Goal: Feedback & Contribution: Contribute content

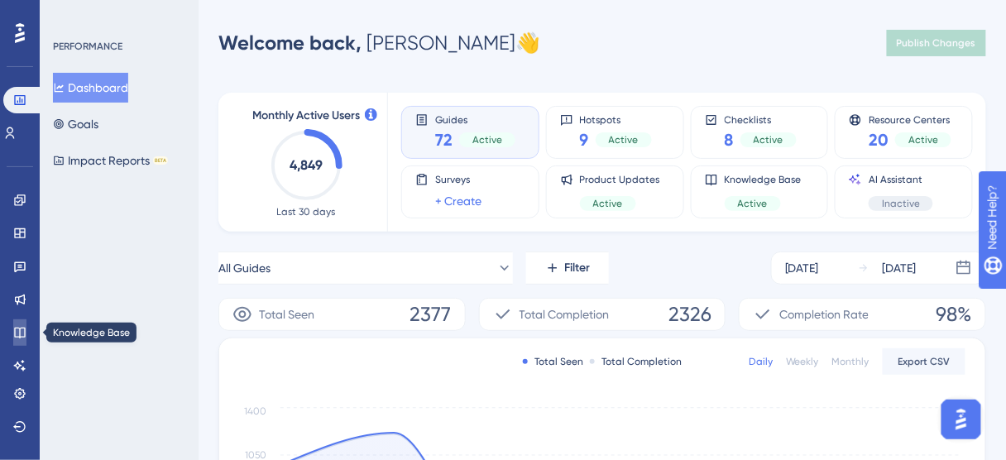
click at [15, 340] on link at bounding box center [19, 332] width 13 height 26
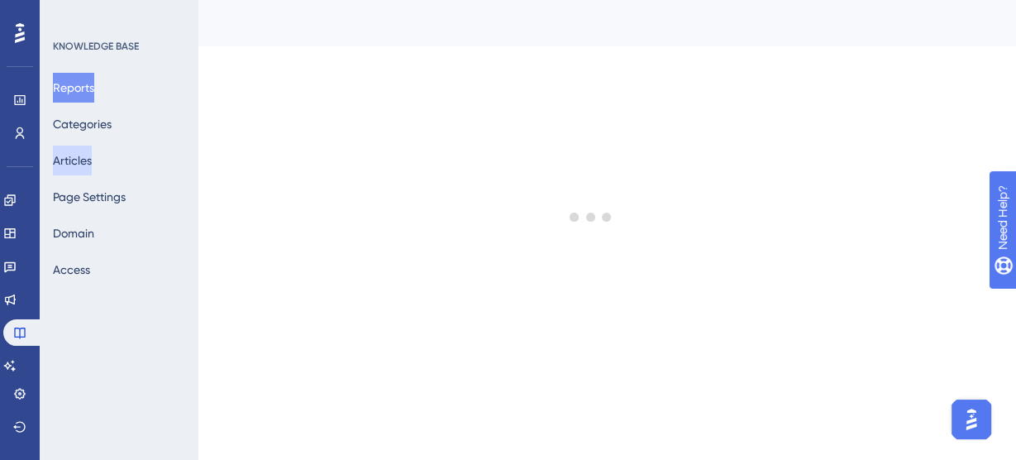
click at [88, 164] on button "Articles" at bounding box center [72, 161] width 39 height 30
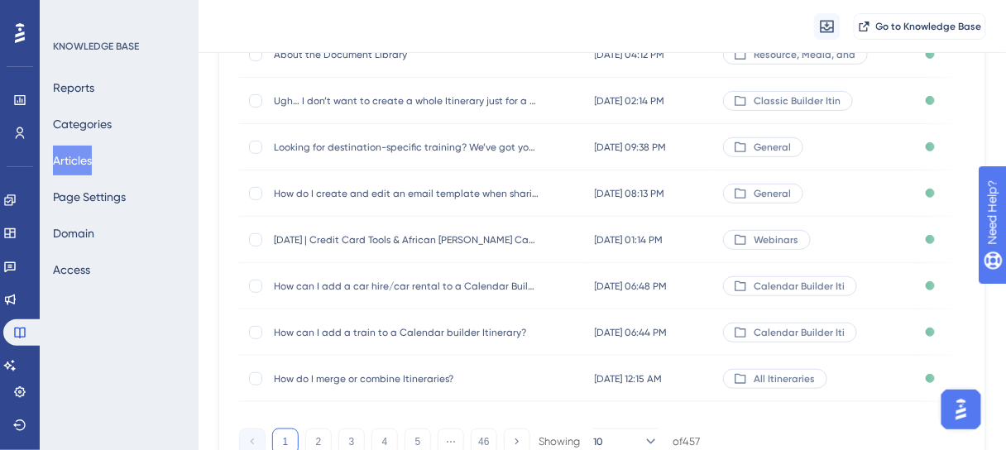
scroll to position [397, 0]
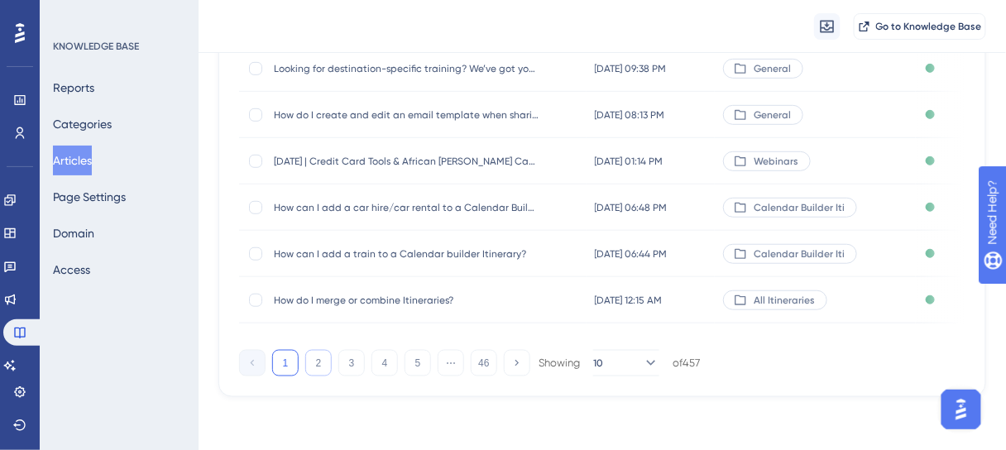
click at [317, 367] on button "2" at bounding box center [318, 363] width 26 height 26
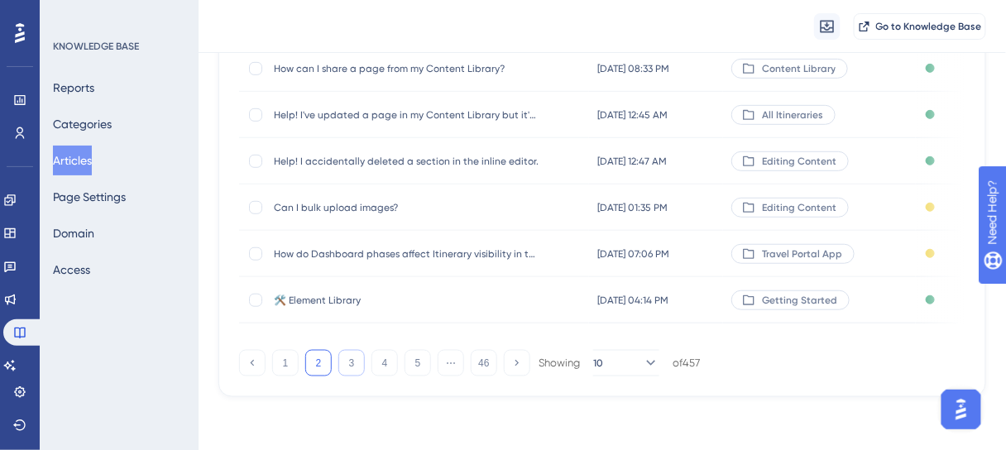
click at [354, 364] on button "3" at bounding box center [351, 363] width 26 height 26
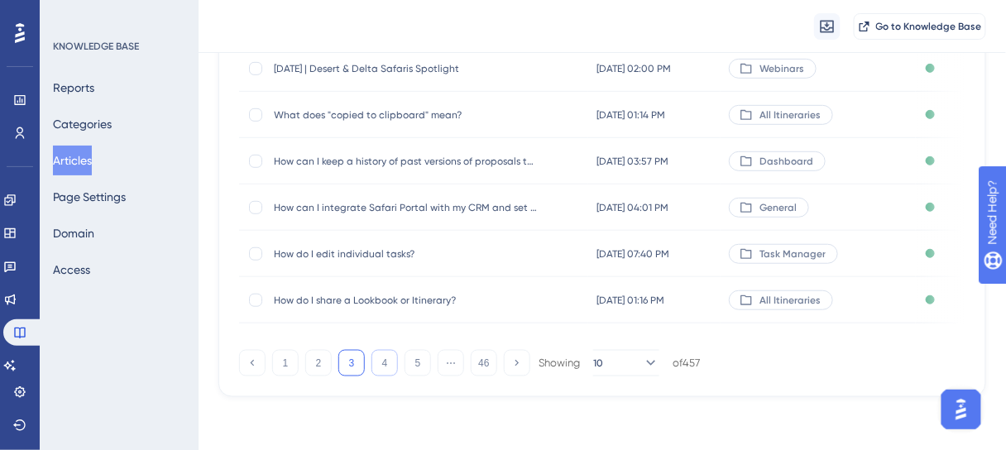
click at [387, 365] on button "4" at bounding box center [384, 363] width 26 height 26
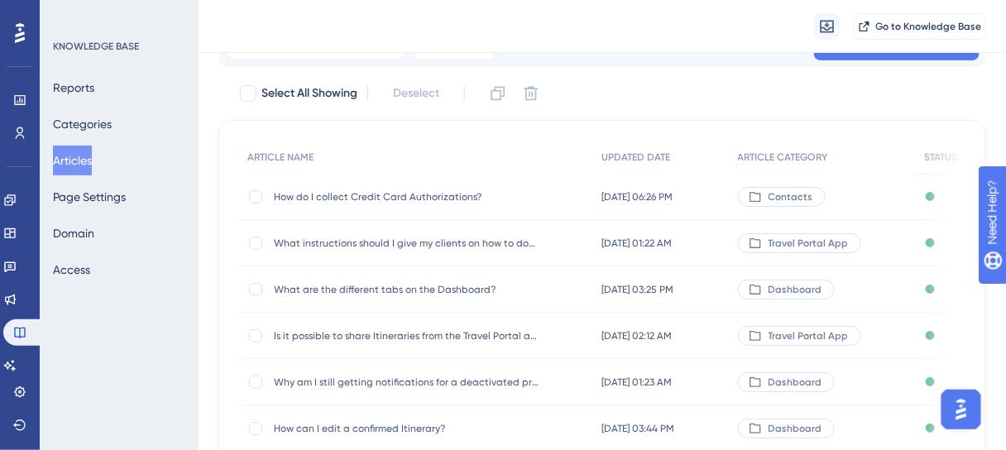
scroll to position [0, 0]
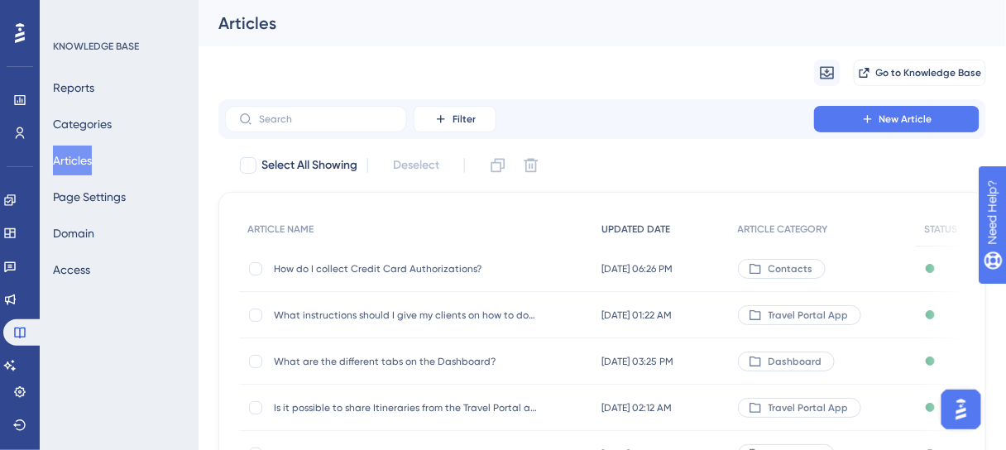
click at [640, 231] on span "UPDATED DATE" at bounding box center [635, 228] width 69 height 13
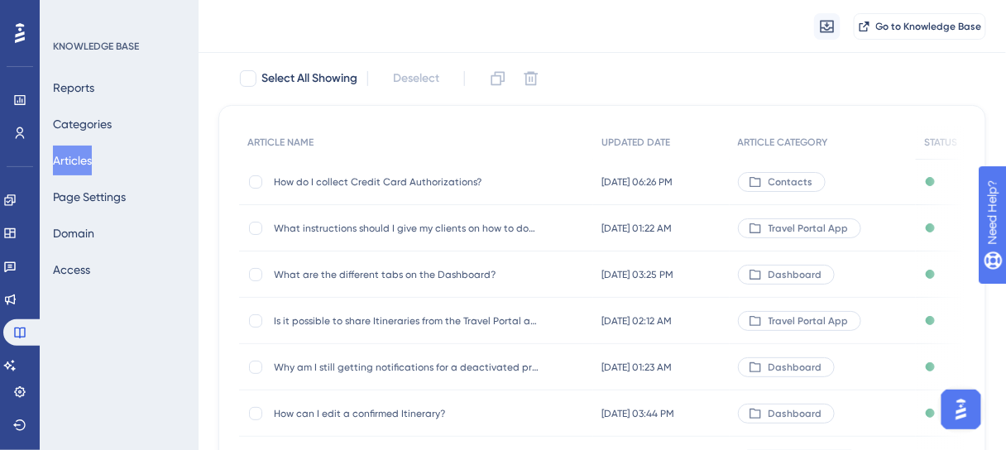
scroll to position [397, 0]
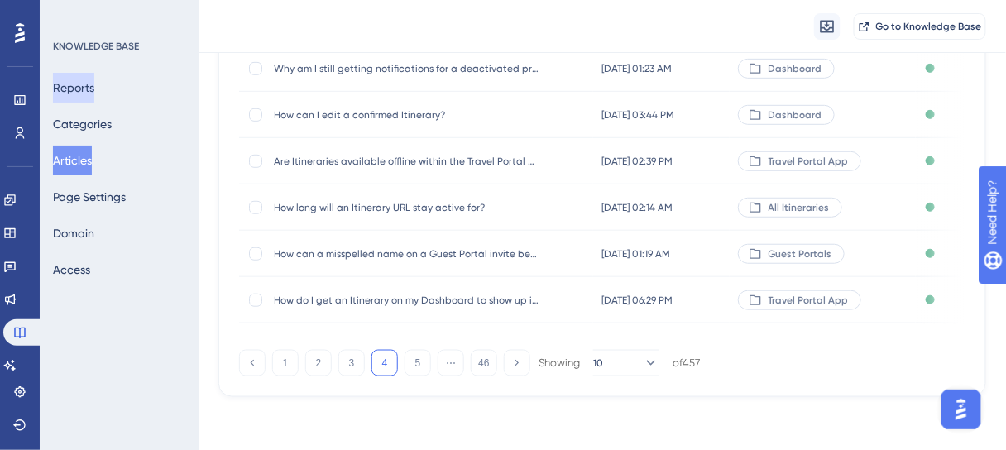
click at [75, 84] on button "Reports" at bounding box center [73, 88] width 41 height 30
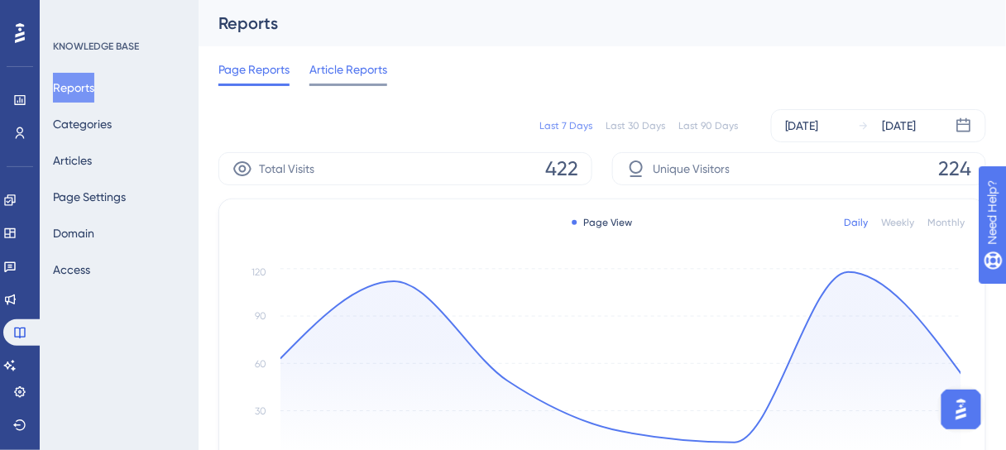
click at [357, 76] on span "Article Reports" at bounding box center [348, 70] width 78 height 20
click at [366, 69] on span "Article Reports" at bounding box center [348, 70] width 78 height 20
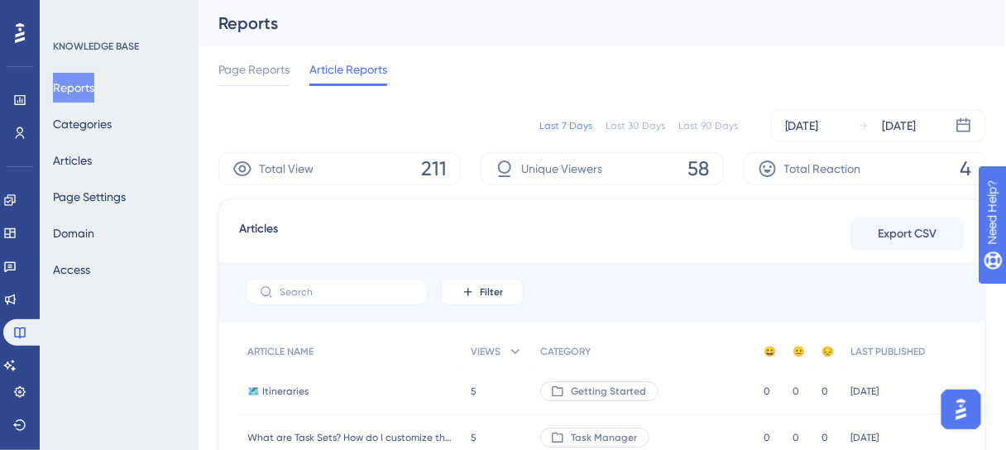
scroll to position [132, 0]
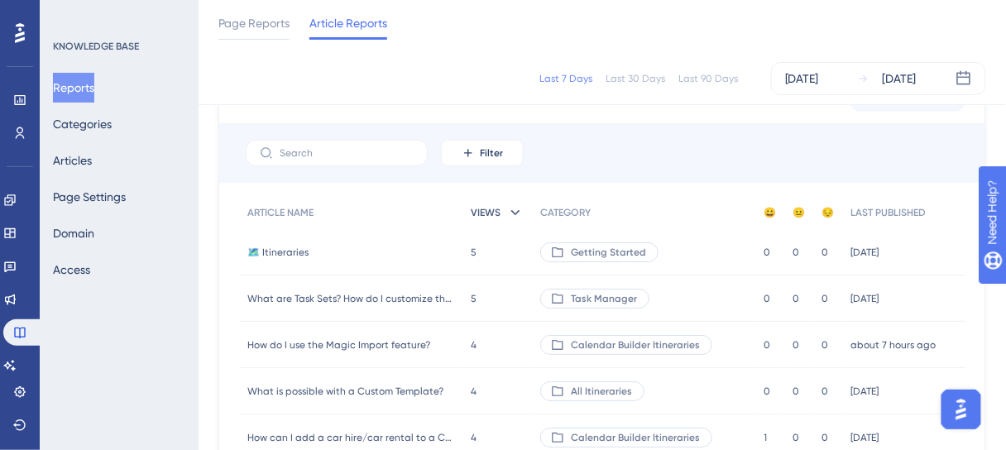
click at [509, 212] on icon at bounding box center [515, 212] width 17 height 17
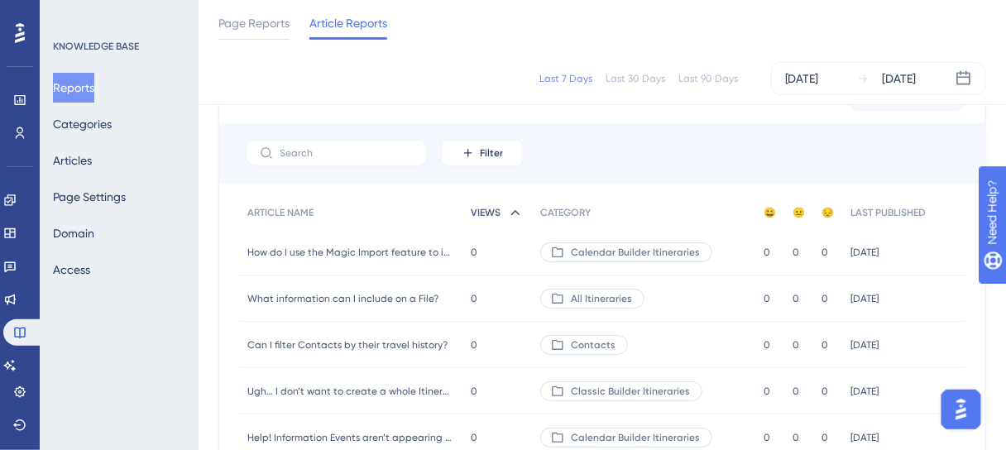
click at [507, 214] on icon at bounding box center [515, 212] width 17 height 17
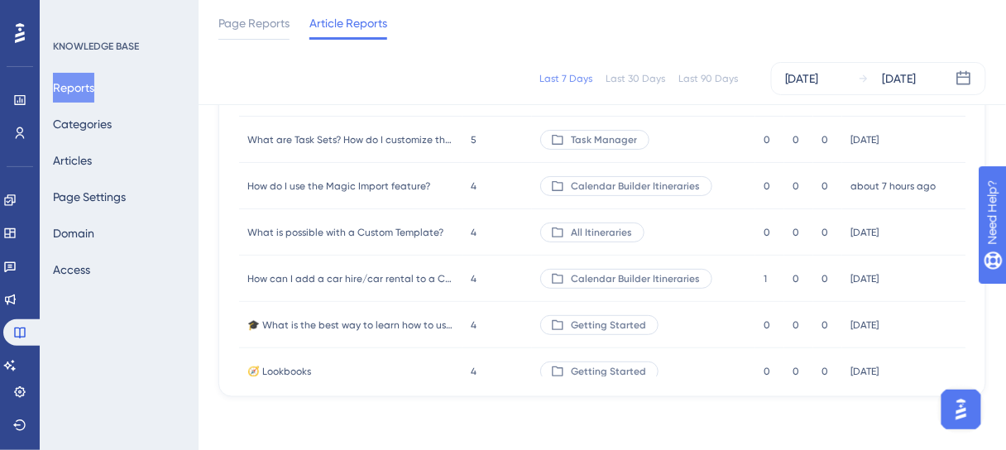
scroll to position [159, 0]
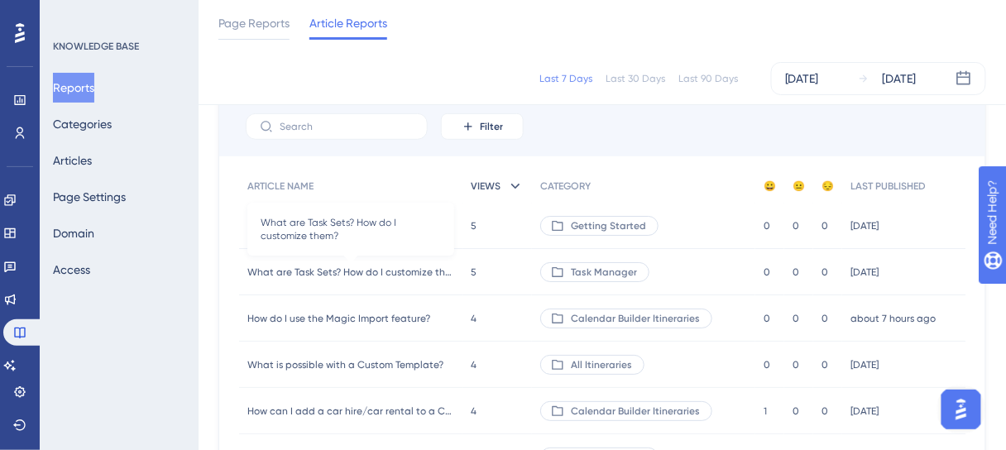
click at [371, 273] on span "What are Task Sets? How do I customize them?" at bounding box center [350, 271] width 207 height 13
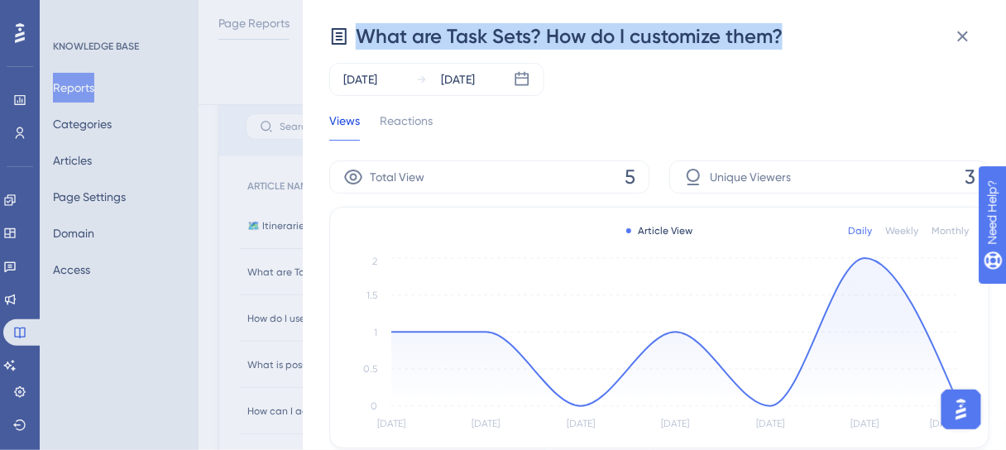
drag, startPoint x: 770, startPoint y: 36, endPoint x: 361, endPoint y: 37, distance: 408.5
click at [361, 37] on div "What are Task Sets? How do I customize them?" at bounding box center [655, 36] width 653 height 26
copy span "What are Task Sets? How do I customize them?"
click at [963, 33] on icon at bounding box center [963, 36] width 20 height 20
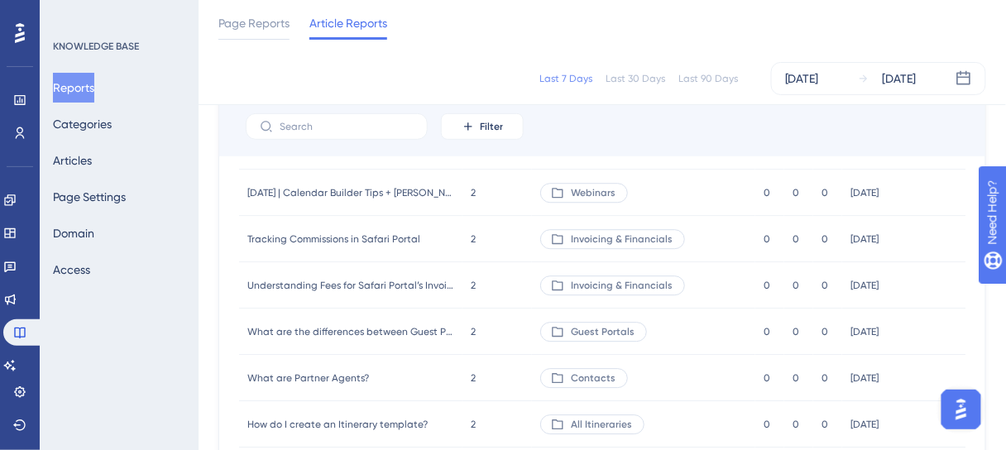
scroll to position [1125, 0]
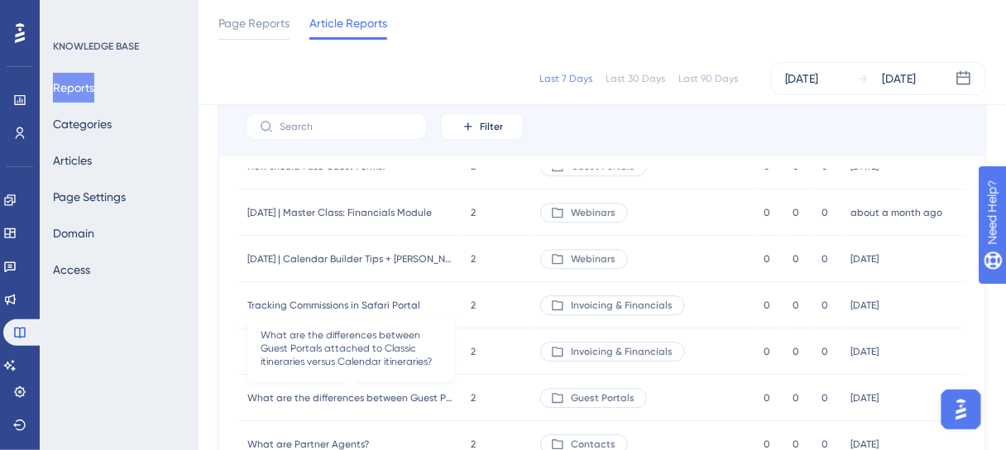
click at [409, 398] on span "What are the differences between Guest Portals attached to Classic itineraries …" at bounding box center [350, 397] width 207 height 13
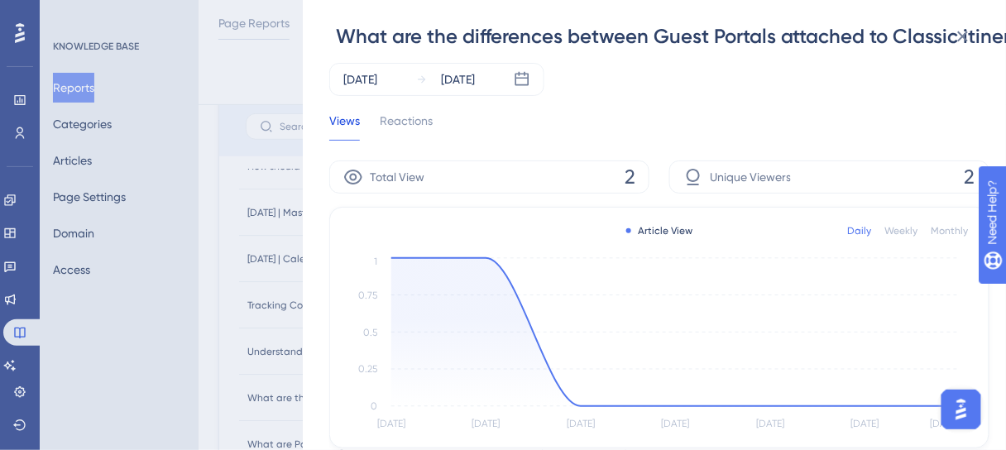
click at [863, 39] on span "What are the differences between Guest Portals attached to Classic itineraries …" at bounding box center [826, 36] width 980 height 26
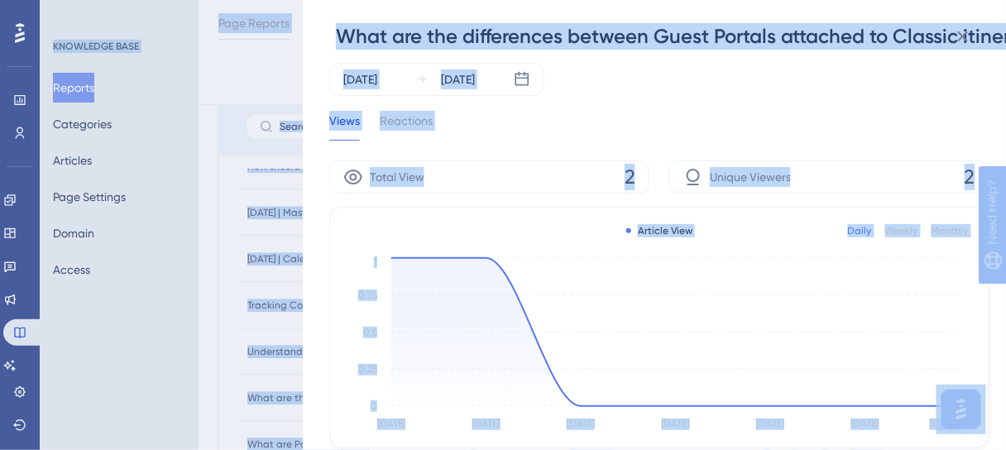
drag, startPoint x: 833, startPoint y: 58, endPoint x: 636, endPoint y: 55, distance: 196.8
click at [832, 58] on div "What are the differences between Guest Portals attached to Classic itineraries …" at bounding box center [655, 59] width 653 height 73
click at [445, 35] on span "What are the differences between Guest Portals attached to Classic itineraries …" at bounding box center [826, 36] width 980 height 26
click at [411, 30] on span "What are the differences between Guest Portals attached to Classic itineraries …" at bounding box center [826, 36] width 980 height 26
click at [604, 90] on div "Aug 13 2025 Aug 19 2025" at bounding box center [655, 79] width 653 height 33
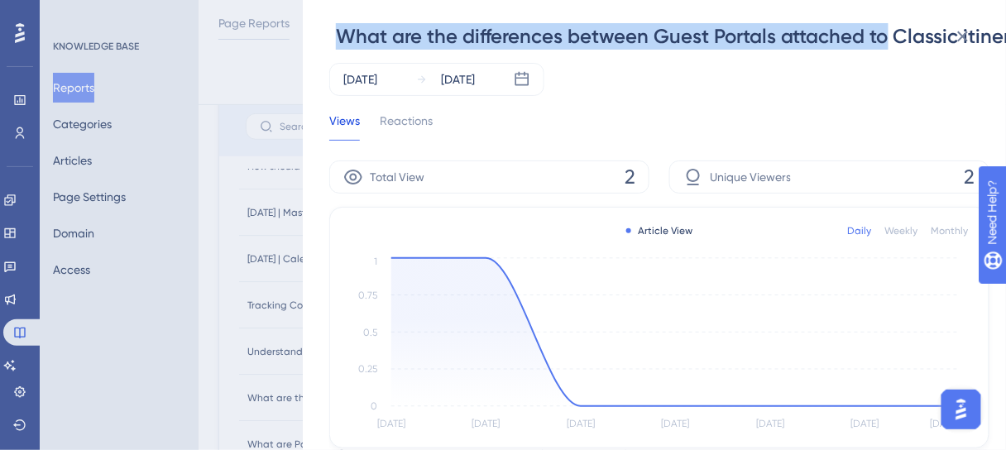
drag, startPoint x: 337, startPoint y: 33, endPoint x: 892, endPoint y: 42, distance: 554.9
click at [892, 42] on span "What are the differences between Guest Portals attached to Classic itineraries …" at bounding box center [826, 36] width 980 height 26
copy span "What are the differences between Guest Portals attached to"
click at [967, 35] on icon at bounding box center [963, 36] width 20 height 20
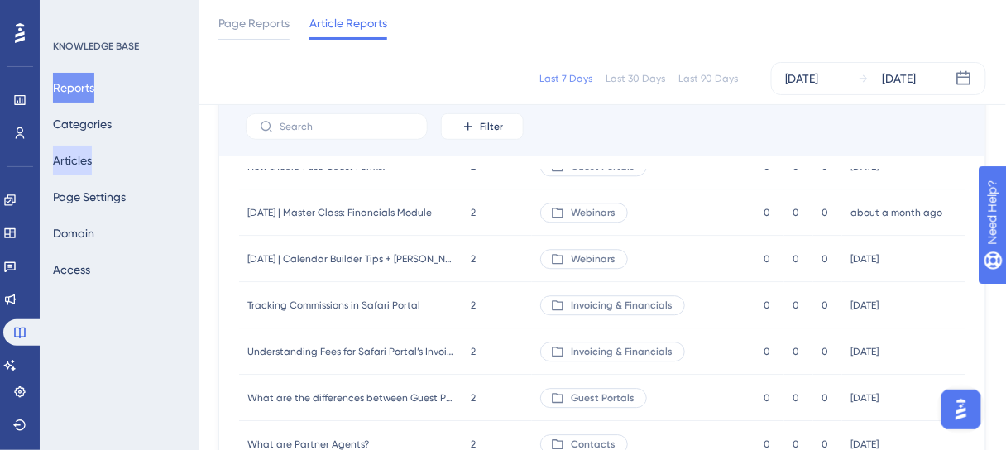
click at [78, 154] on button "Articles" at bounding box center [72, 161] width 39 height 30
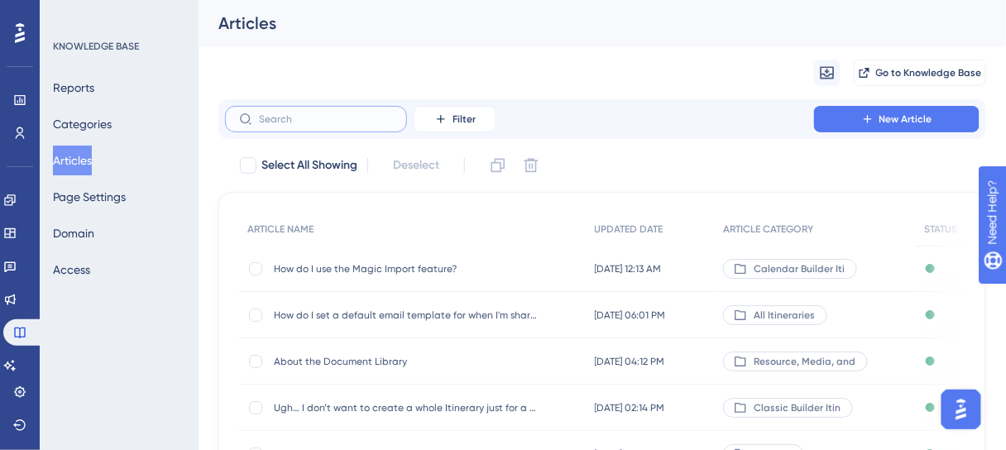
click at [313, 113] on input "text" at bounding box center [326, 119] width 134 height 12
paste input "How do I sync Itinerary events to my calendar?"
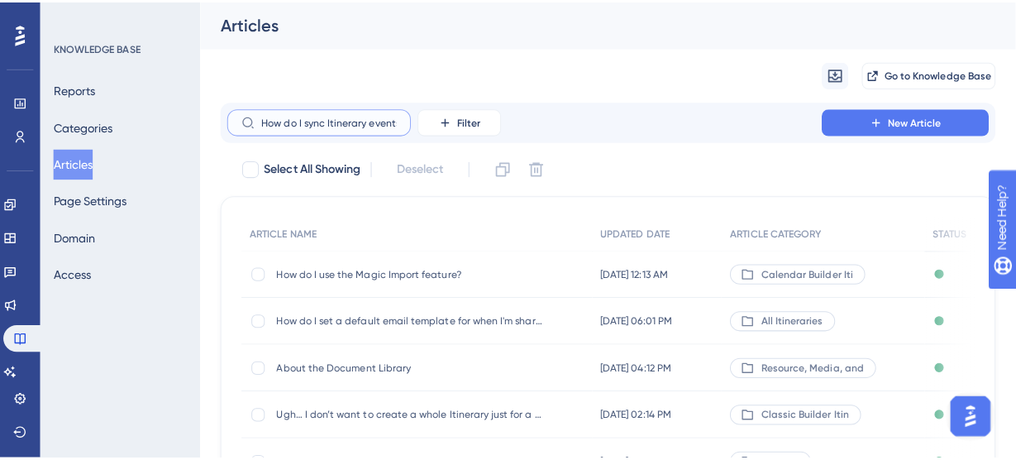
scroll to position [0, 76]
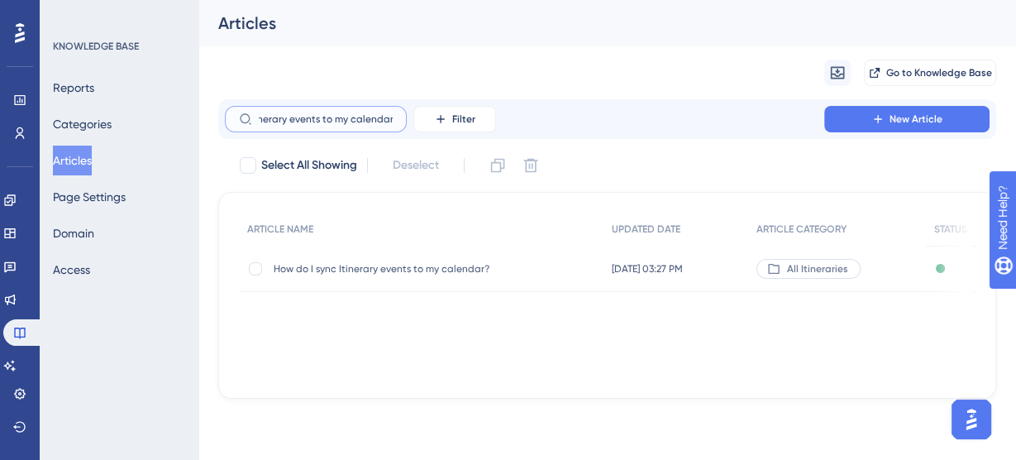
type input "How do I sync Itinerary events to my calendar?"
click at [356, 260] on div "How do I sync Itinerary events to my calendar? How do I sync Itinerary events t…" at bounding box center [406, 269] width 265 height 46
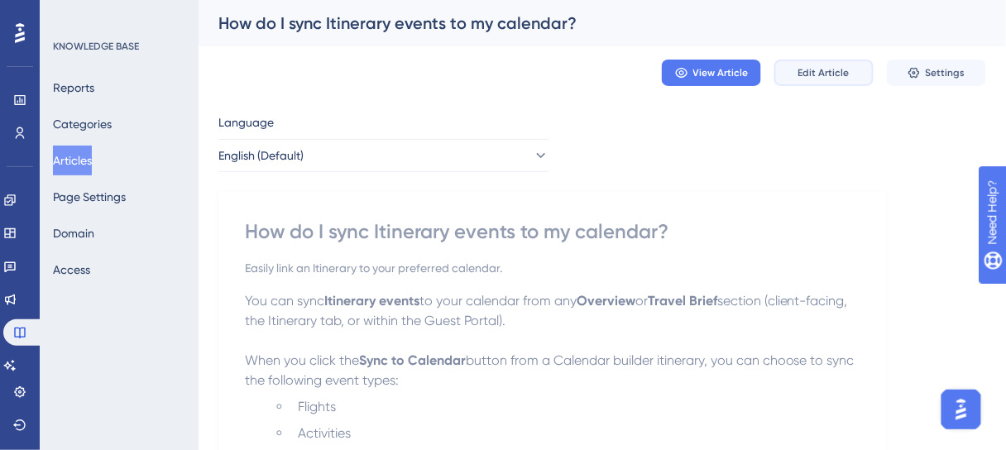
click at [810, 77] on span "Edit Article" at bounding box center [823, 72] width 51 height 13
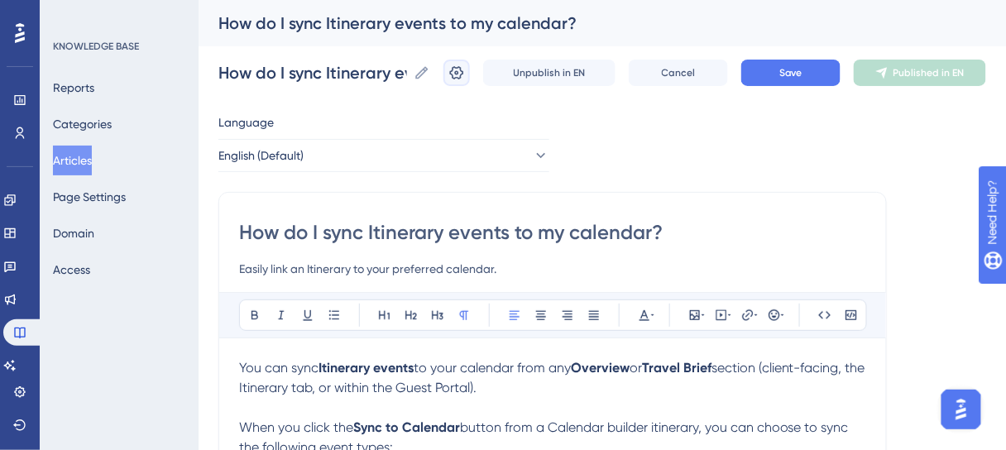
click at [462, 79] on icon at bounding box center [456, 73] width 17 height 17
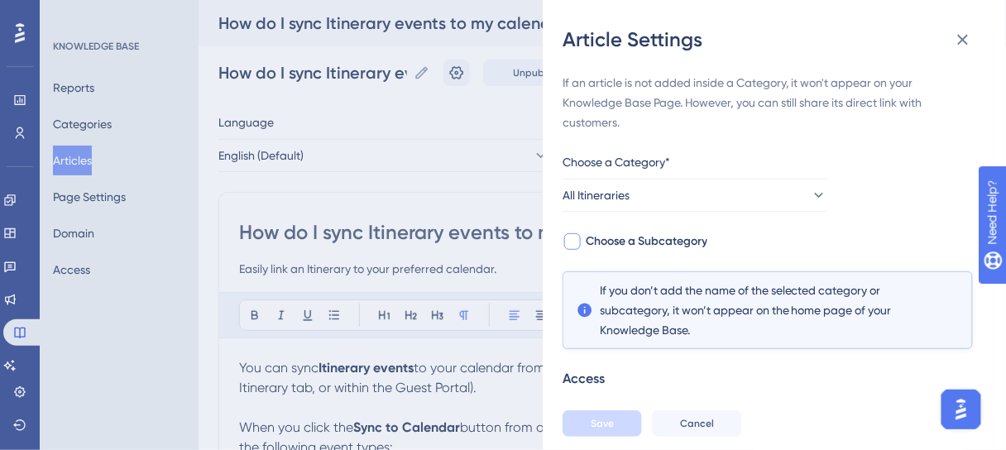
click at [654, 237] on span "Choose a Subcategory" at bounding box center [646, 242] width 122 height 20
checkbox input "true"
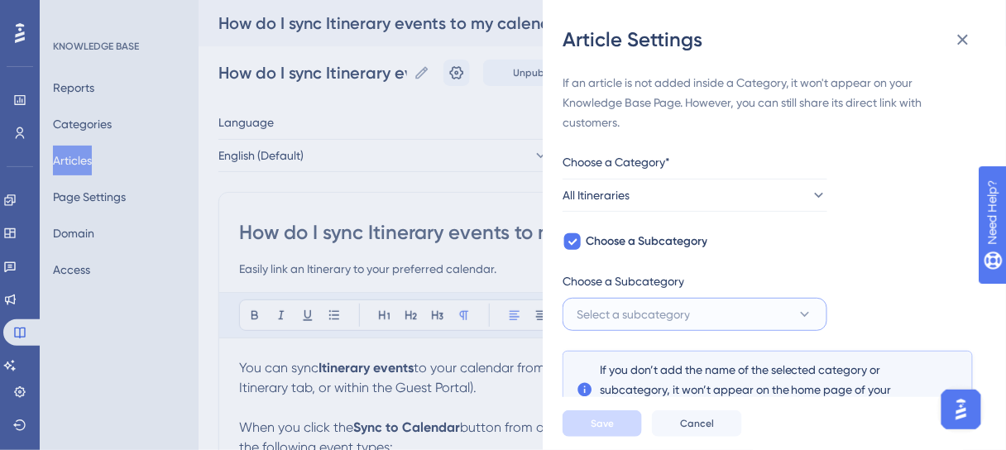
click at [643, 308] on span "Select a subcategory" at bounding box center [632, 314] width 113 height 20
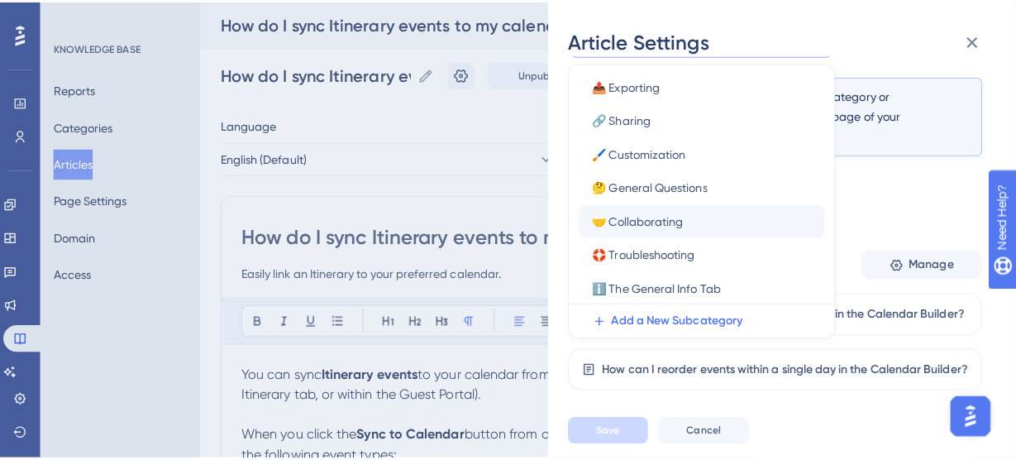
scroll to position [305, 0]
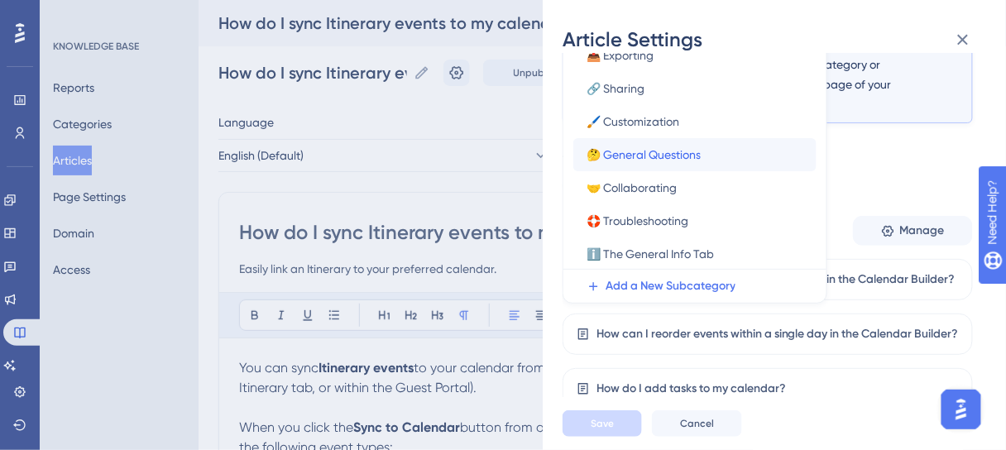
click at [679, 151] on span "🤔 General Questions" at bounding box center [643, 155] width 114 height 20
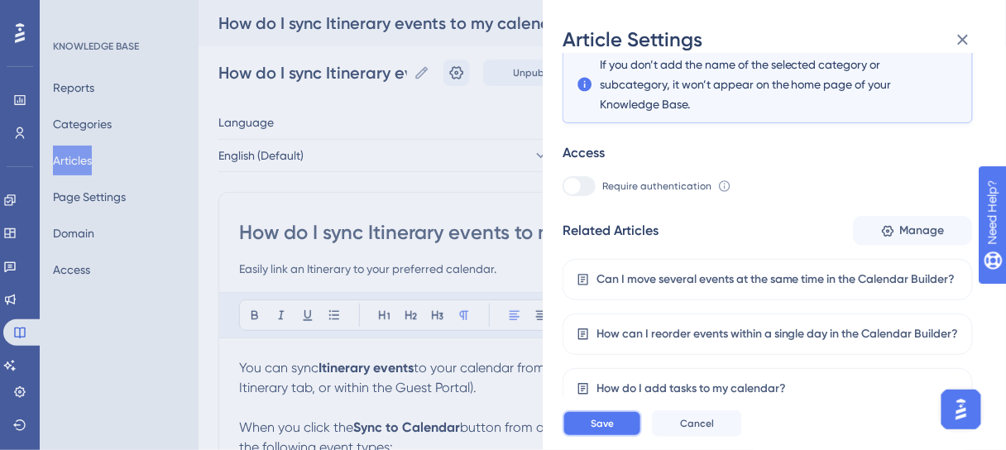
click at [623, 432] on button "Save" at bounding box center [601, 423] width 79 height 26
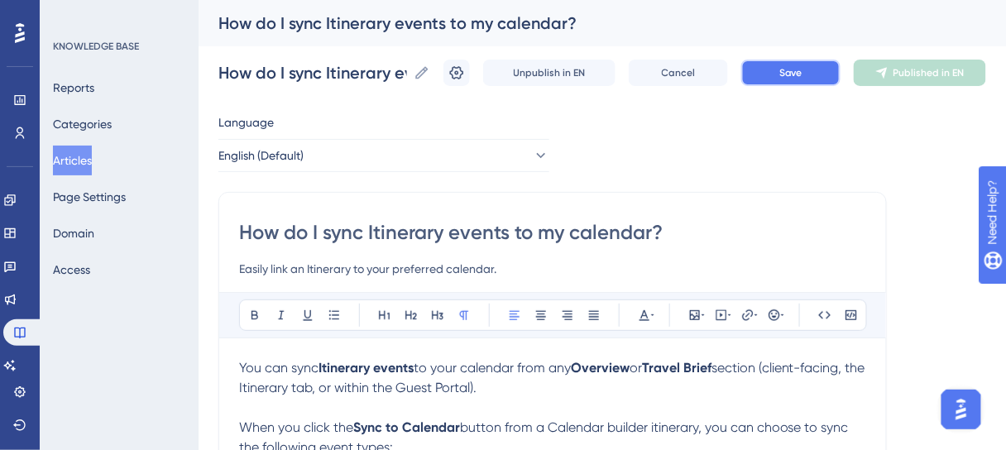
click at [793, 63] on button "Save" at bounding box center [790, 73] width 99 height 26
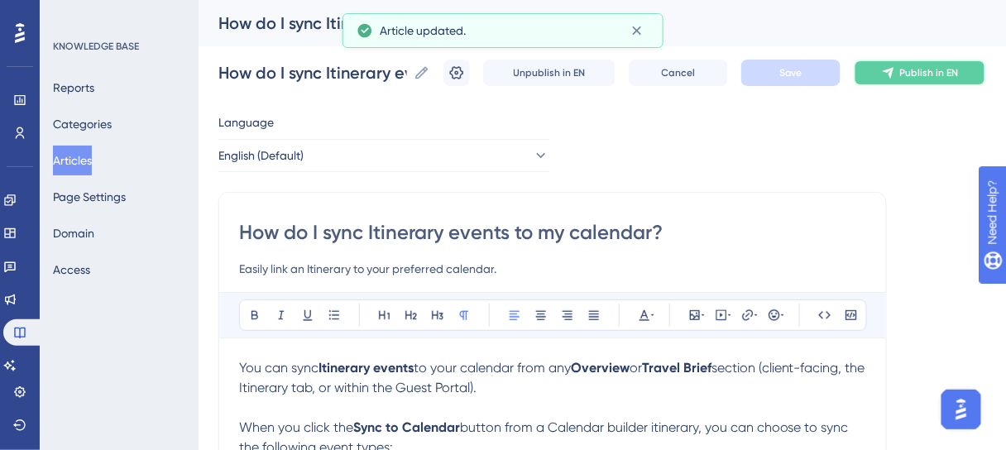
click at [917, 78] on span "Publish in EN" at bounding box center [929, 72] width 59 height 13
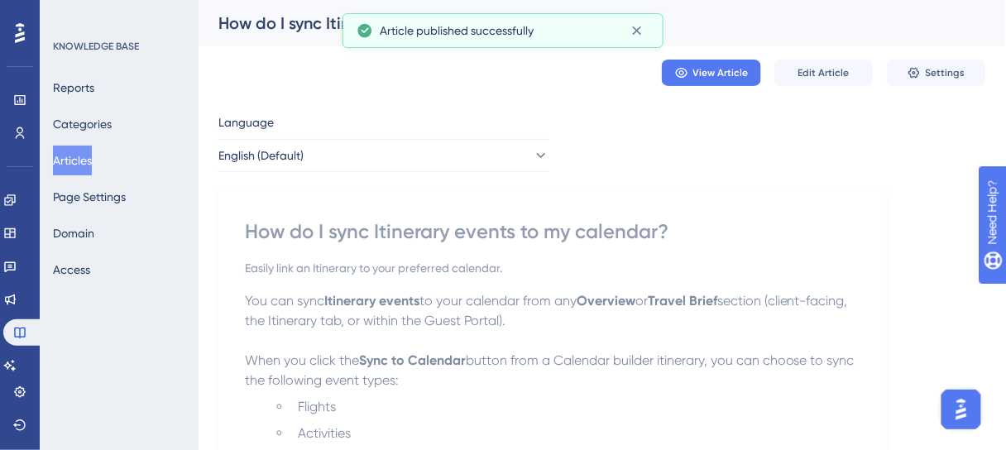
click at [88, 151] on button "Articles" at bounding box center [72, 161] width 39 height 30
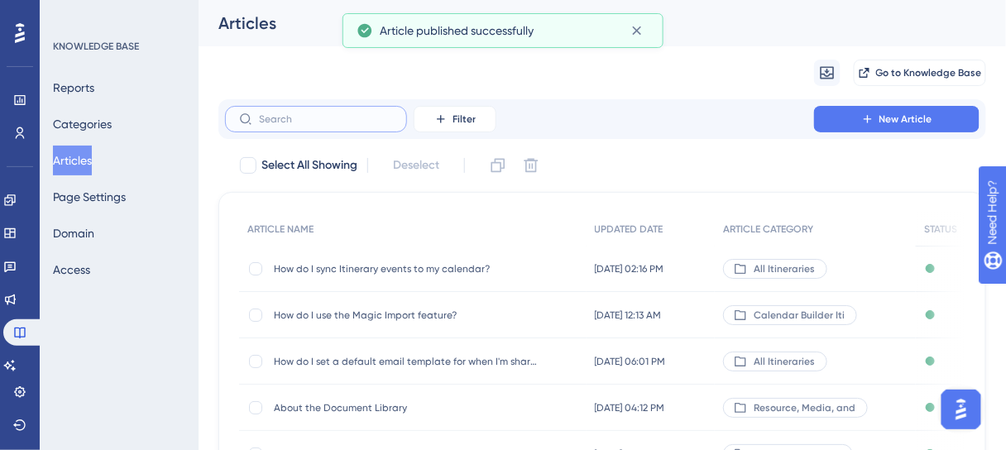
click at [368, 117] on input "text" at bounding box center [326, 119] width 134 height 12
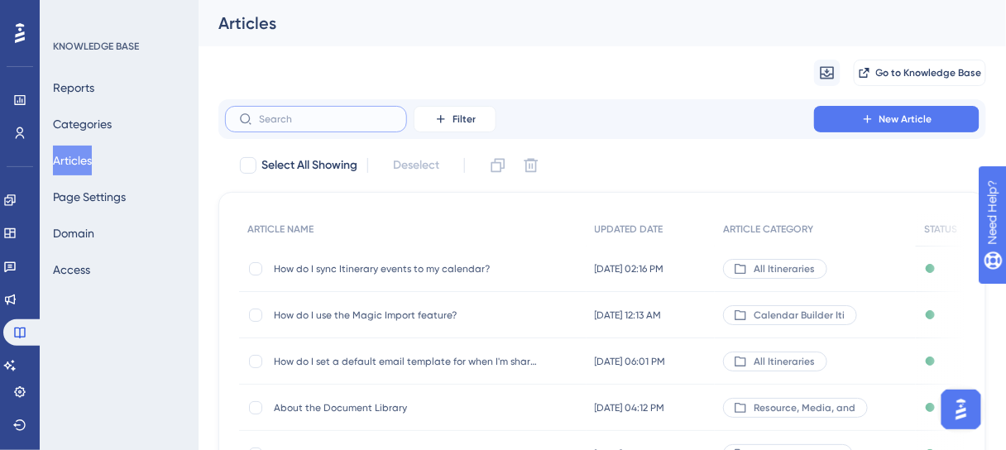
paste input "How do I create a one-off placeholder event in the Calendar Builder?"
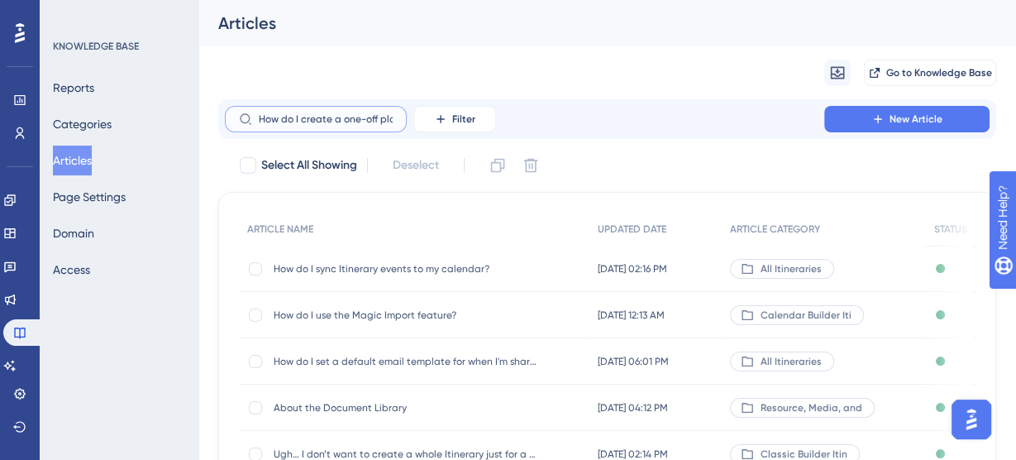
scroll to position [0, 180]
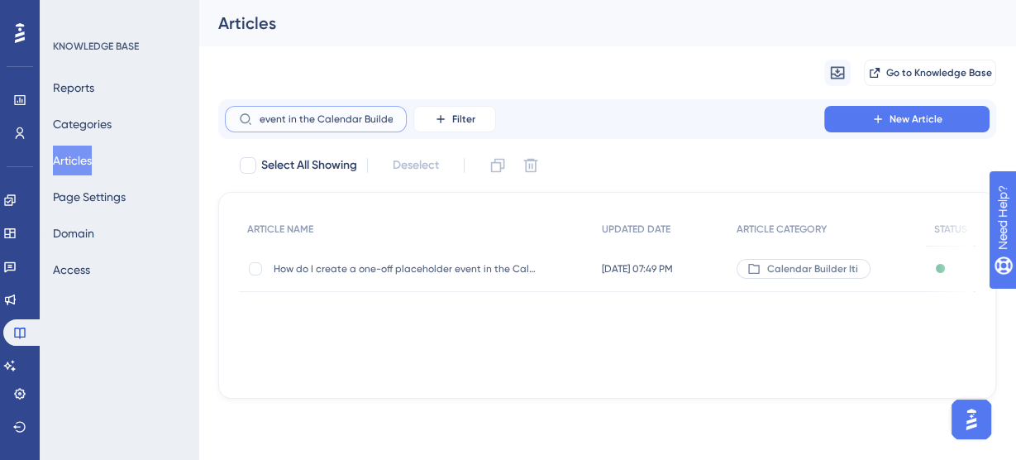
type input "How do I create a one-off placeholder event in the Calendar Builder?"
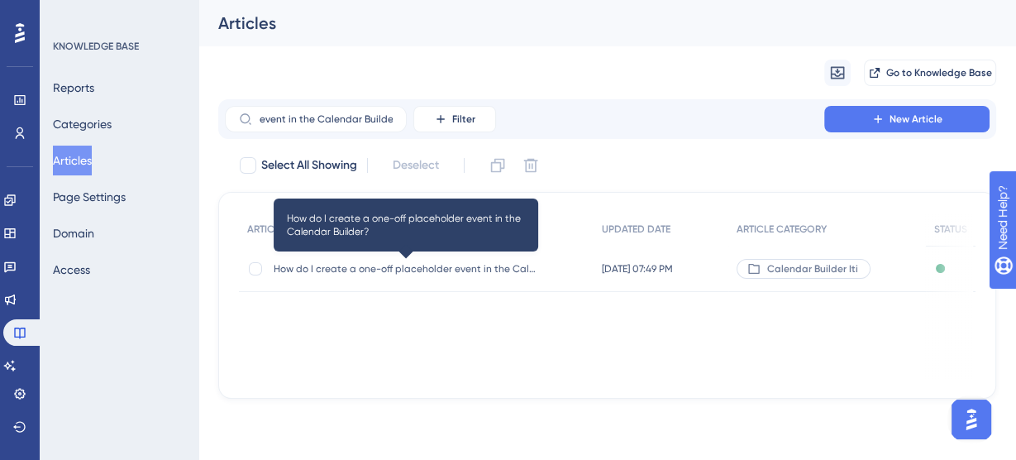
click at [440, 268] on span "How do I create a one-off placeholder event in the Calendar Builder?" at bounding box center [406, 268] width 265 height 13
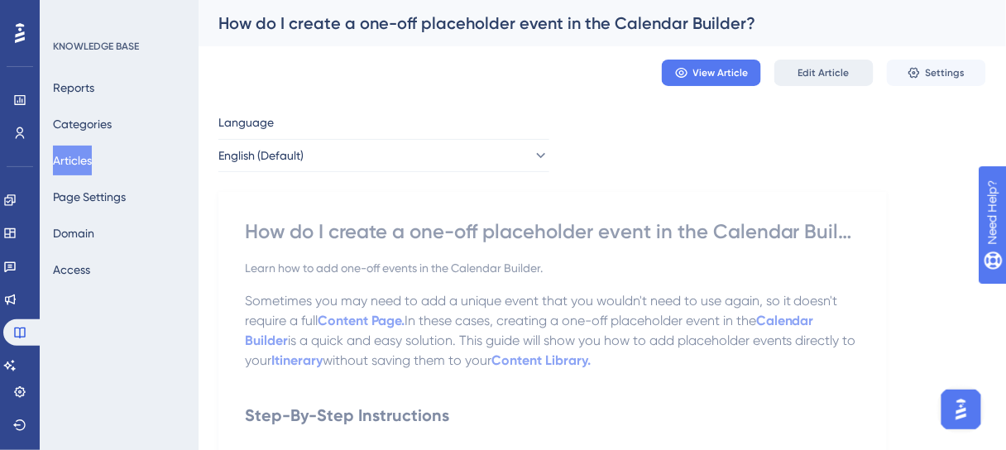
click at [800, 75] on span "Edit Article" at bounding box center [823, 72] width 51 height 13
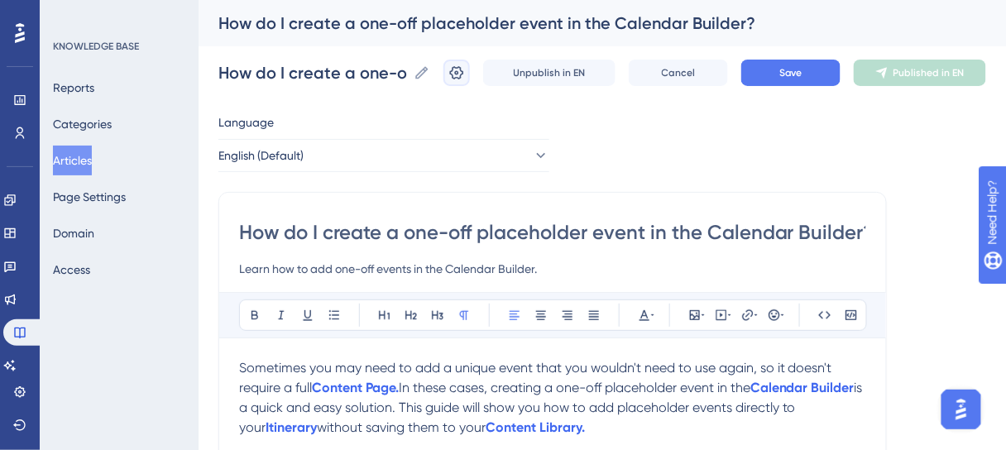
click at [465, 74] on icon at bounding box center [456, 73] width 17 height 17
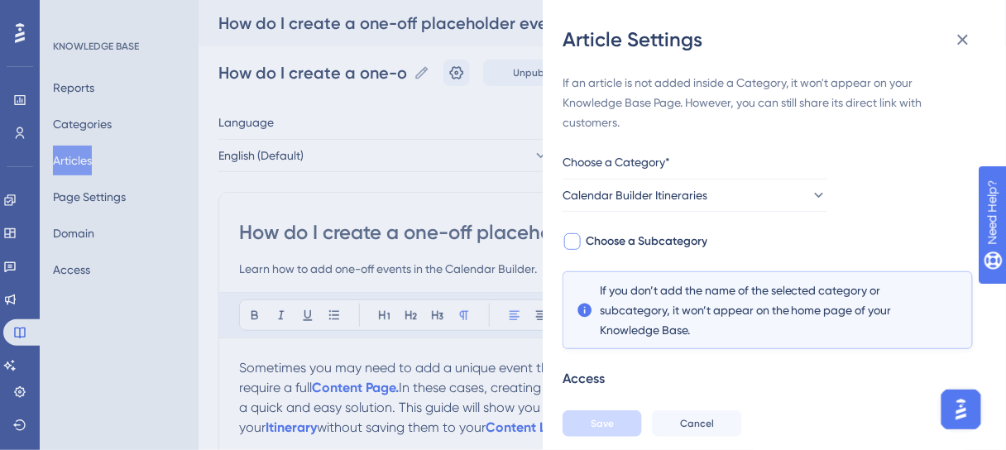
click at [623, 246] on span "Choose a Subcategory" at bounding box center [646, 242] width 122 height 20
checkbox input "true"
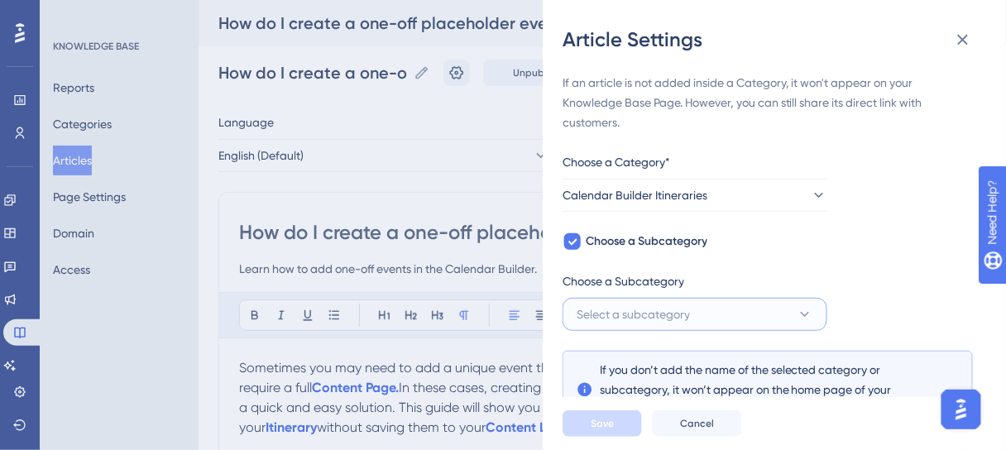
click at [729, 308] on button "Select a subcategory" at bounding box center [694, 314] width 265 height 33
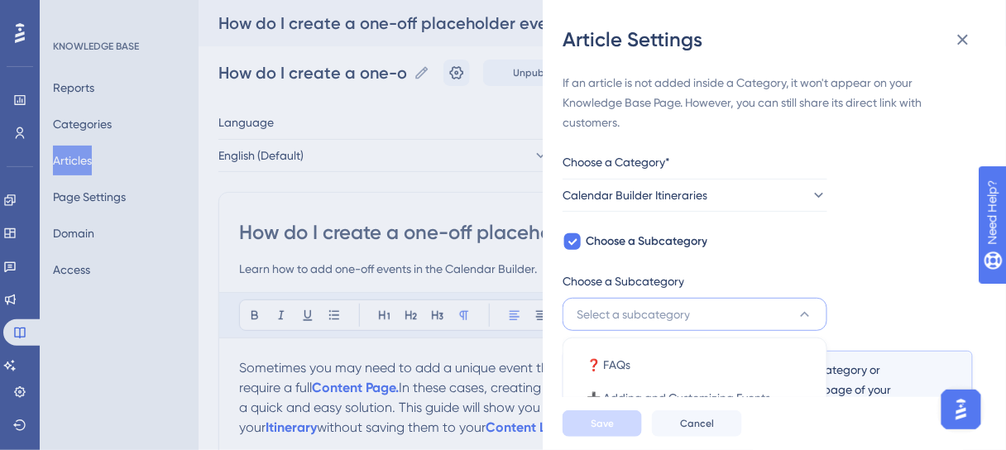
scroll to position [195, 0]
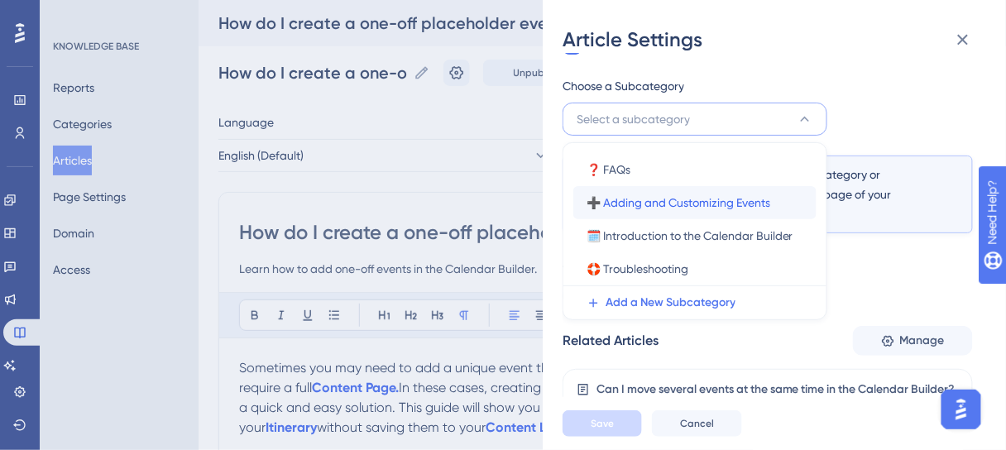
click at [705, 205] on span "➕ Adding and Customizing Events" at bounding box center [678, 203] width 184 height 20
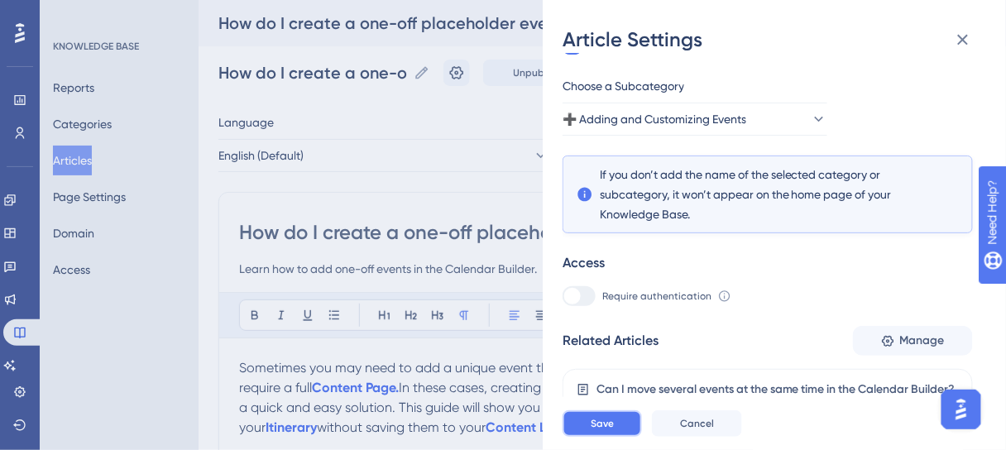
click at [605, 430] on span "Save" at bounding box center [601, 423] width 23 height 13
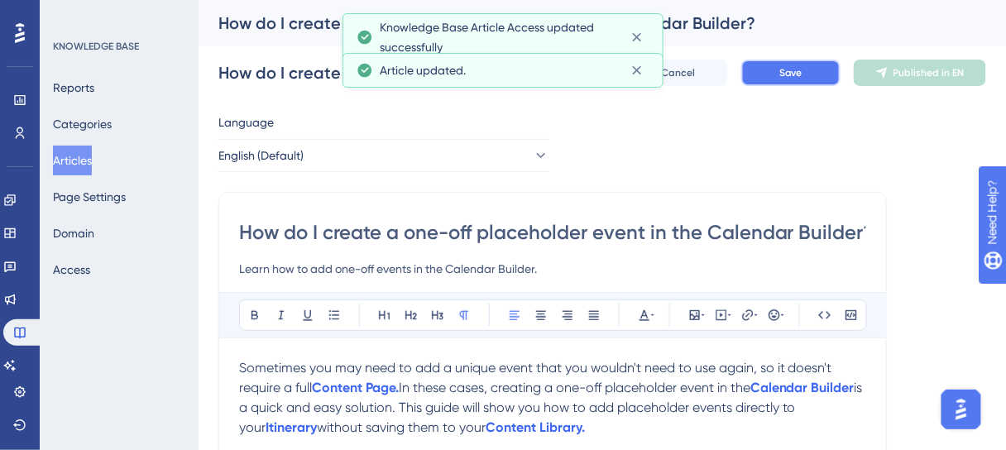
click at [819, 71] on button "Save" at bounding box center [790, 73] width 99 height 26
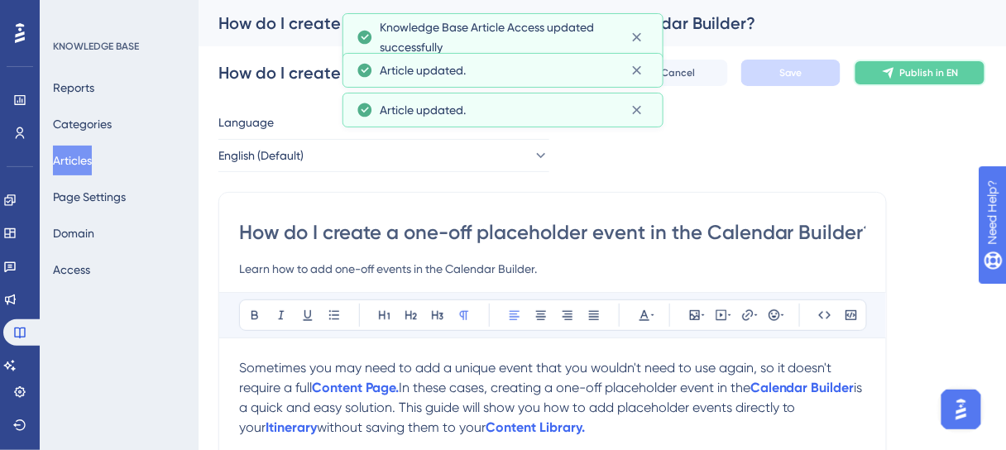
click at [920, 73] on span "Publish in EN" at bounding box center [929, 72] width 59 height 13
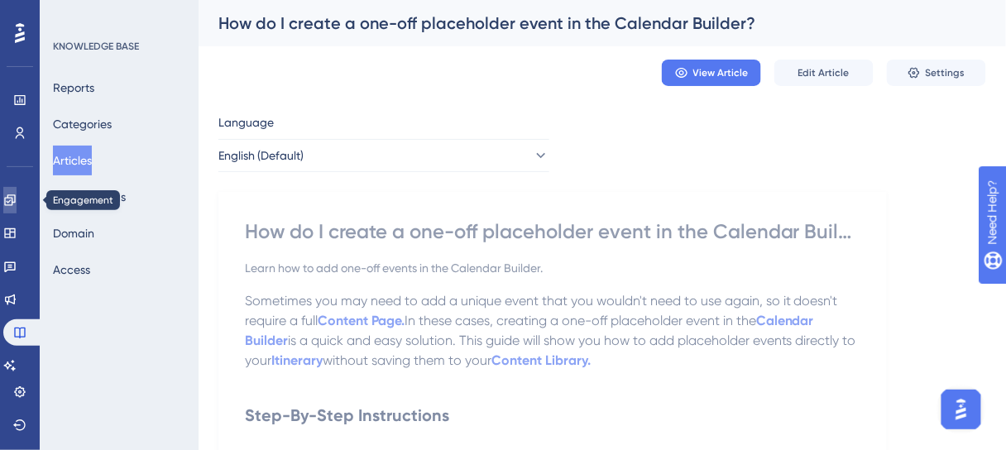
click at [17, 209] on link at bounding box center [9, 200] width 13 height 26
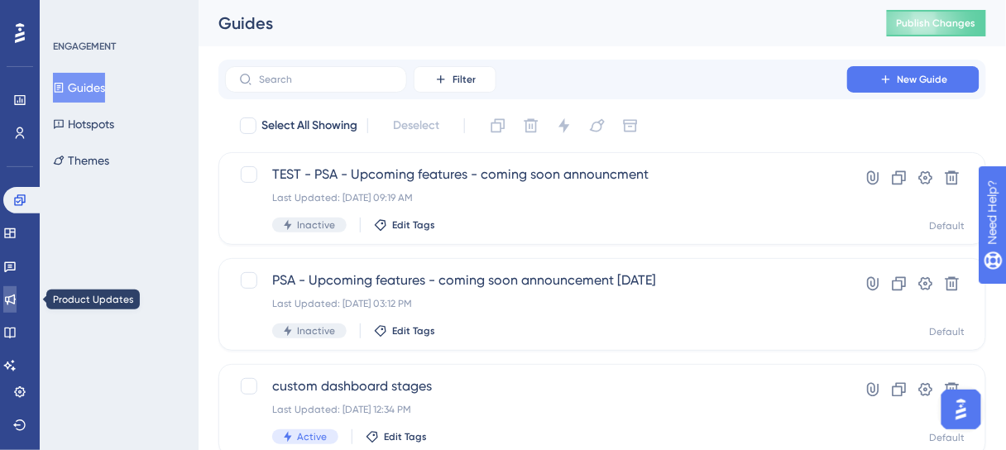
click at [16, 295] on icon at bounding box center [10, 299] width 11 height 11
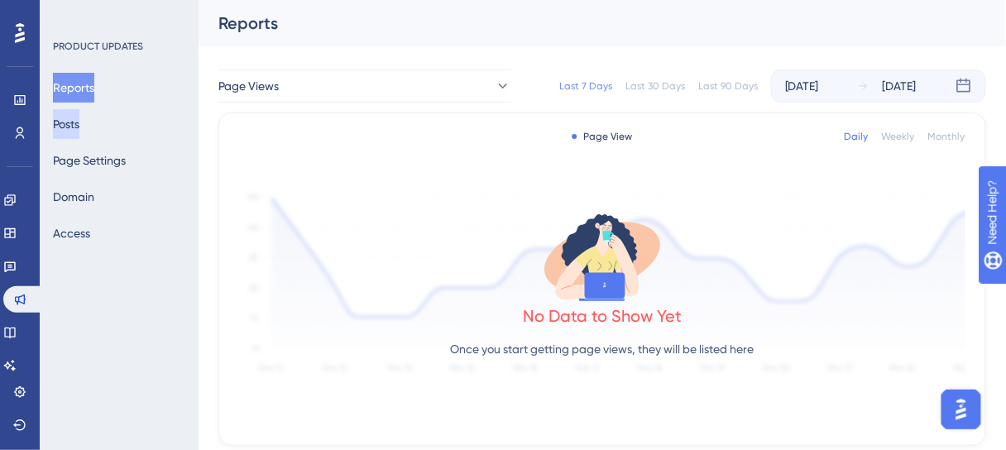
click at [79, 122] on button "Posts" at bounding box center [66, 124] width 26 height 30
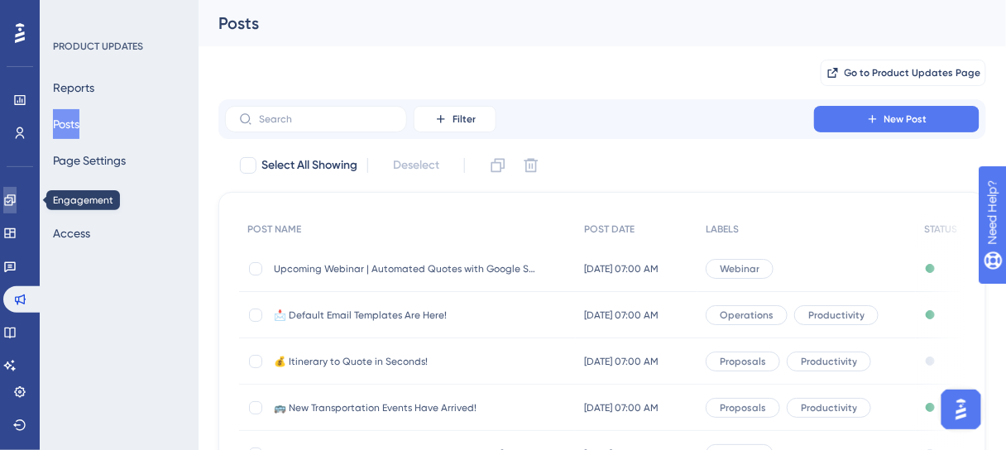
click at [17, 208] on link at bounding box center [9, 200] width 13 height 26
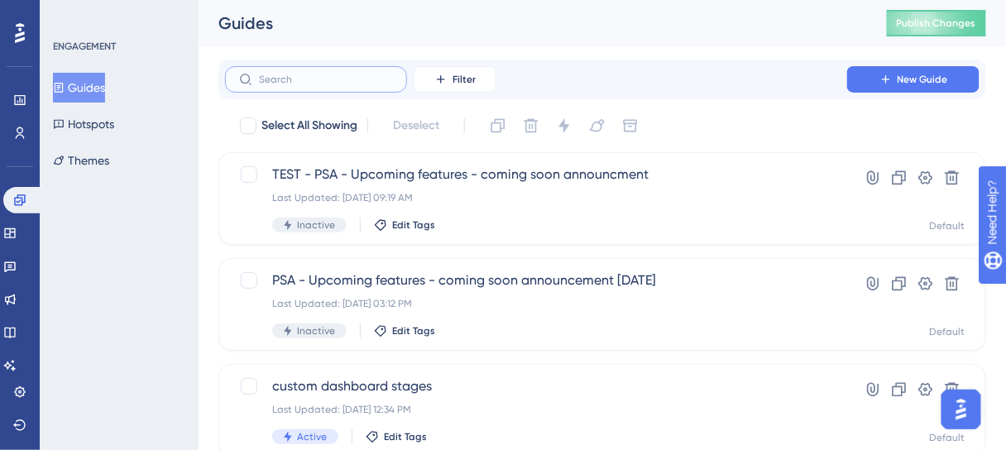
click at [325, 82] on input "text" at bounding box center [326, 80] width 134 height 12
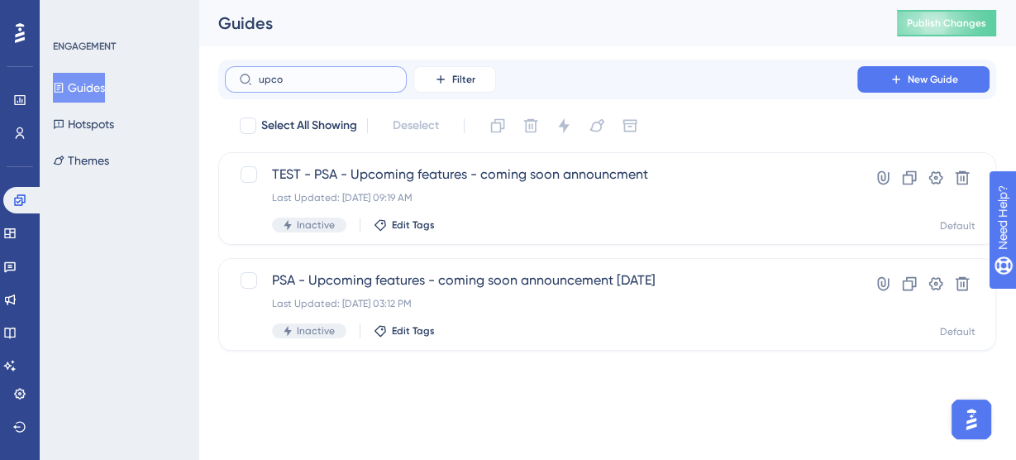
type input "upcoi"
checkbox input "true"
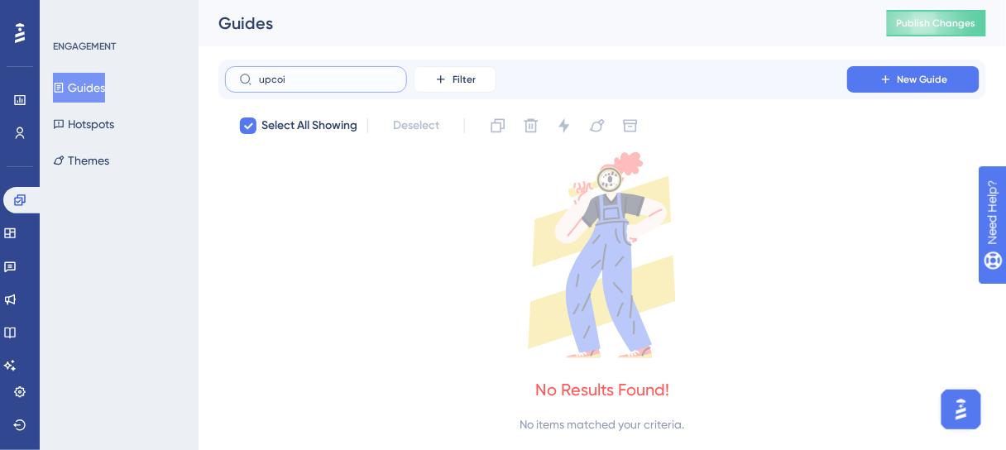
type input "upco"
checkbox input "false"
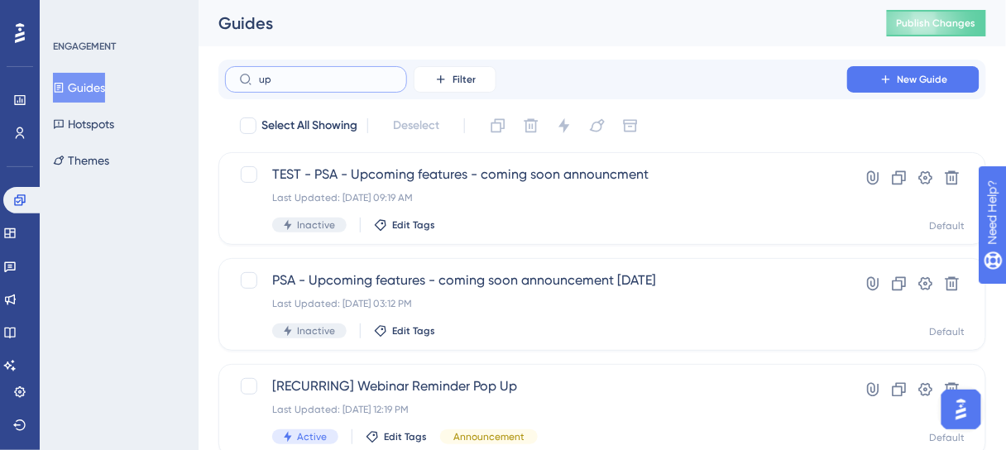
type input "u"
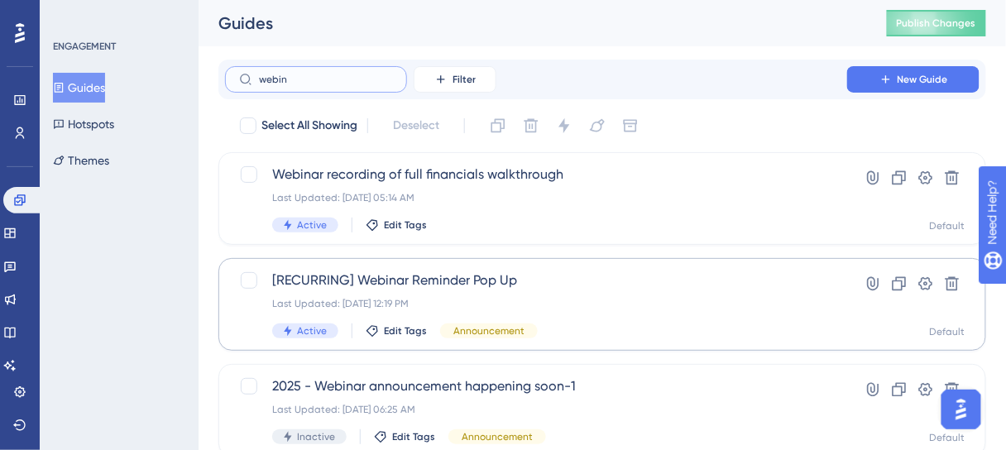
type input "webin"
click at [475, 283] on span "[RECURRING] Webinar Reminder Pop Up" at bounding box center [536, 280] width 528 height 20
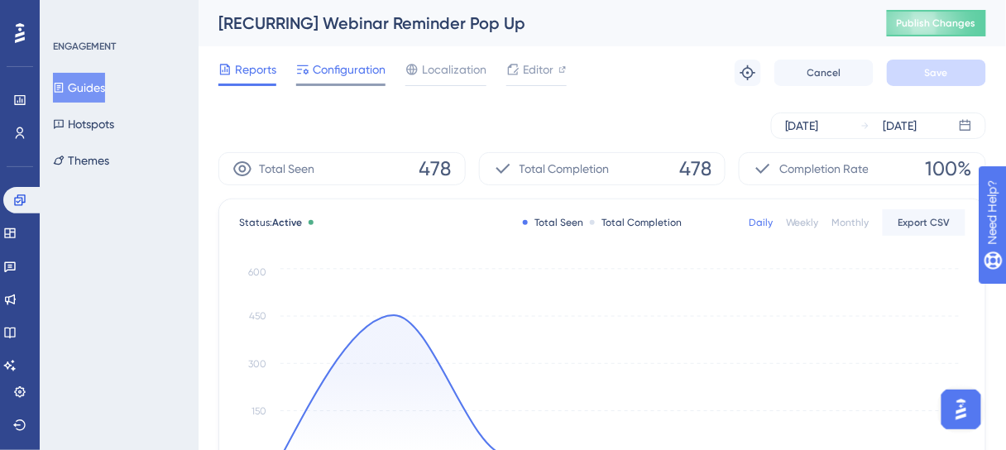
click at [335, 75] on span "Configuration" at bounding box center [349, 70] width 73 height 20
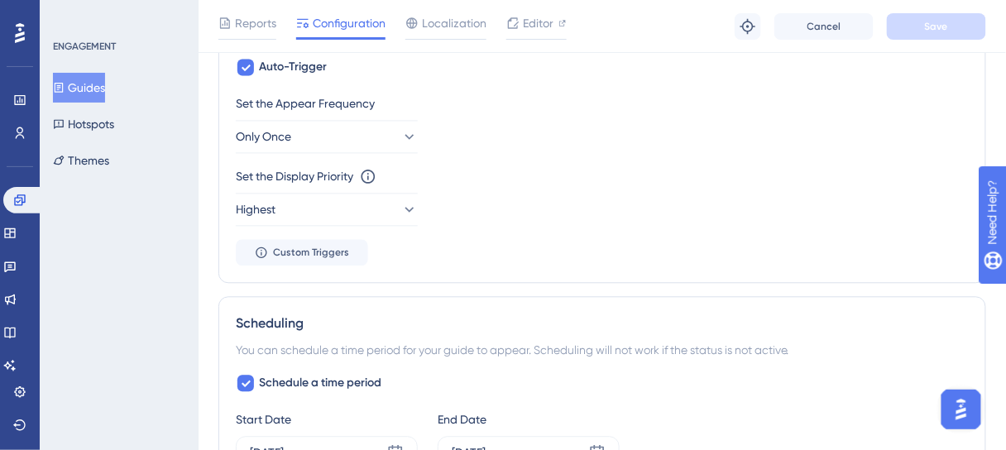
scroll to position [728, 0]
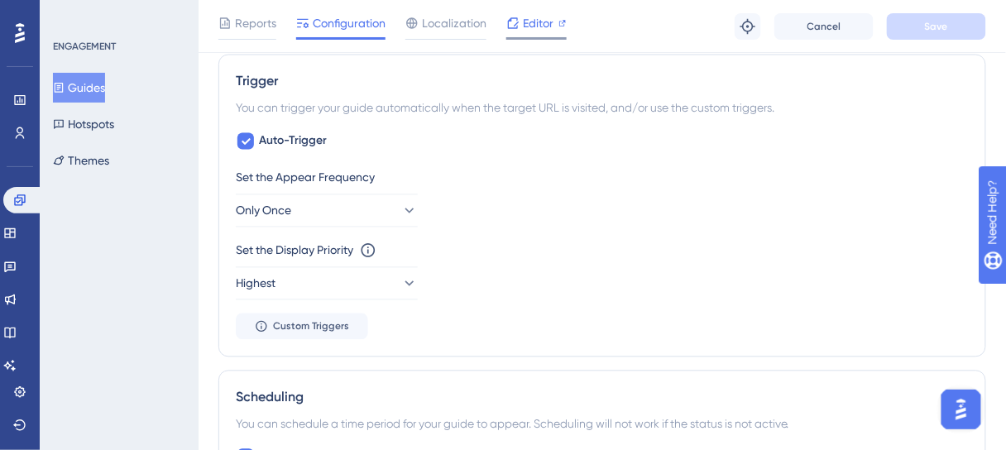
click at [535, 23] on span "Editor" at bounding box center [538, 23] width 31 height 20
click at [17, 297] on icon at bounding box center [9, 299] width 13 height 13
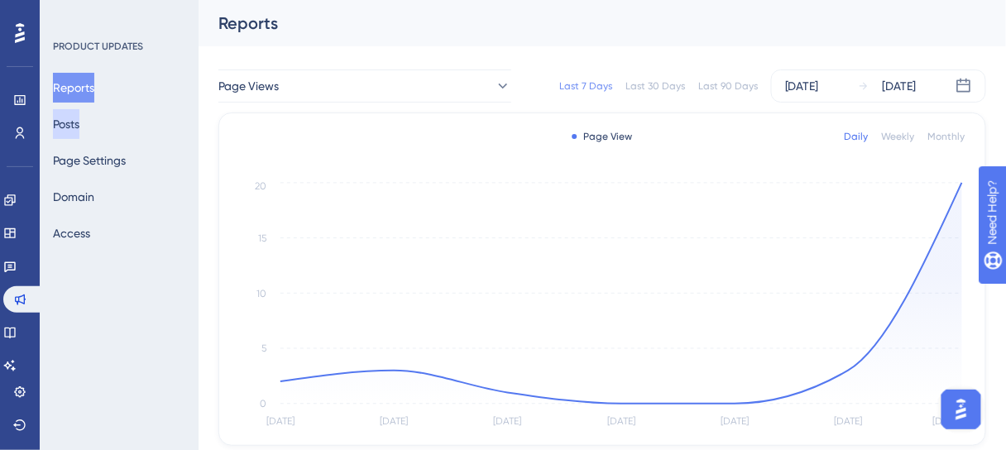
click at [79, 122] on button "Posts" at bounding box center [66, 124] width 26 height 30
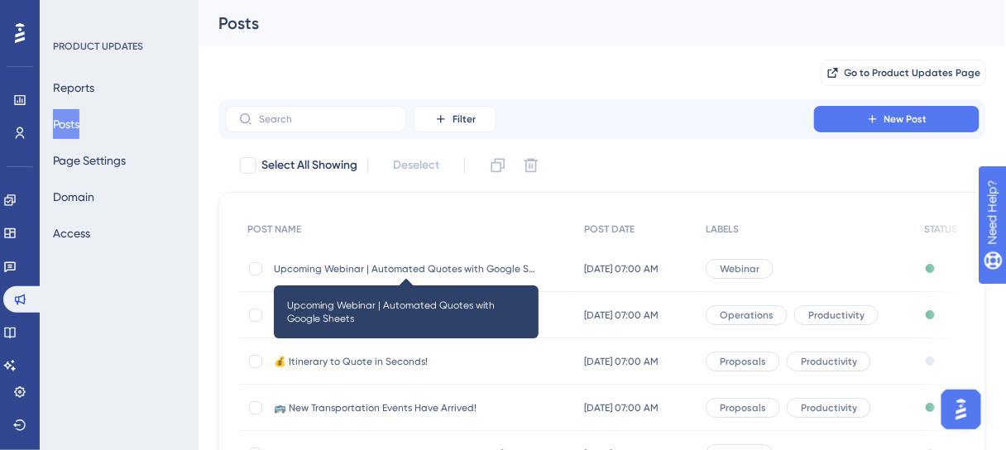
click at [417, 265] on span "Upcoming Webinar | Automated Quotes with Google Sheets" at bounding box center [406, 268] width 265 height 13
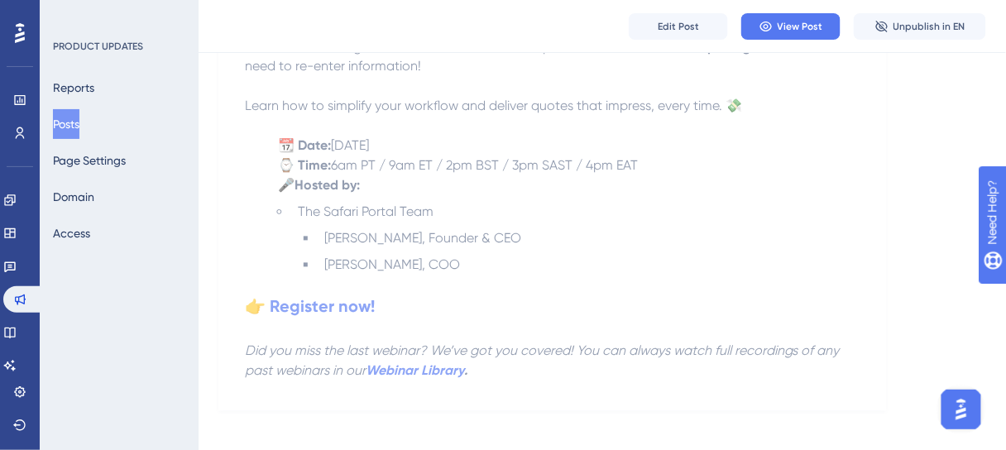
scroll to position [734, 0]
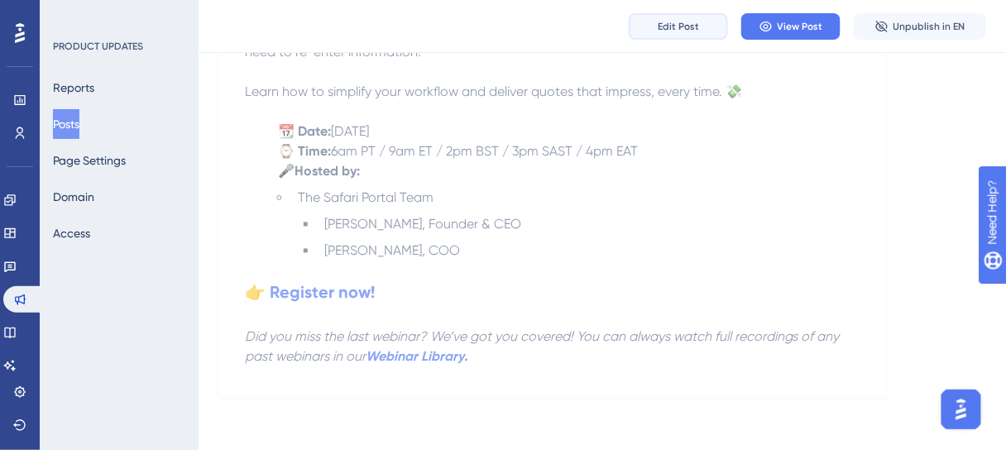
click at [692, 26] on span "Edit Post" at bounding box center [677, 26] width 41 height 13
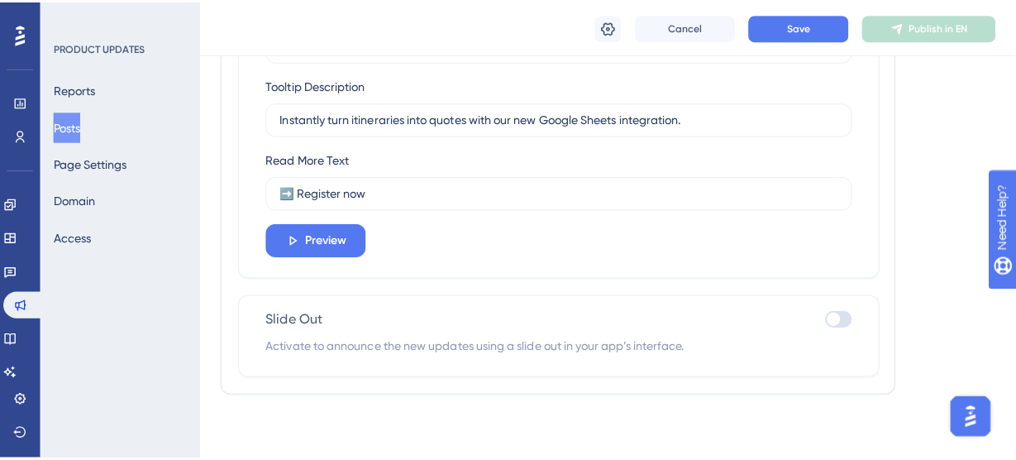
scroll to position [985, 0]
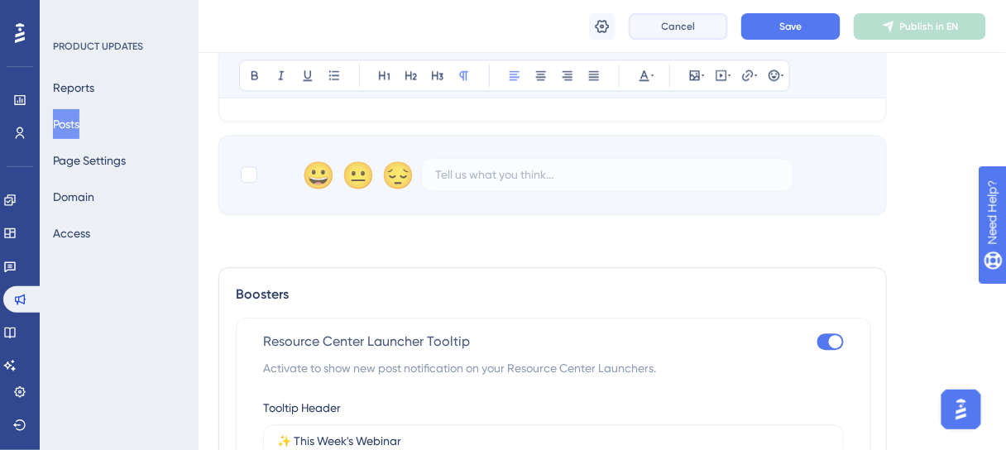
click at [689, 30] on span "Cancel" at bounding box center [679, 26] width 34 height 13
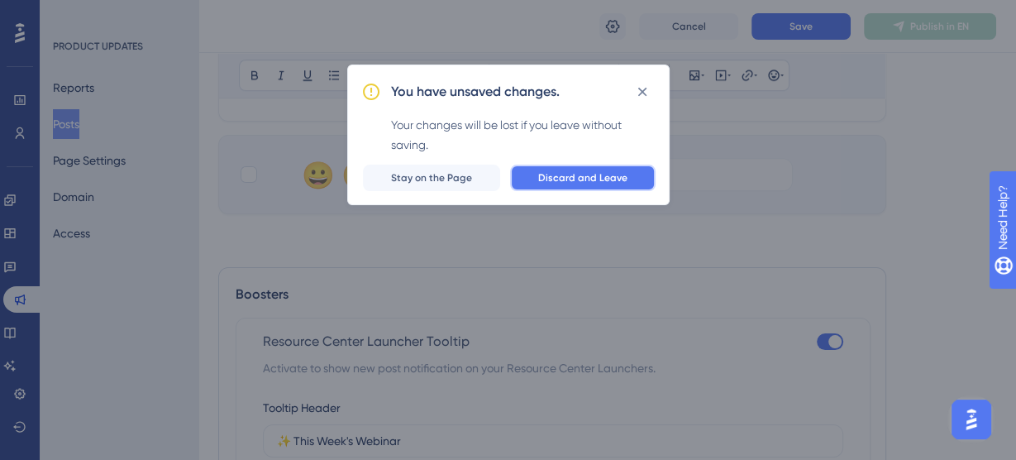
click at [570, 172] on span "Discard and Leave" at bounding box center [582, 177] width 89 height 13
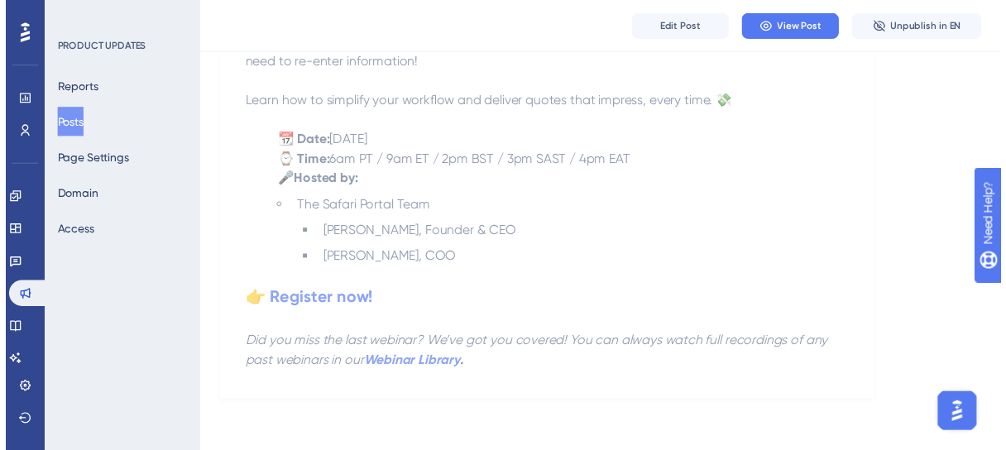
scroll to position [734, 0]
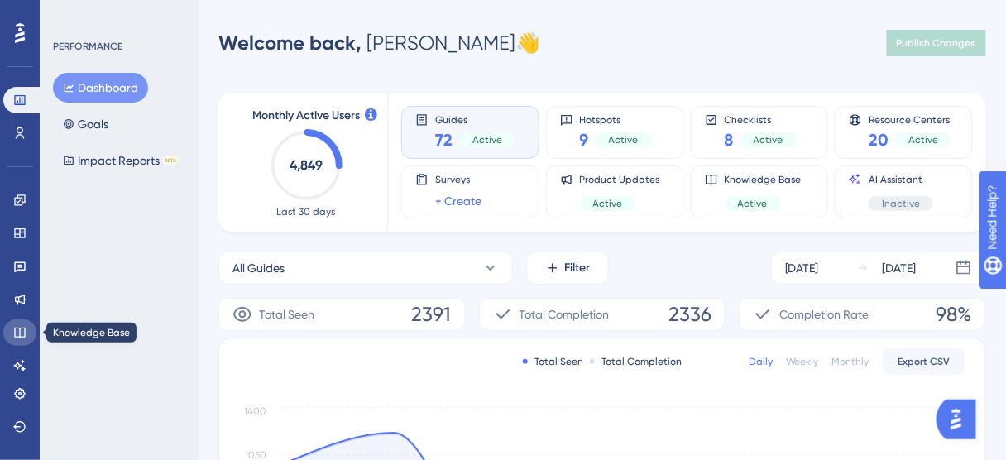
click at [23, 329] on icon at bounding box center [19, 332] width 13 height 13
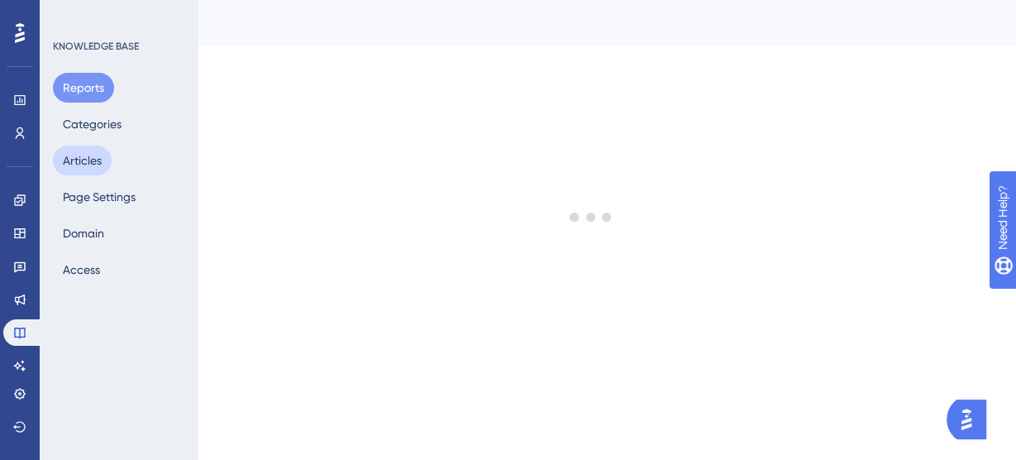
click at [78, 157] on button "Articles" at bounding box center [82, 161] width 59 height 30
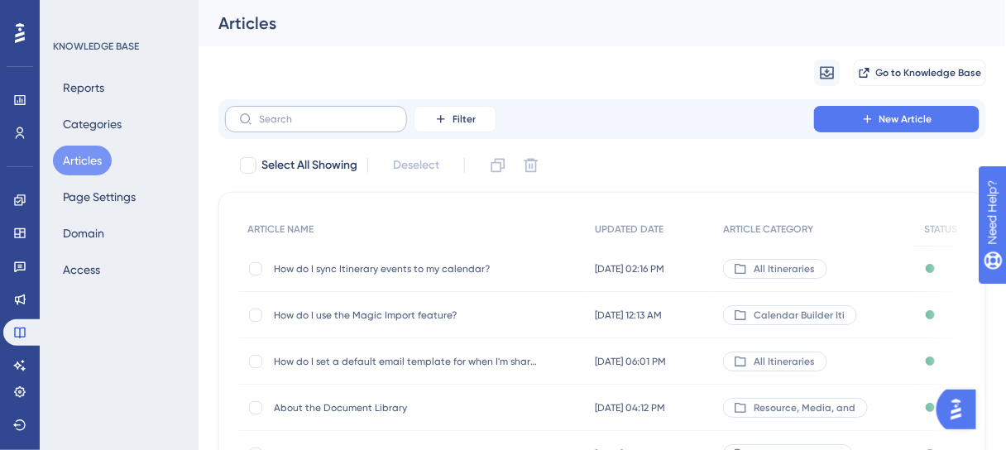
click at [342, 127] on label at bounding box center [316, 119] width 182 height 26
click at [342, 125] on input "text" at bounding box center [326, 119] width 134 height 12
paste input "How do clients share a Guest Portal with other travelers?"
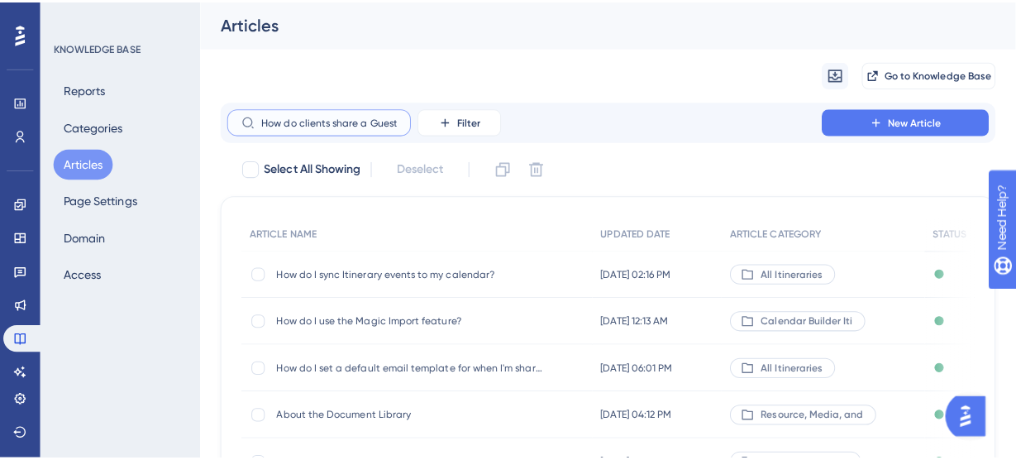
scroll to position [0, 122]
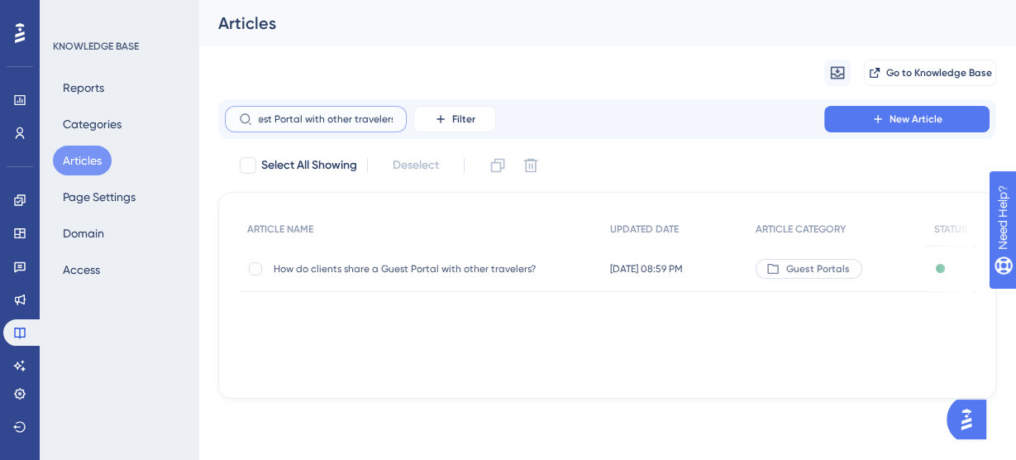
type input "How do clients share a Guest Portal with other travelers?"
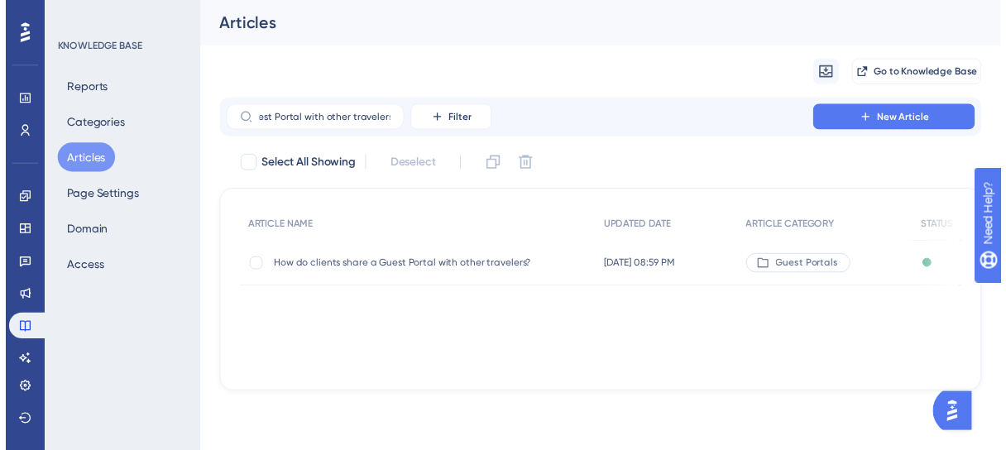
scroll to position [0, 0]
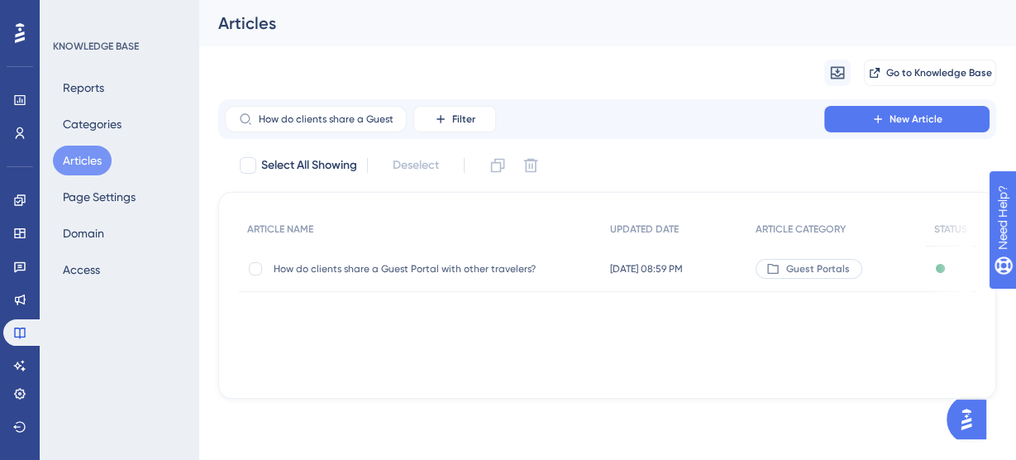
click at [431, 271] on span "How do clients share a Guest Portal with other travelers?" at bounding box center [406, 268] width 265 height 13
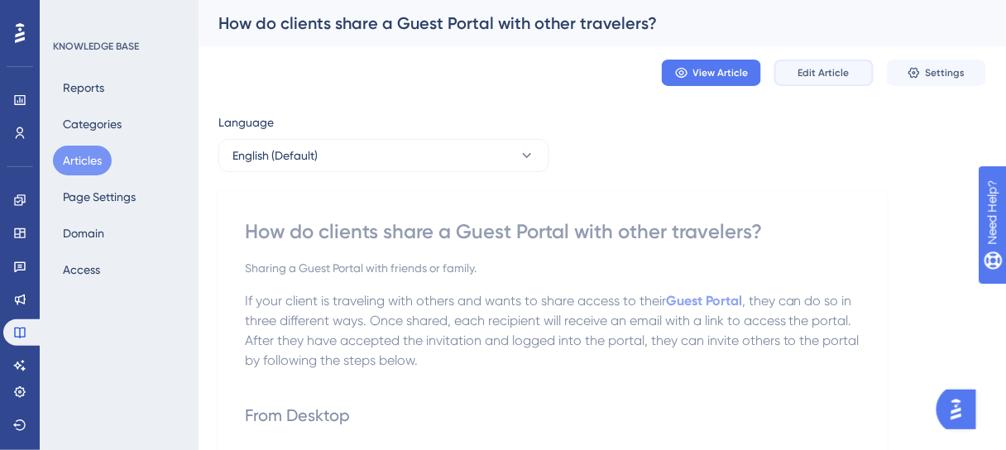
click at [827, 80] on button "Edit Article" at bounding box center [823, 73] width 99 height 26
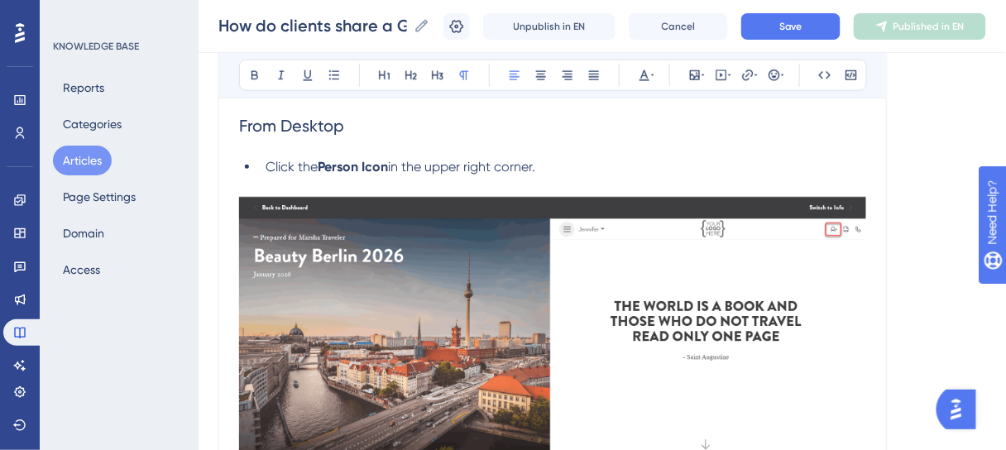
scroll to position [248, 0]
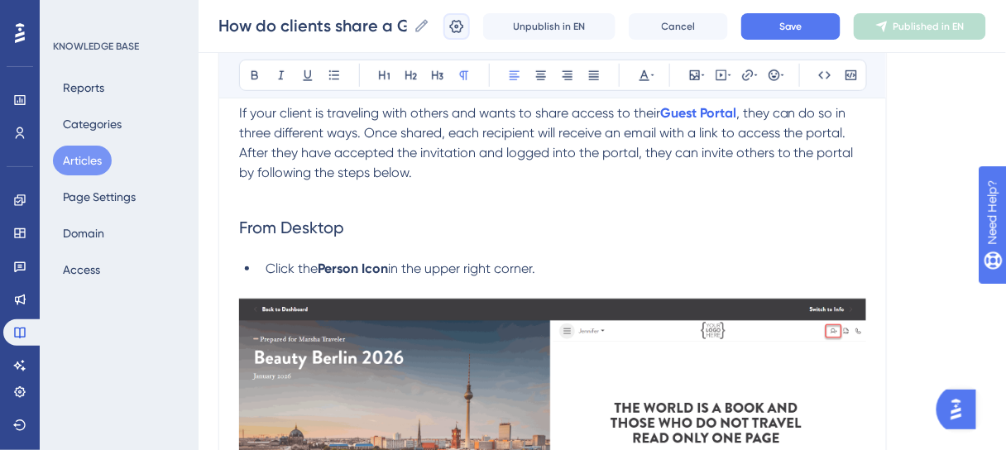
click at [465, 29] on icon at bounding box center [456, 26] width 17 height 17
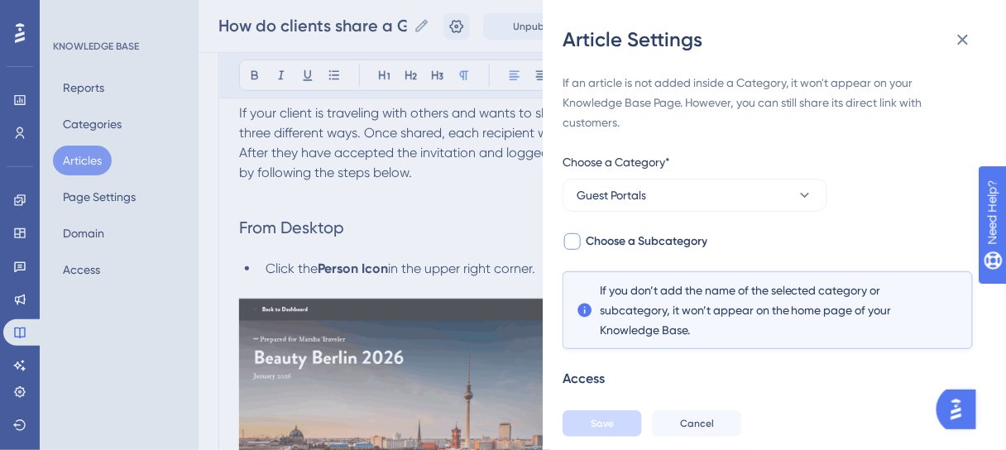
click at [651, 240] on span "Choose a Subcategory" at bounding box center [646, 242] width 122 height 20
checkbox input "true"
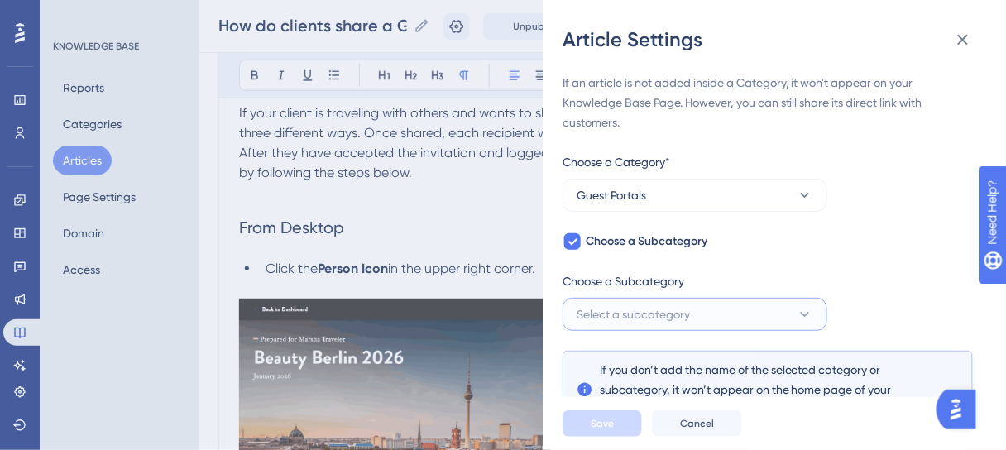
click at [713, 318] on button "Select a subcategory" at bounding box center [694, 314] width 265 height 33
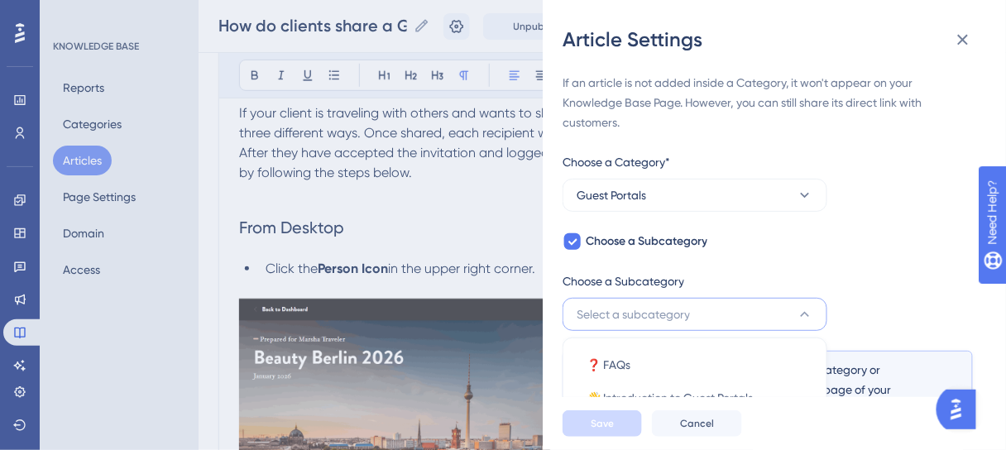
scroll to position [179, 0]
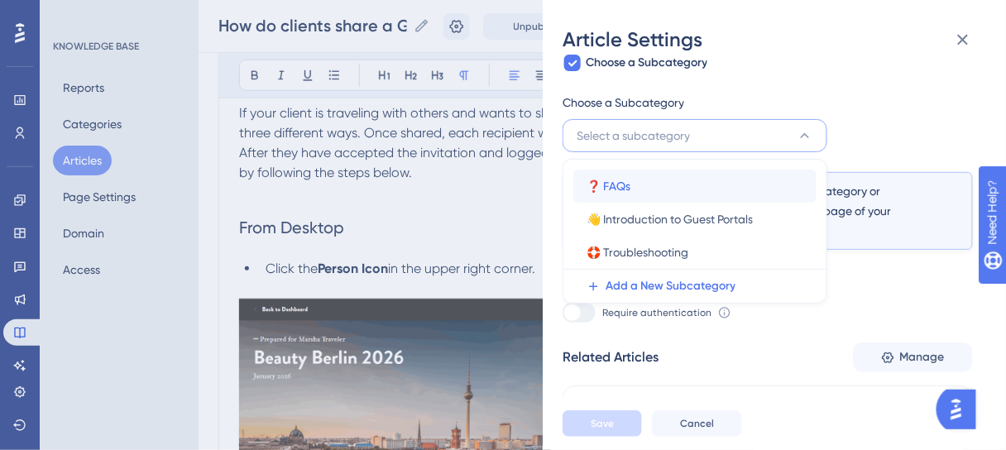
click at [651, 183] on div "❓ FAQs ❓ FAQs" at bounding box center [694, 186] width 217 height 33
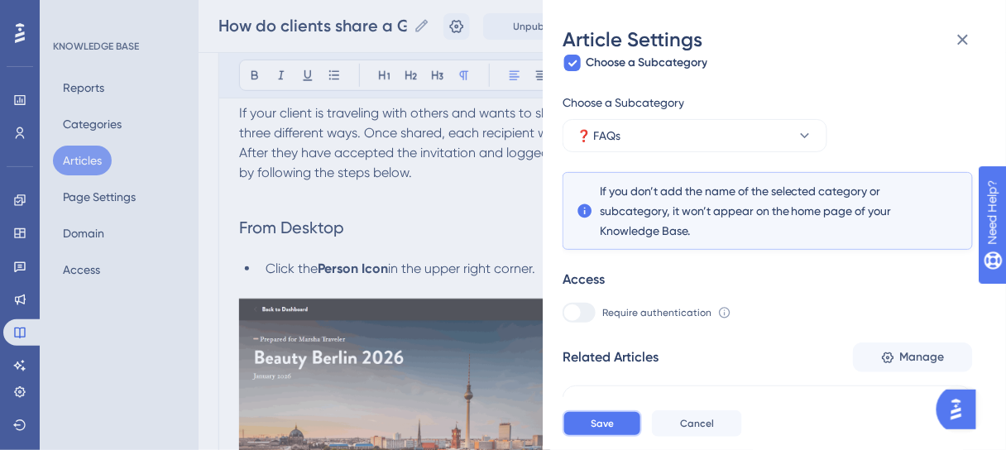
click at [614, 430] on button "Save" at bounding box center [601, 423] width 79 height 26
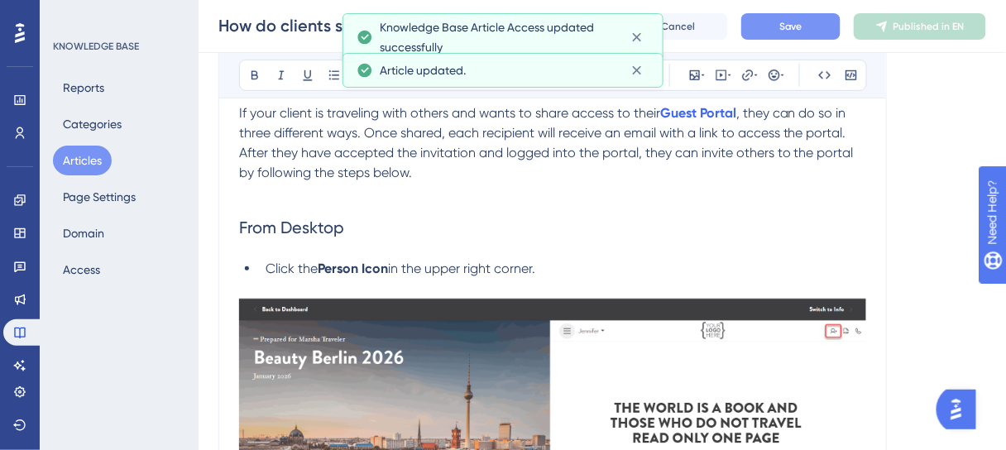
click at [792, 20] on span "Save" at bounding box center [790, 26] width 23 height 13
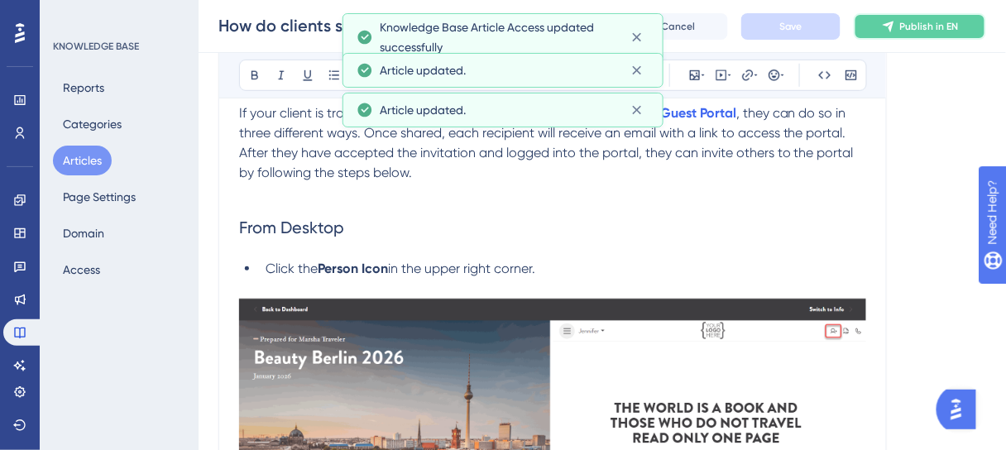
click at [936, 27] on span "Publish in EN" at bounding box center [929, 26] width 59 height 13
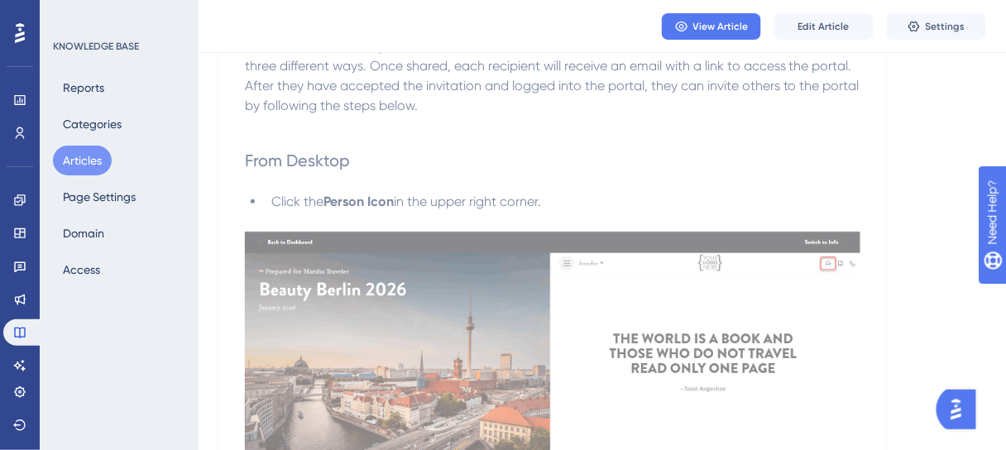
click at [76, 160] on button "Articles" at bounding box center [82, 161] width 59 height 30
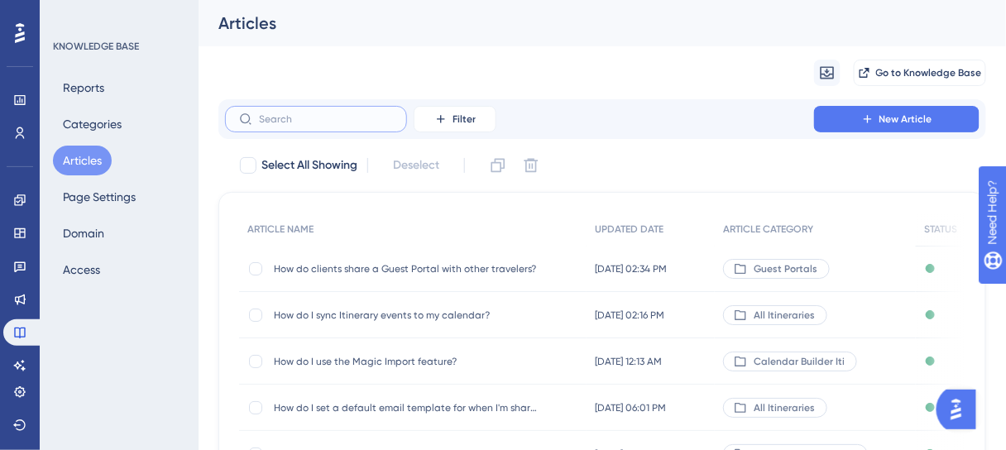
click at [315, 122] on input "text" at bounding box center [326, 119] width 134 height 12
paste input "How can I change what time I receive my Task notifications email?"
type input "How can I change what time I receive my Task notifications email?"
checkbox input "true"
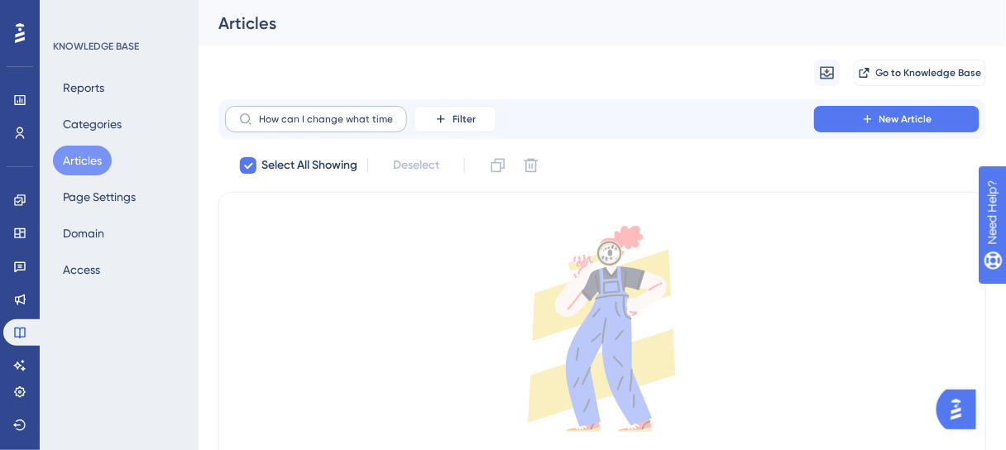
drag, startPoint x: 395, startPoint y: 114, endPoint x: 310, endPoint y: 116, distance: 85.2
click at [310, 116] on label "How can I change what time I receive my Task notifications email?" at bounding box center [316, 119] width 182 height 26
click at [310, 116] on input "How can I change what time I receive my Task notifications email?" at bounding box center [326, 119] width 134 height 12
drag, startPoint x: 362, startPoint y: 120, endPoint x: 452, endPoint y: 122, distance: 90.2
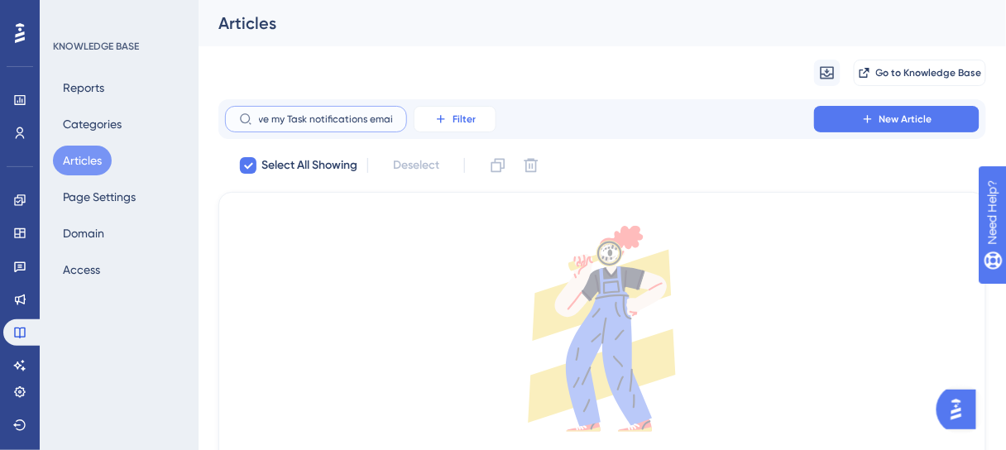
click at [452, 122] on div "How can I change what time I receive my Task notifications email? Filter" at bounding box center [360, 119] width 271 height 26
drag, startPoint x: 316, startPoint y: 116, endPoint x: 185, endPoint y: 111, distance: 130.7
click at [198, 111] on div "Performance Users Engagement Widgets Feedback Product Updates Knowledge Base AI…" at bounding box center [601, 277] width 807 height 555
type input "Task notifications"
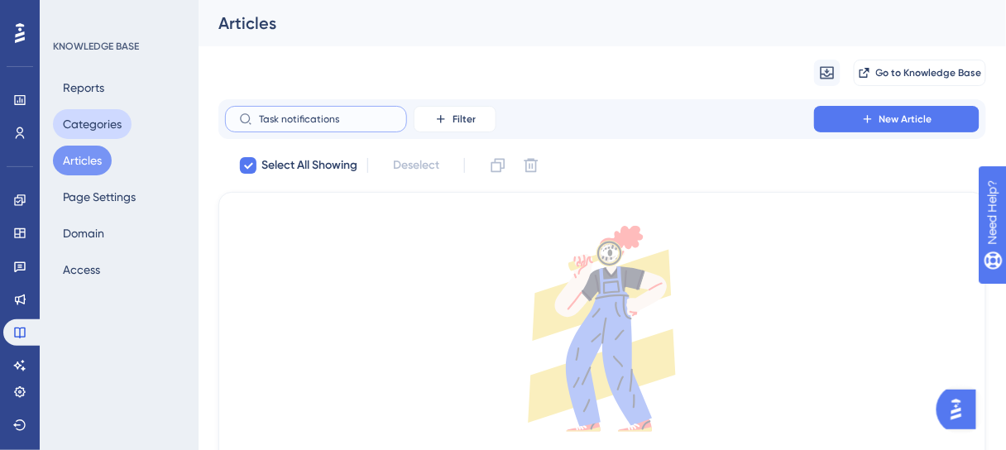
drag, startPoint x: 351, startPoint y: 118, endPoint x: 130, endPoint y: 117, distance: 221.6
click at [198, 117] on div "Performance Users Engagement Widgets Feedback Product Updates Knowledge Base AI…" at bounding box center [601, 277] width 807 height 555
checkbox input "false"
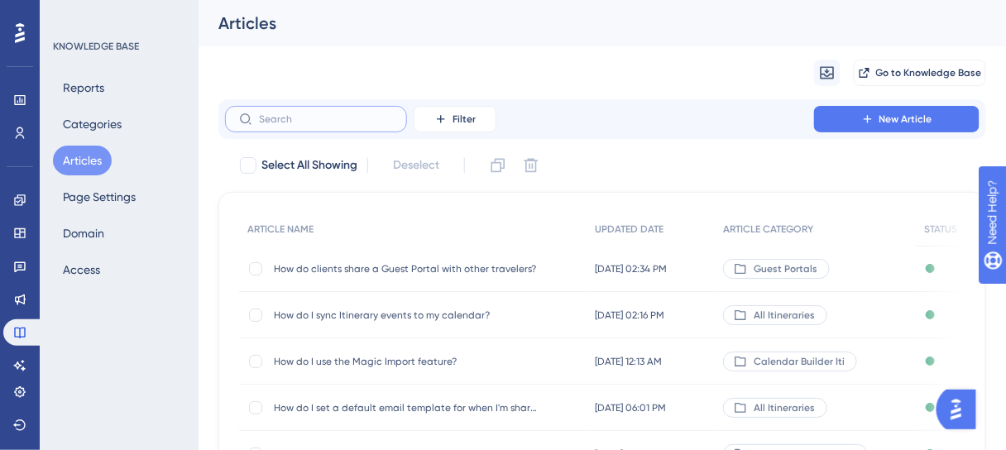
click at [297, 120] on input "text" at bounding box center [326, 119] width 134 height 12
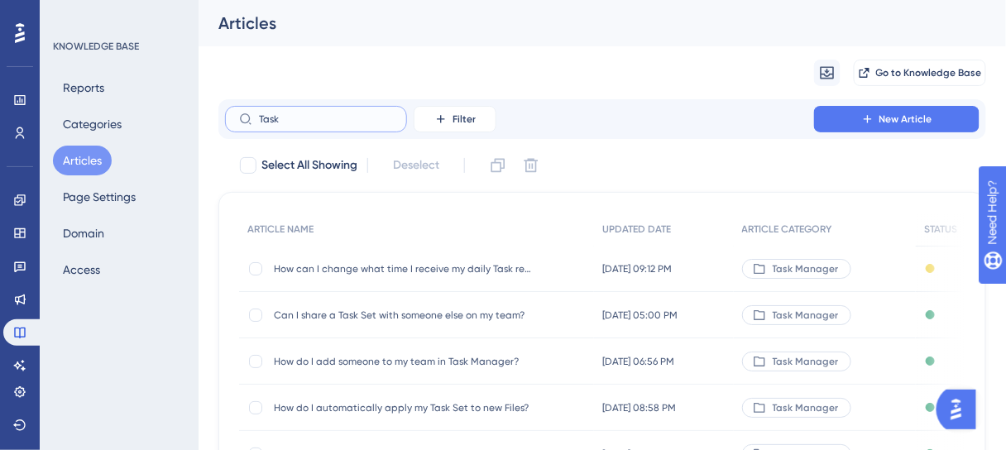
type input "Task n"
checkbox input "true"
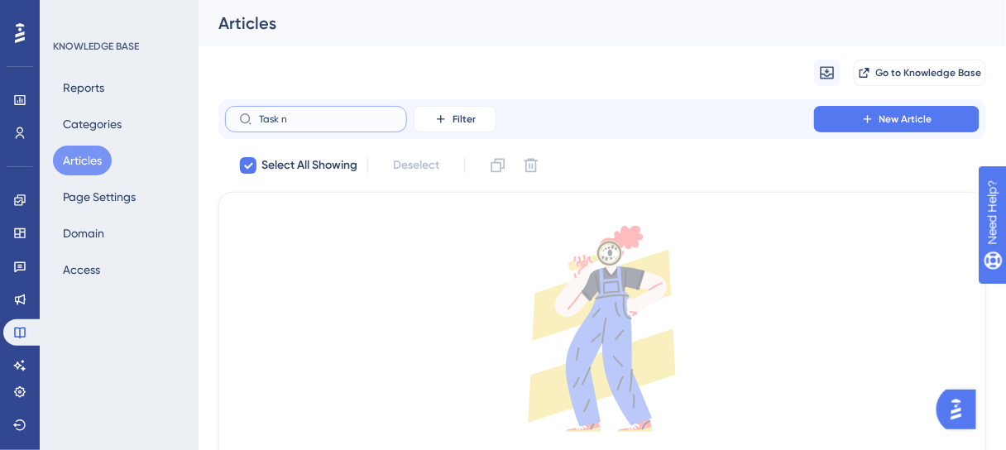
type input "Task"
checkbox input "false"
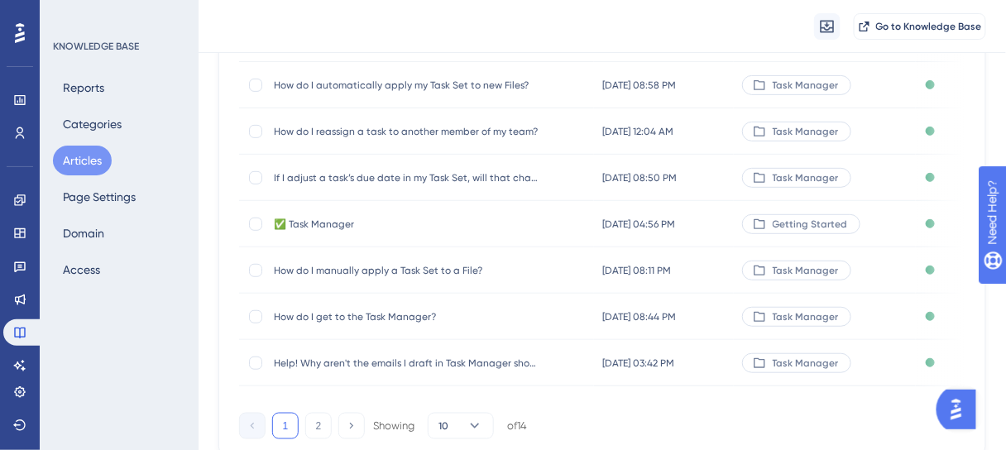
scroll to position [331, 0]
click at [314, 433] on button "2" at bounding box center [318, 424] width 26 height 26
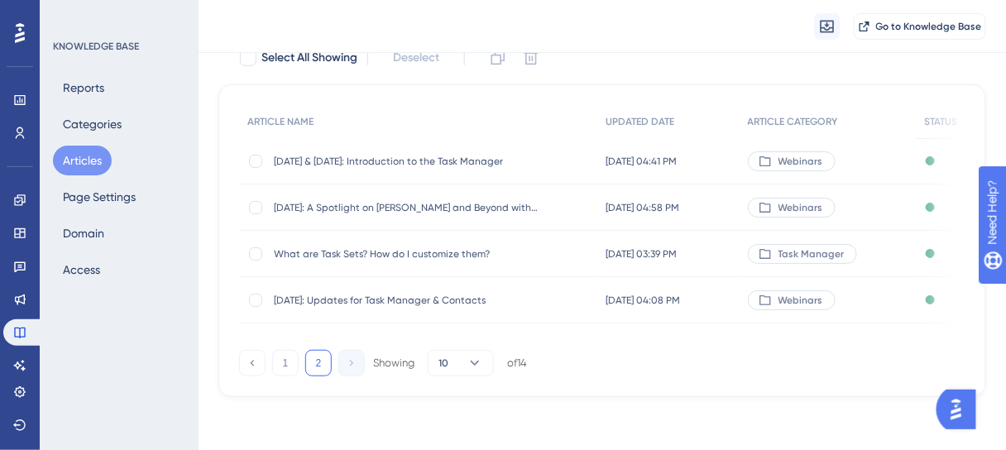
scroll to position [119, 0]
click at [294, 368] on button "1" at bounding box center [285, 363] width 26 height 26
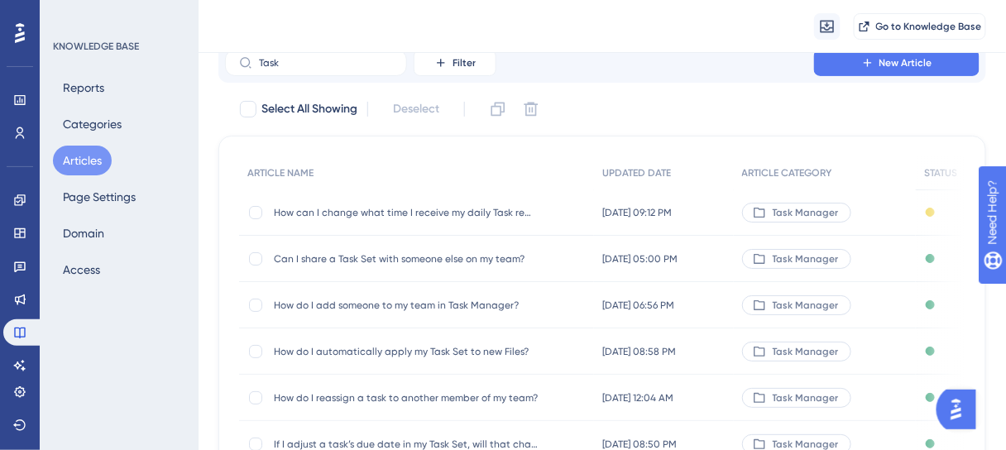
scroll to position [0, 0]
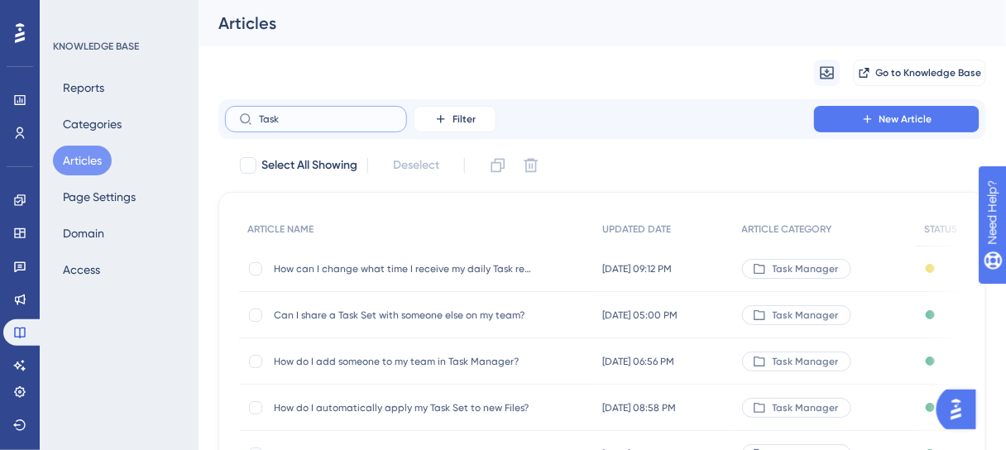
drag, startPoint x: 305, startPoint y: 120, endPoint x: 258, endPoint y: 118, distance: 47.2
click at [259, 118] on input "Task" at bounding box center [326, 119] width 134 height 12
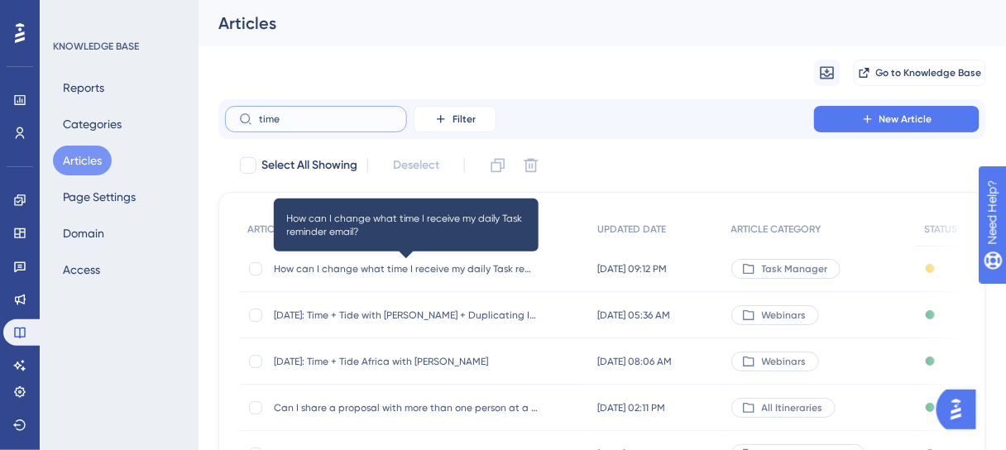
type input "time"
click at [428, 273] on span "How can I change what time I receive my daily Task reminder email?" at bounding box center [406, 268] width 265 height 13
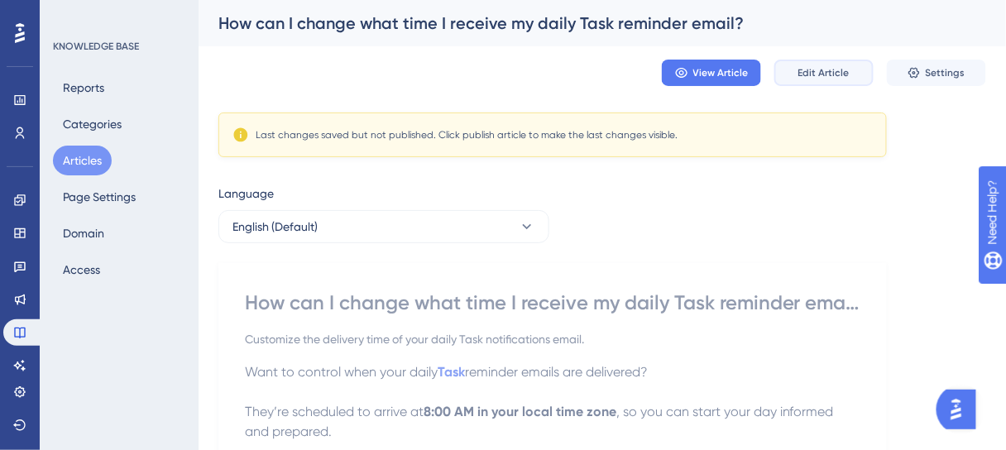
click at [814, 79] on button "Edit Article" at bounding box center [823, 73] width 99 height 26
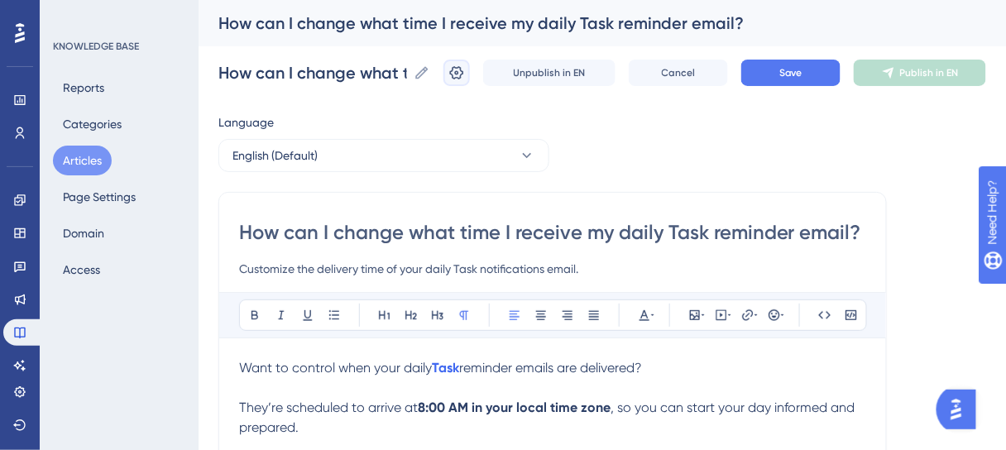
click at [464, 74] on icon at bounding box center [457, 72] width 14 height 13
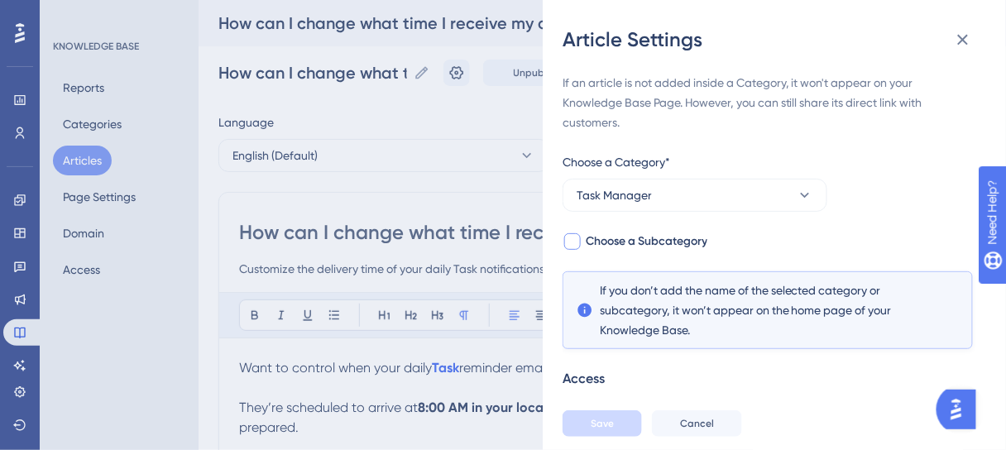
click at [658, 237] on span "Choose a Subcategory" at bounding box center [646, 242] width 122 height 20
checkbox input "true"
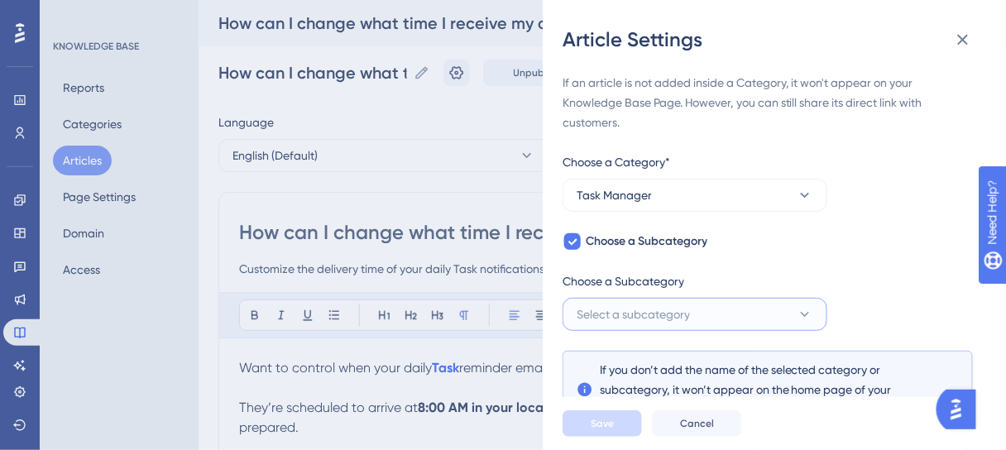
click at [751, 305] on button "Select a subcategory" at bounding box center [694, 314] width 265 height 33
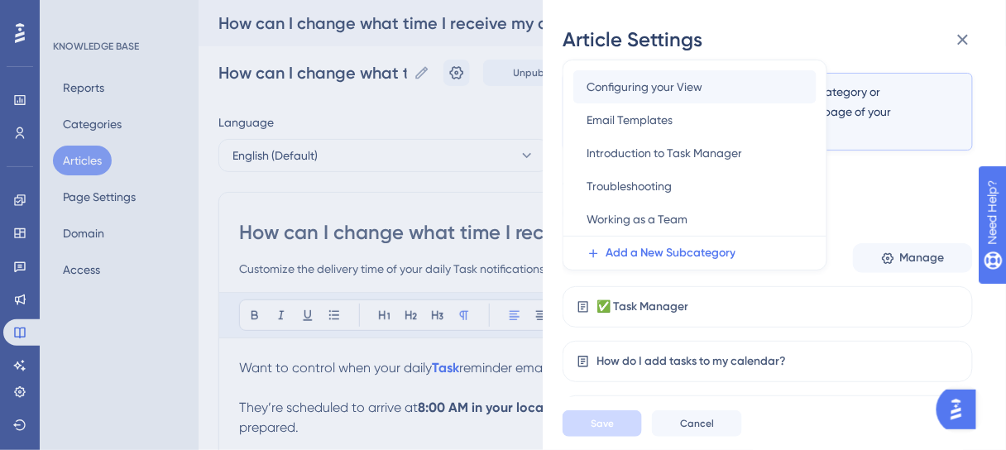
scroll to position [212, 0]
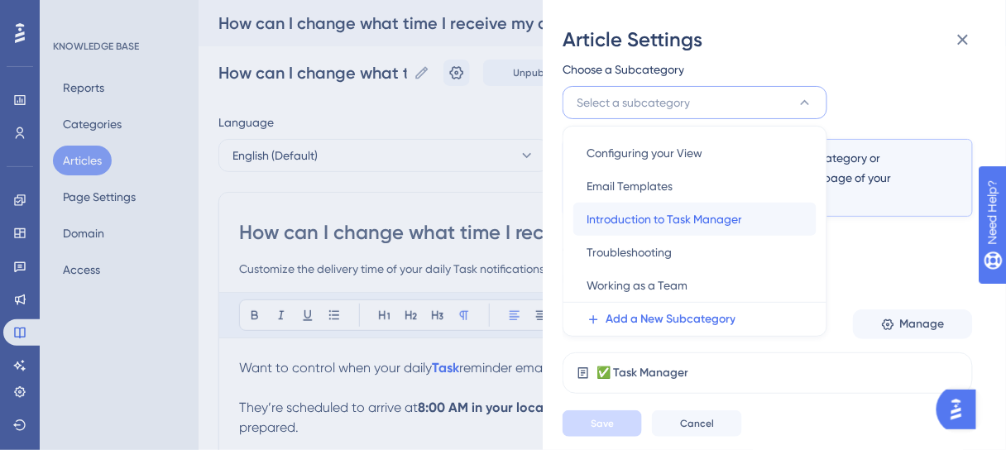
click at [667, 217] on span "Introduction to Task Manager" at bounding box center [663, 219] width 155 height 20
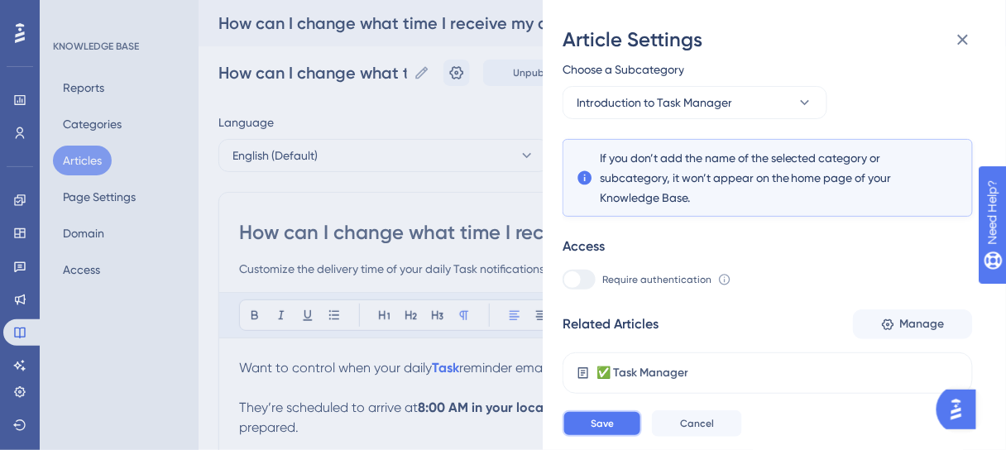
click at [607, 430] on span "Save" at bounding box center [601, 423] width 23 height 13
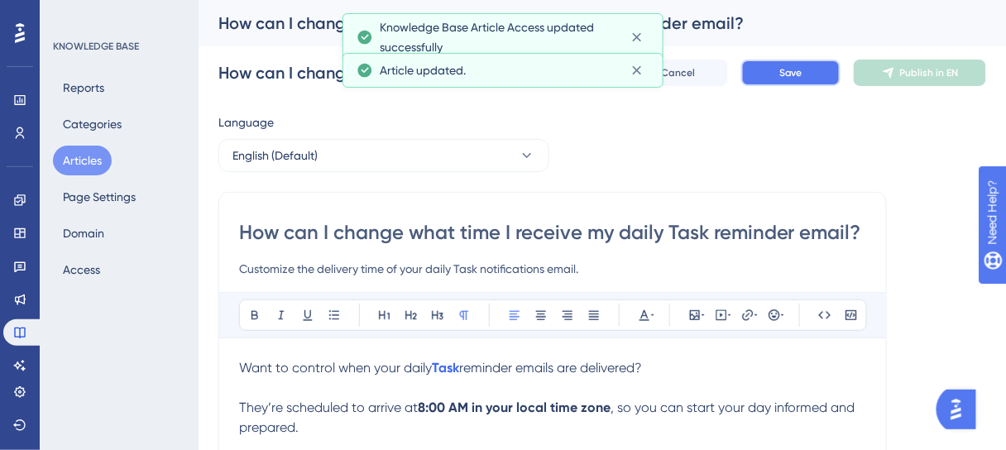
click at [786, 77] on button "Save" at bounding box center [790, 73] width 99 height 26
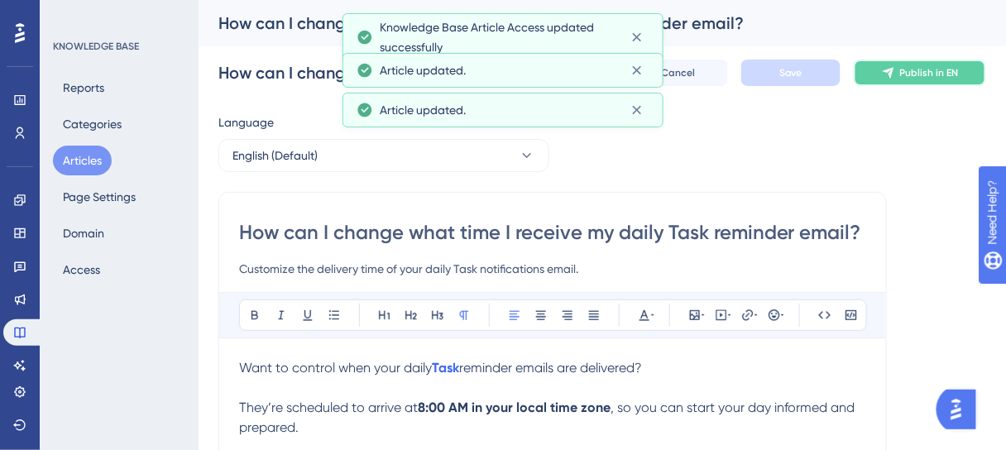
click at [919, 73] on span "Publish in EN" at bounding box center [929, 72] width 59 height 13
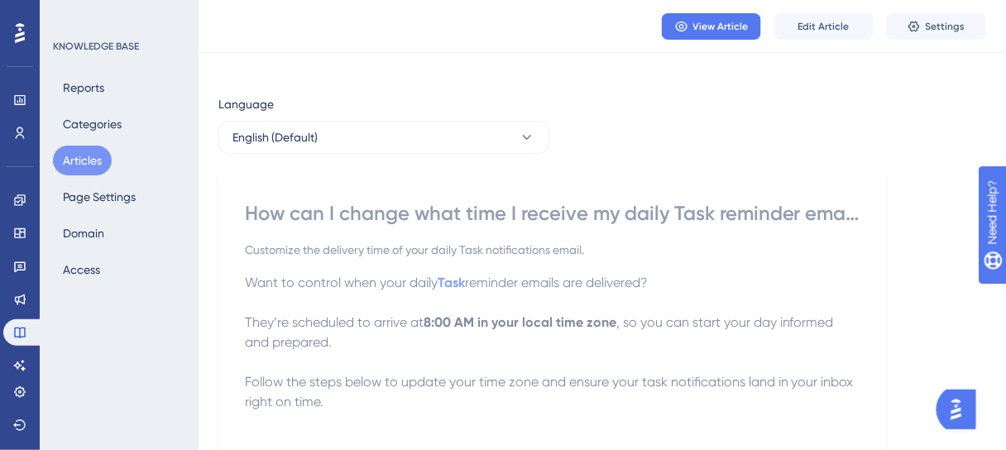
scroll to position [0, 0]
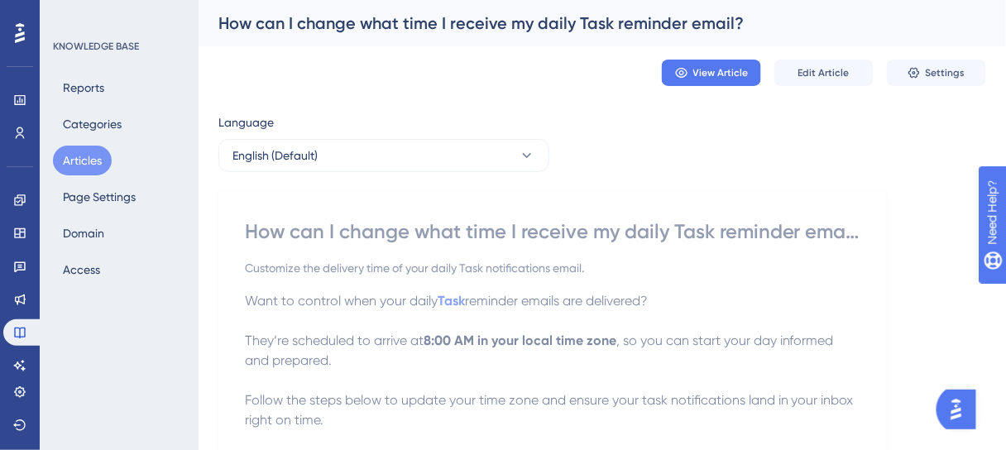
click at [91, 154] on button "Articles" at bounding box center [82, 161] width 59 height 30
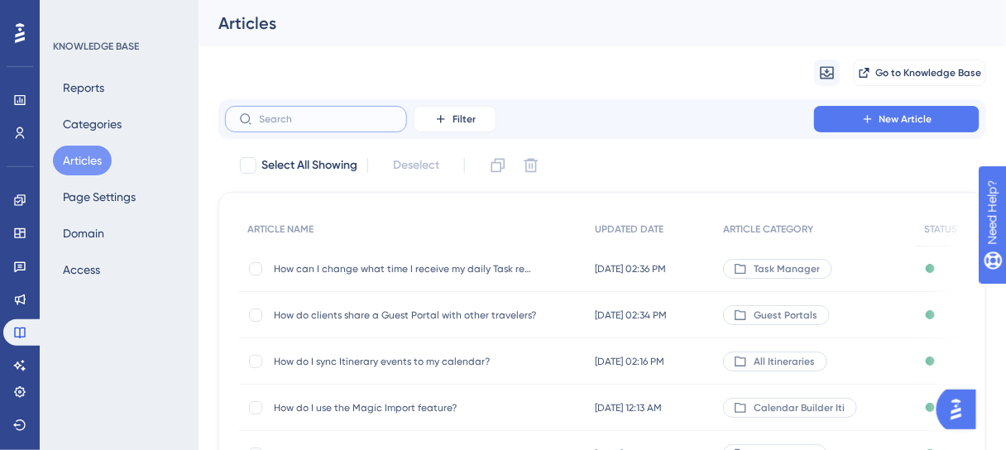
click at [341, 124] on input "text" at bounding box center [326, 119] width 134 height 12
paste input "How do I filter my Contacts?"
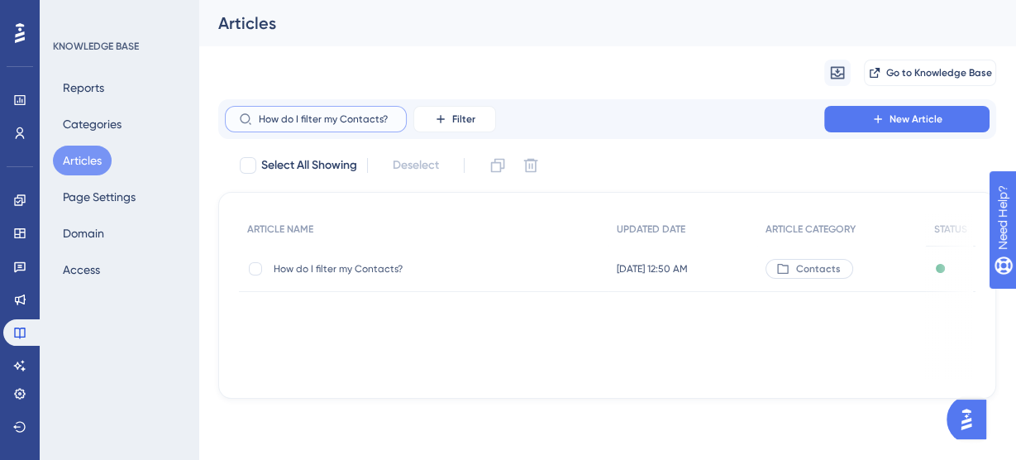
type input "How do I filter my Contacts?"
click at [370, 270] on span "How do I filter my Contacts?" at bounding box center [406, 268] width 265 height 13
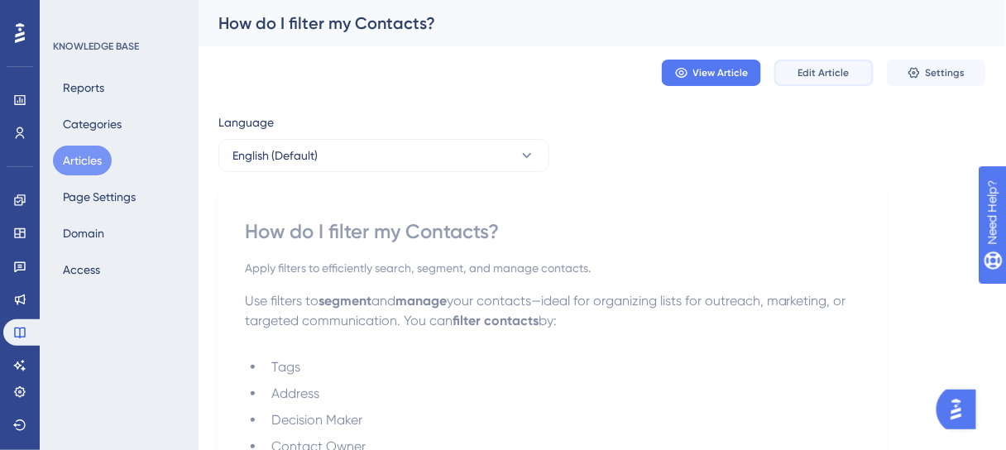
click at [825, 78] on span "Edit Article" at bounding box center [823, 72] width 51 height 13
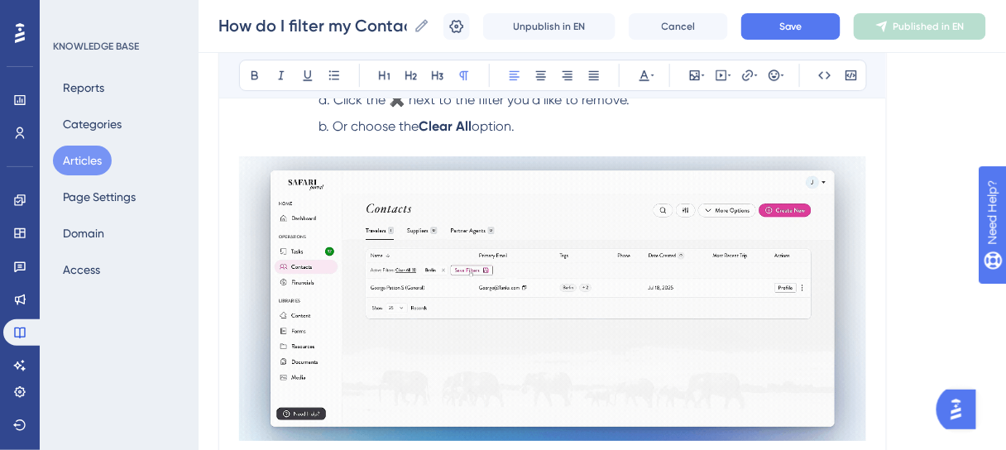
scroll to position [1044, 0]
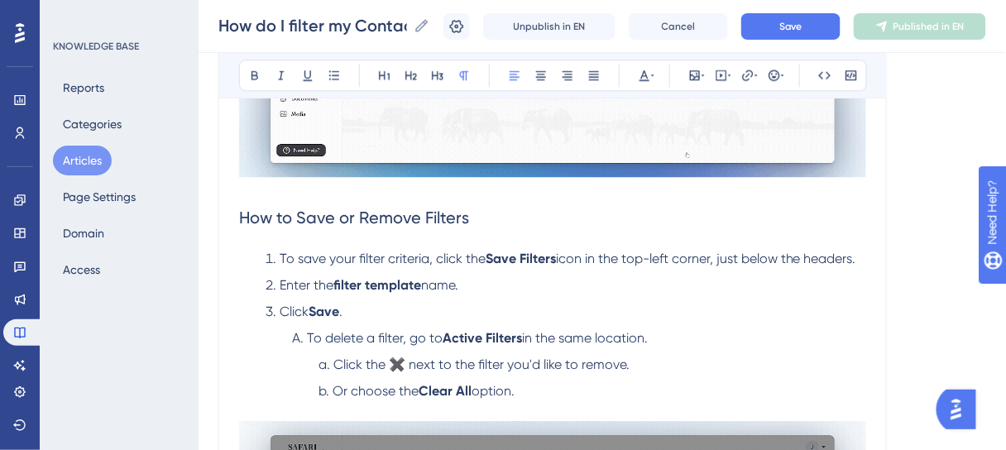
click at [464, 26] on icon at bounding box center [457, 25] width 14 height 13
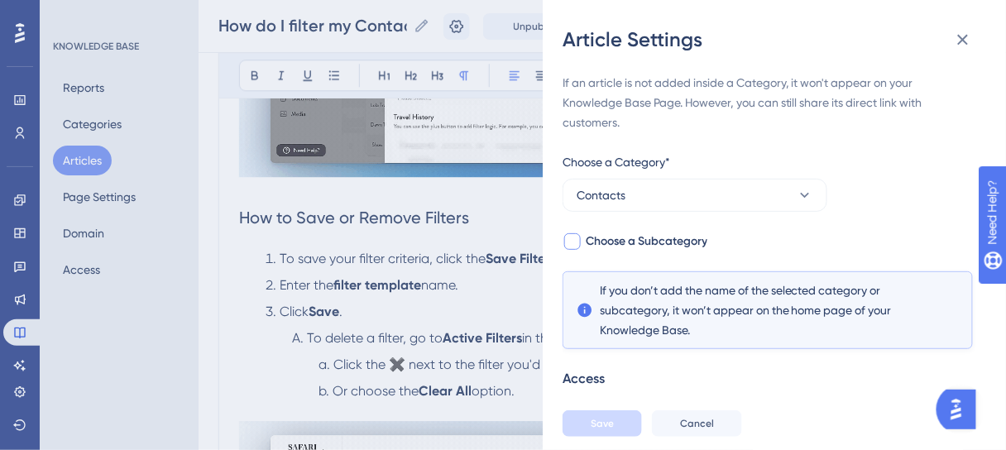
click at [581, 239] on div at bounding box center [572, 242] width 20 height 20
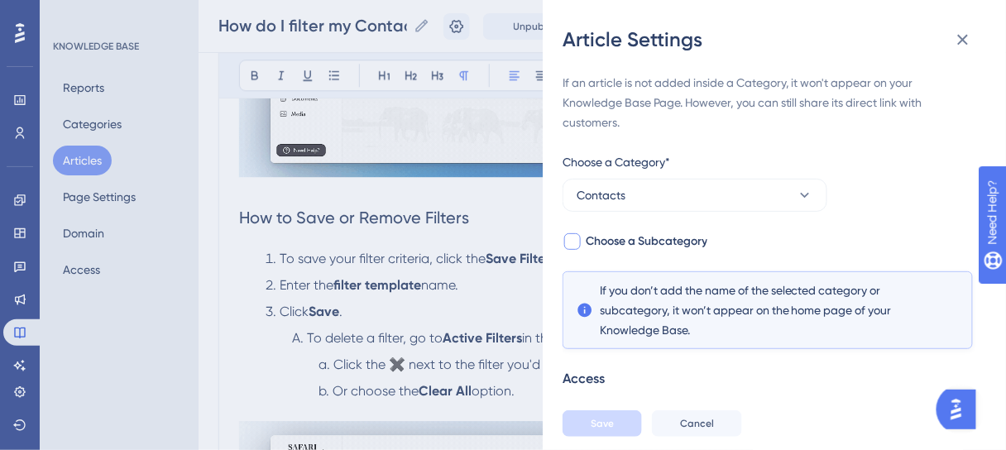
checkbox input "true"
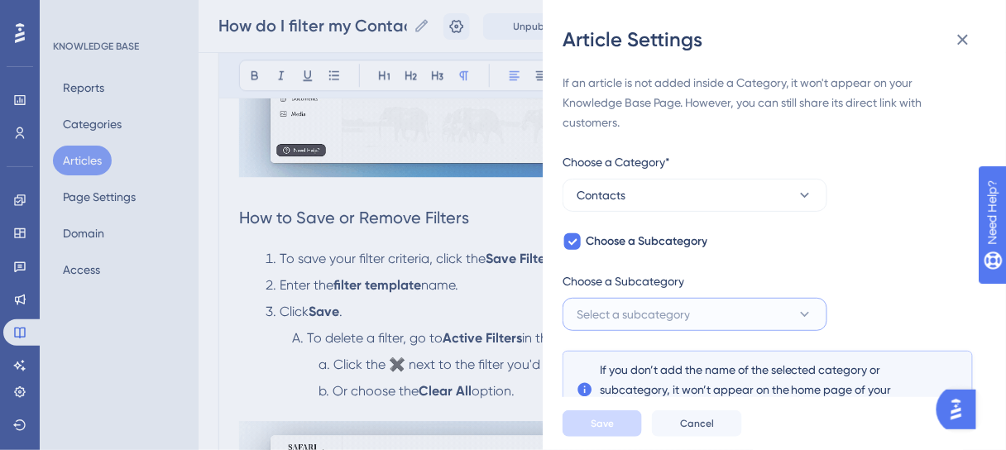
click at [672, 324] on button "Select a subcategory" at bounding box center [694, 314] width 265 height 33
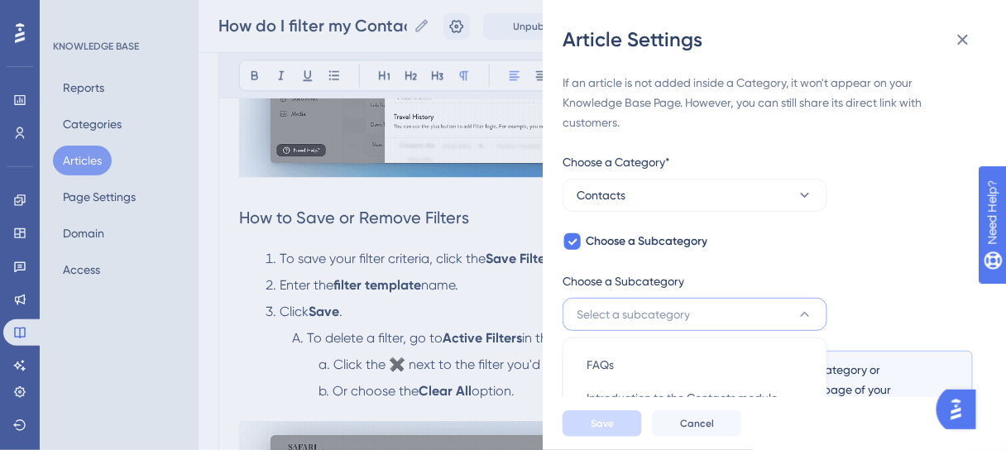
scroll to position [163, 0]
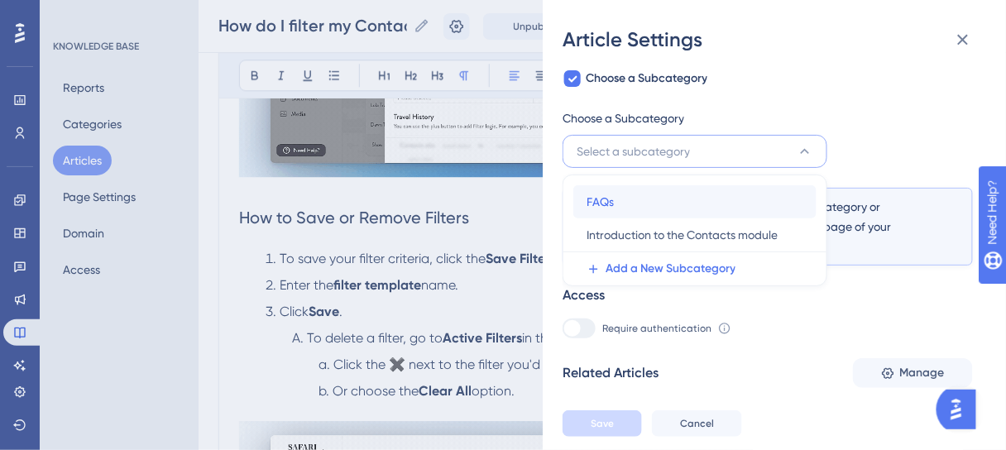
click at [617, 207] on div "FAQs FAQs" at bounding box center [694, 201] width 217 height 33
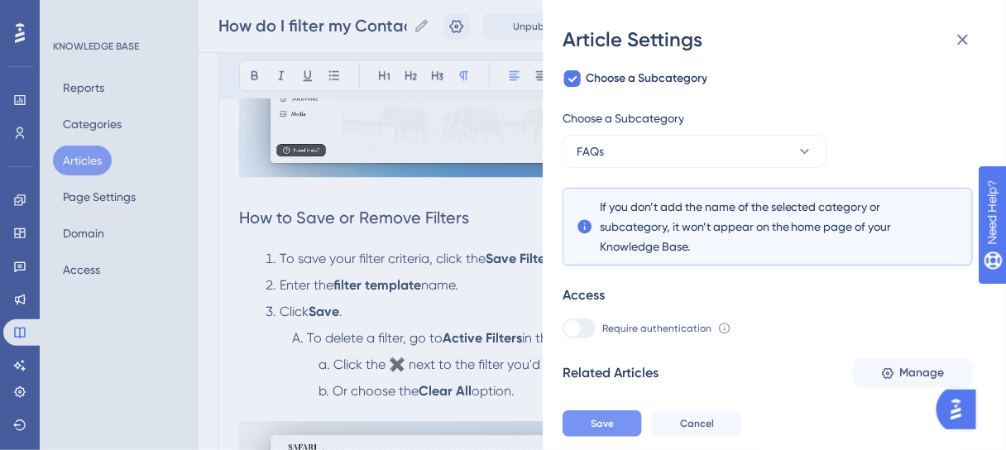
click at [611, 430] on span "Save" at bounding box center [601, 423] width 23 height 13
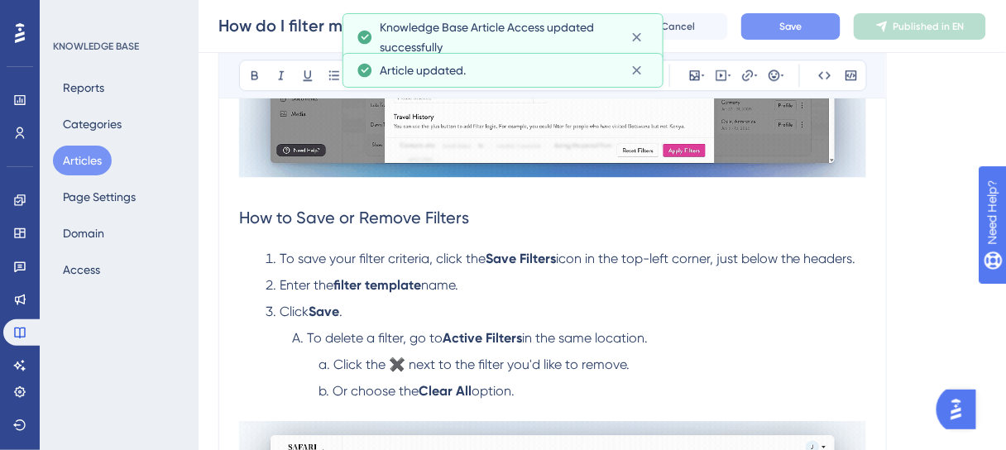
click at [801, 33] on button "Save" at bounding box center [790, 26] width 99 height 26
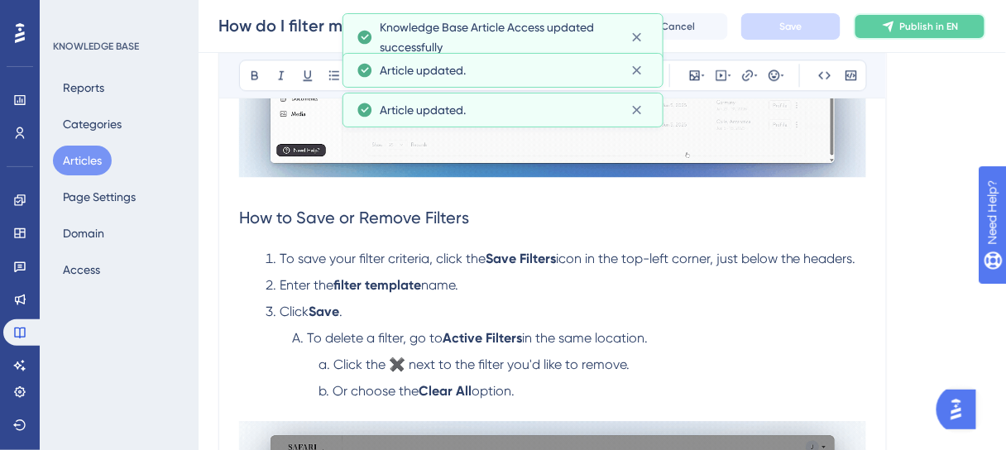
click at [925, 20] on span "Publish in EN" at bounding box center [929, 26] width 59 height 13
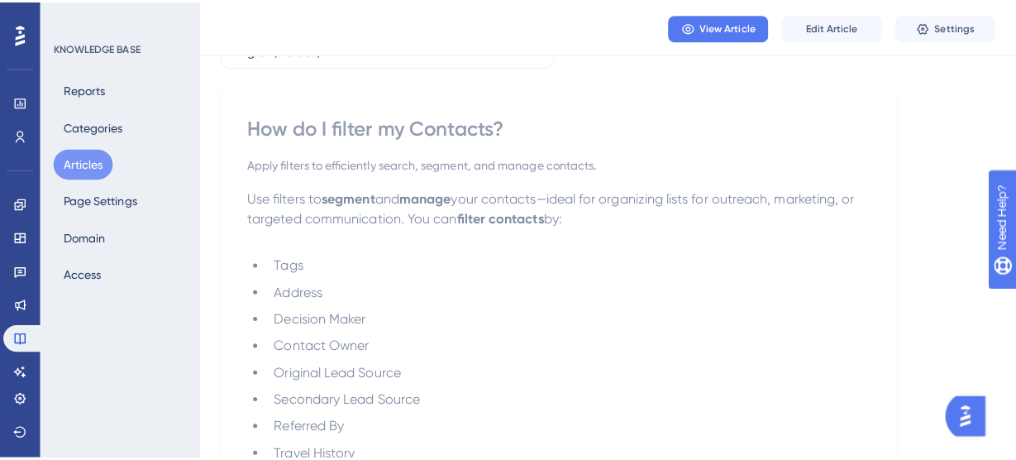
scroll to position [0, 0]
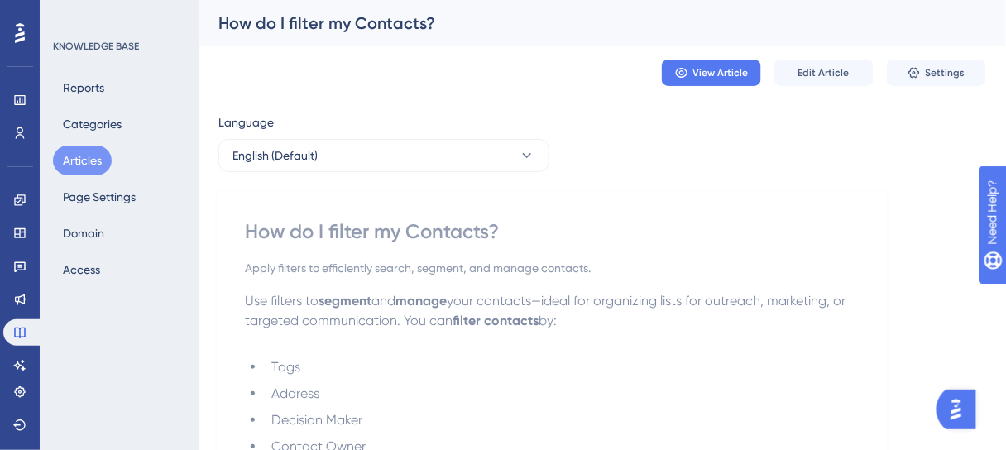
click at [84, 157] on button "Articles" at bounding box center [82, 161] width 59 height 30
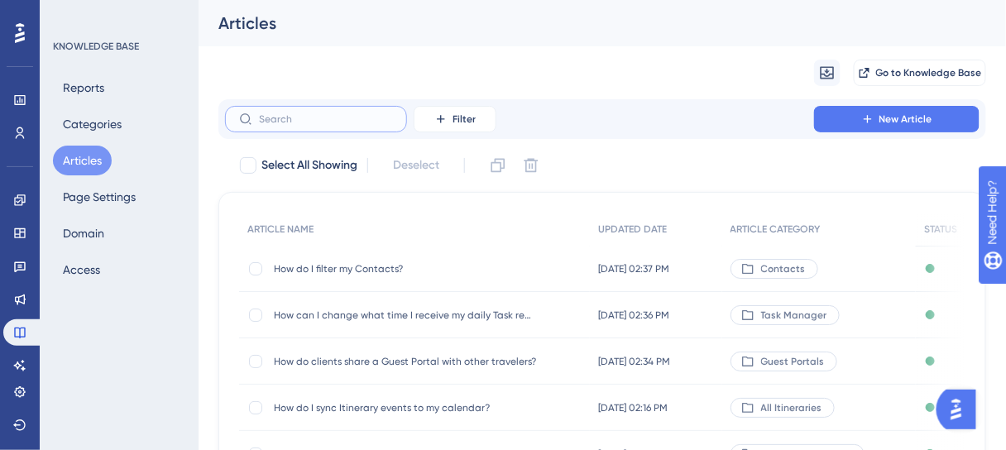
click at [297, 116] on input "text" at bounding box center [326, 119] width 134 height 12
paste input "How do I avoid confusion when sharing multiple options or versions of a trip?"
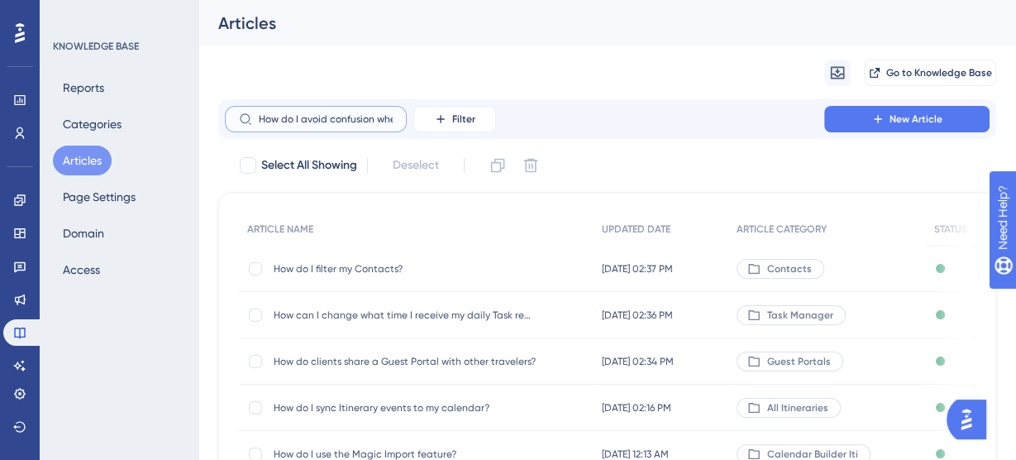
scroll to position [0, 212]
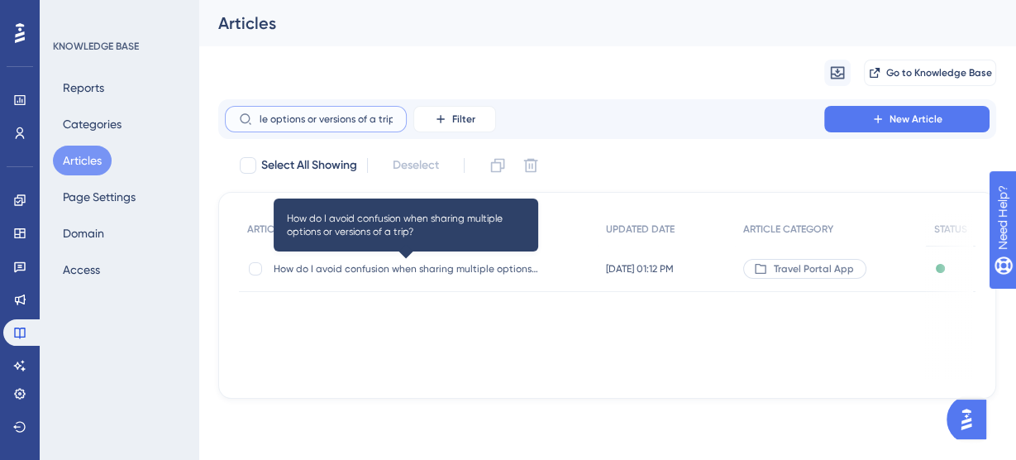
type input "How do I avoid confusion when sharing multiple options or versions of a trip?"
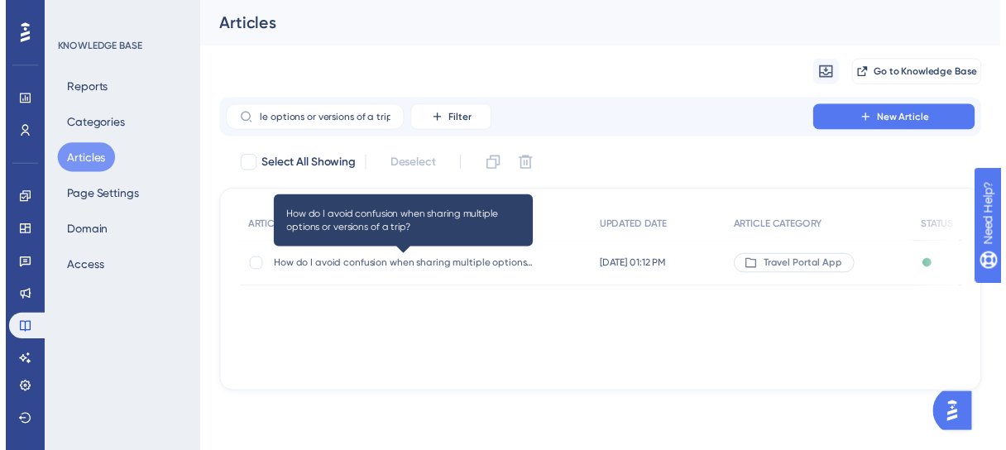
scroll to position [0, 0]
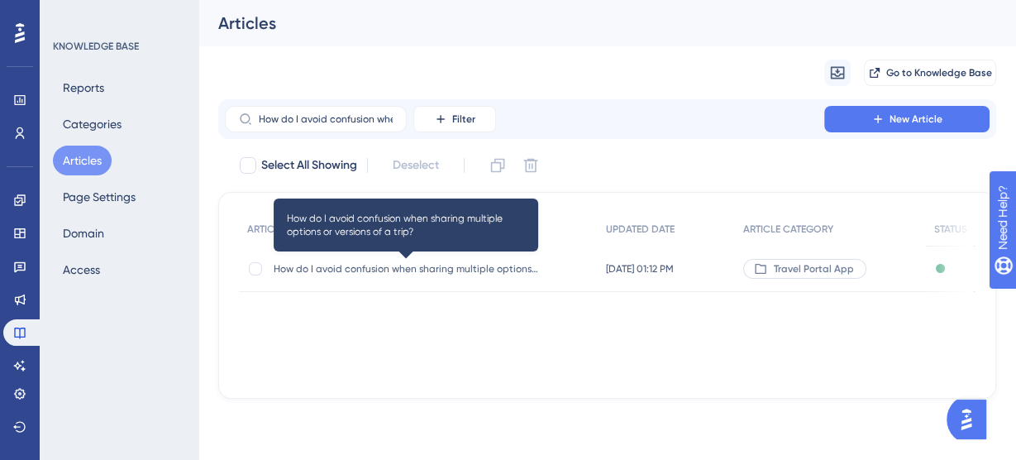
click at [382, 271] on span "How do I avoid confusion when sharing multiple options or versions of a trip?" at bounding box center [406, 268] width 265 height 13
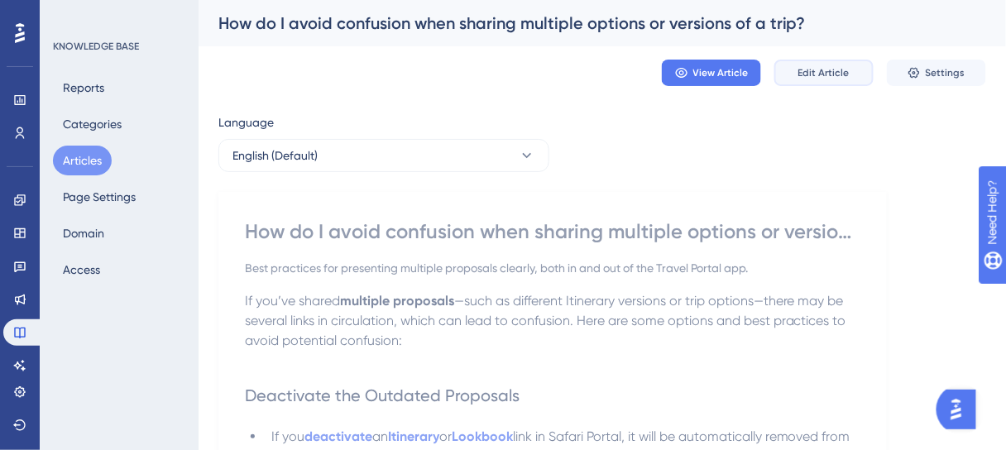
click at [827, 78] on span "Edit Article" at bounding box center [823, 72] width 51 height 13
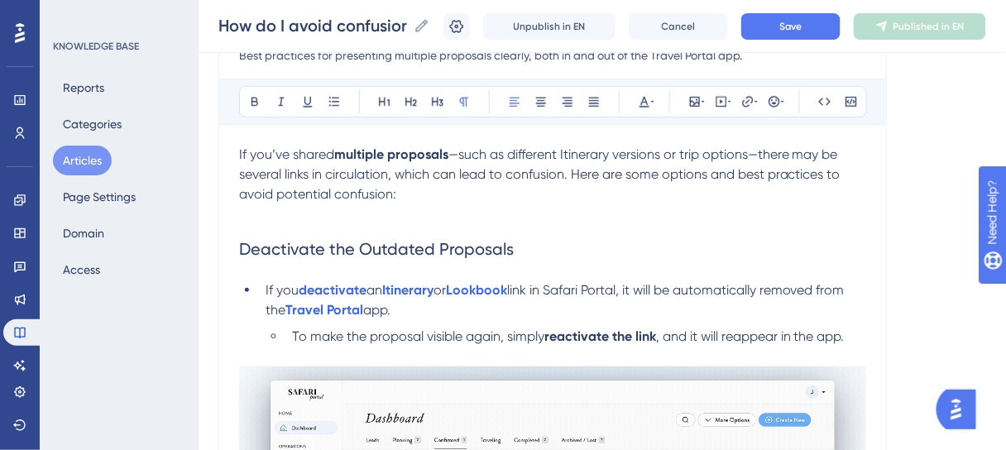
scroll to position [112, 0]
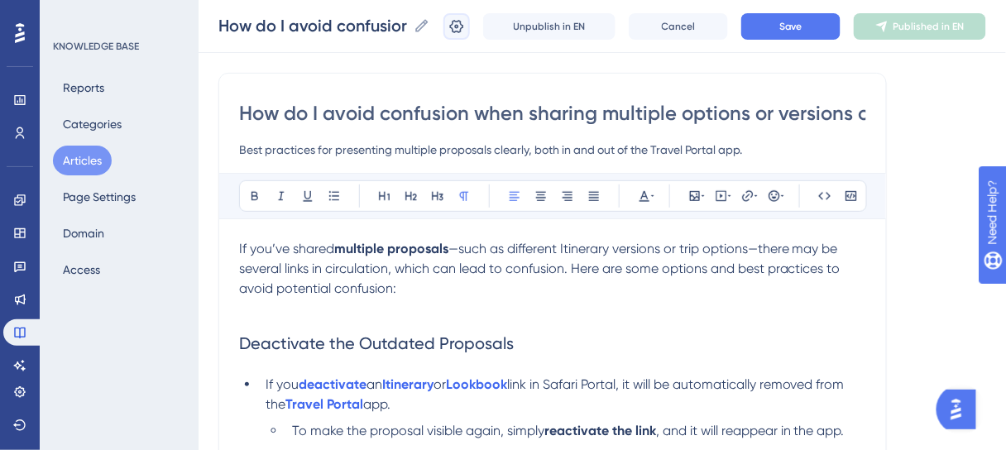
click at [464, 32] on icon at bounding box center [456, 26] width 17 height 17
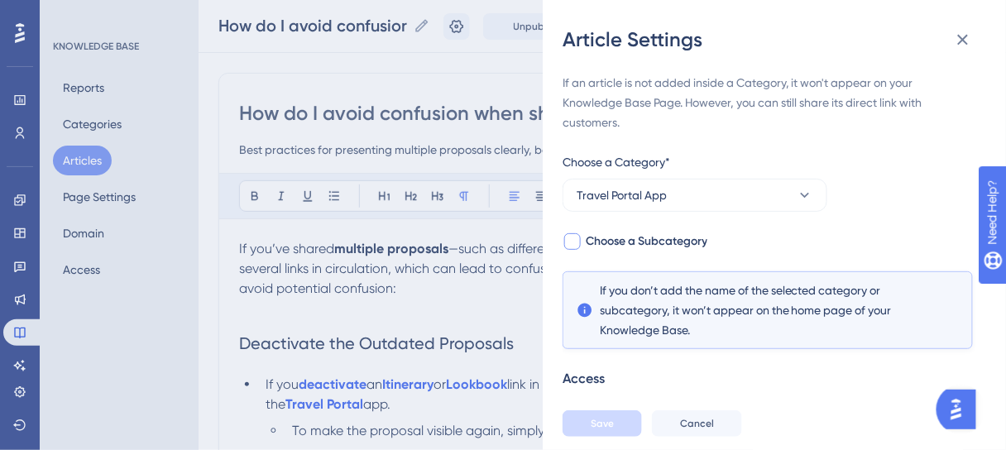
click at [582, 240] on div at bounding box center [572, 242] width 20 height 20
checkbox input "true"
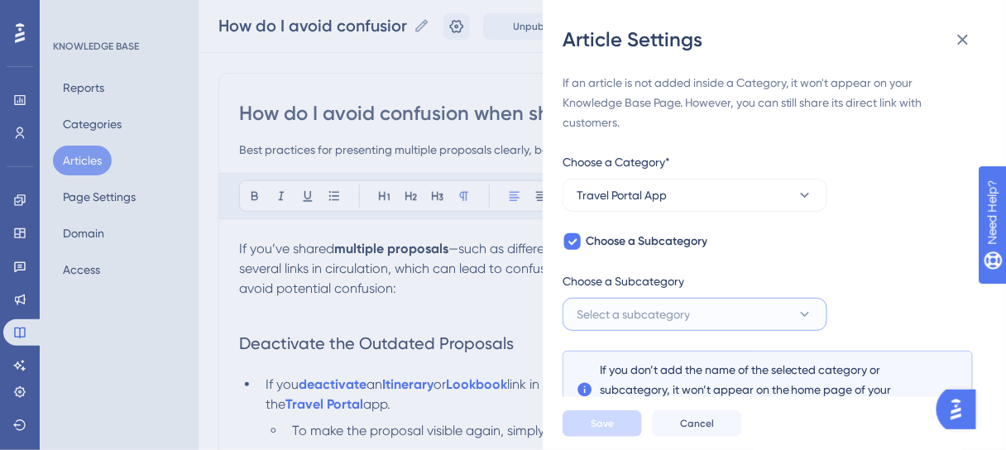
click at [680, 316] on span "Select a subcategory" at bounding box center [632, 314] width 113 height 20
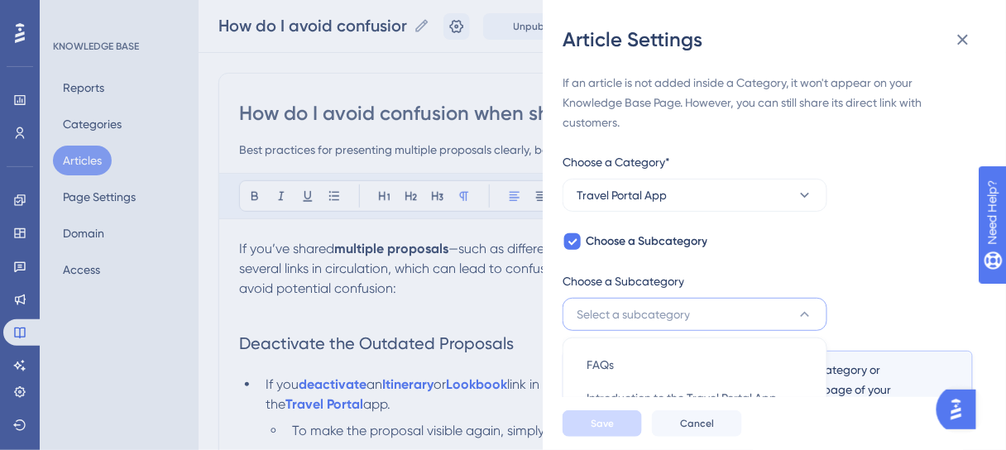
scroll to position [163, 0]
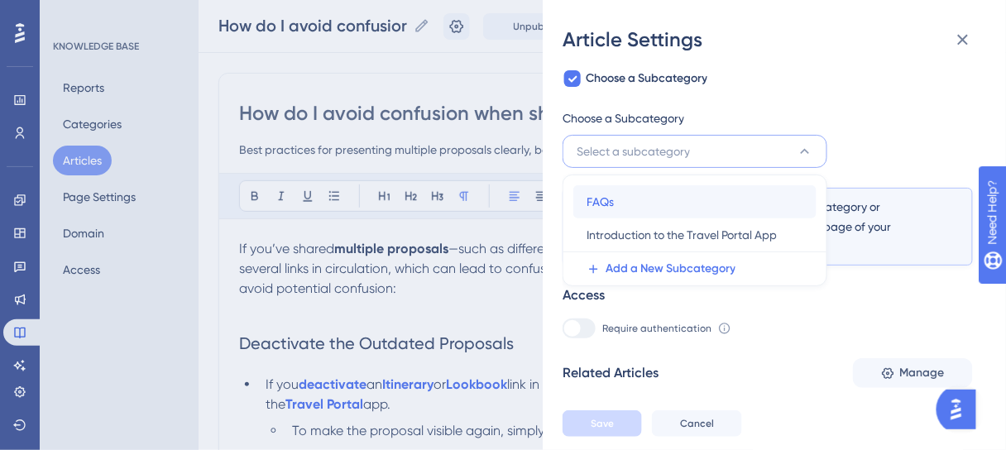
click at [615, 198] on div "FAQs FAQs" at bounding box center [694, 201] width 217 height 33
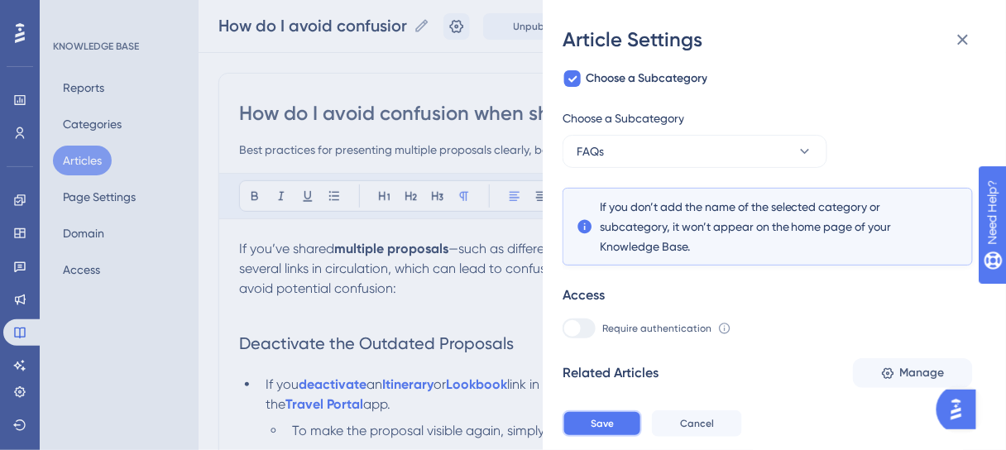
click at [595, 429] on span "Save" at bounding box center [601, 423] width 23 height 13
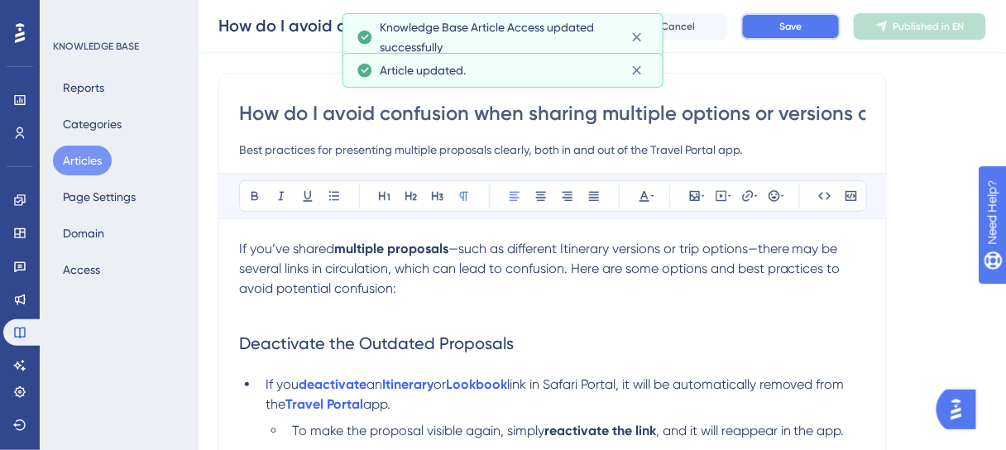
click at [802, 31] on span "Save" at bounding box center [790, 26] width 23 height 13
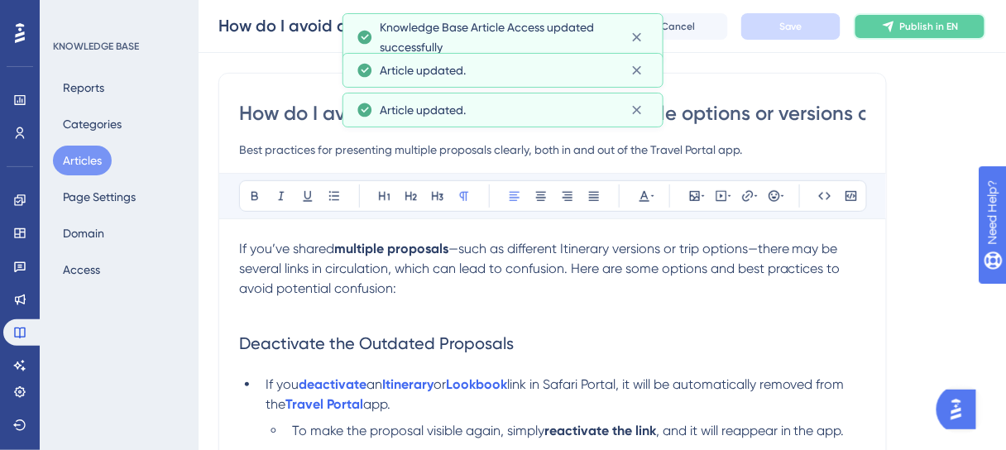
click at [906, 27] on button "Publish in EN" at bounding box center [919, 26] width 132 height 26
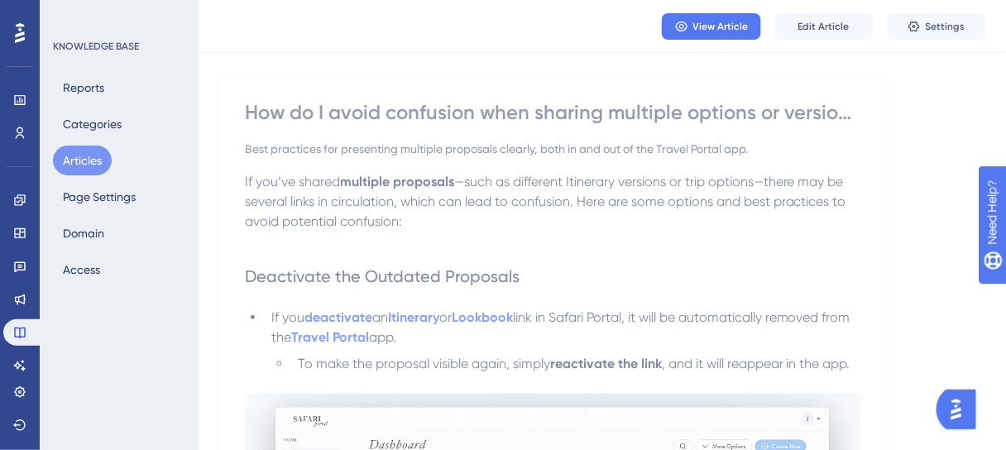
click at [79, 160] on button "Articles" at bounding box center [82, 161] width 59 height 30
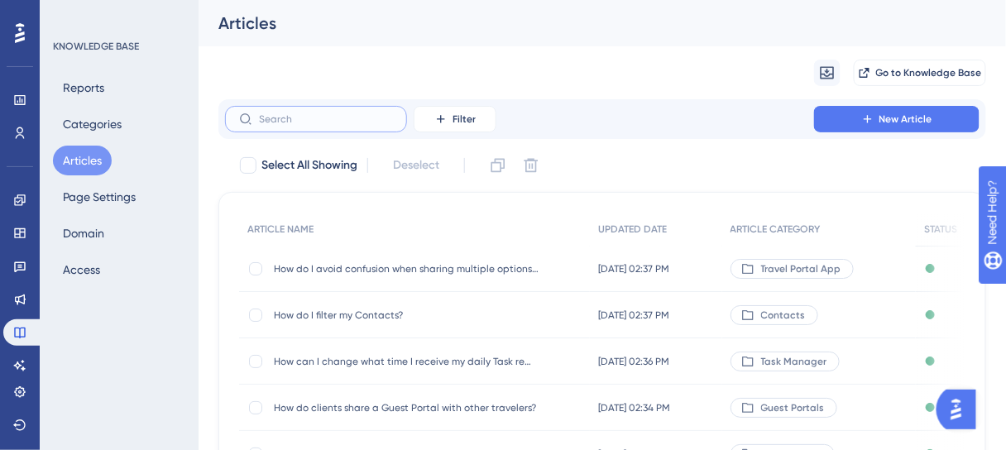
click at [336, 122] on input "text" at bounding box center [326, 119] width 134 height 12
paste input "Can I attach a new itinerary to an existing Guest Portal?"
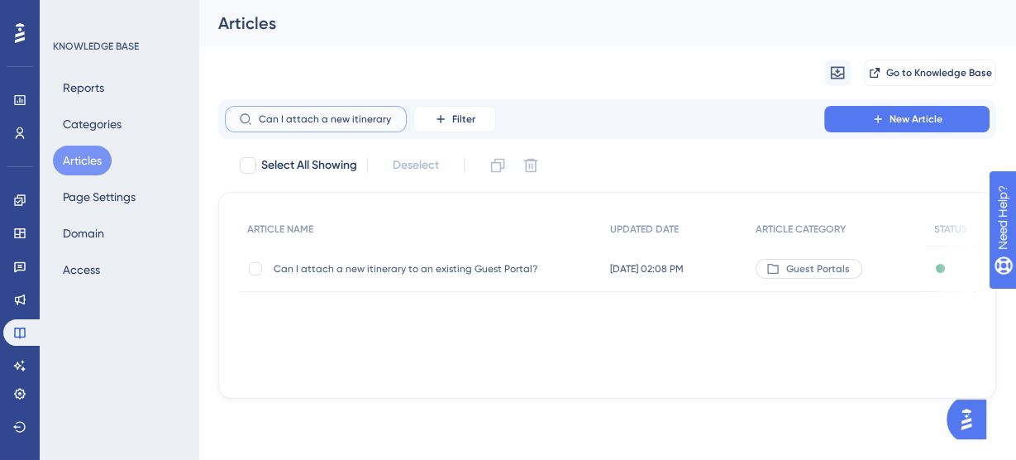
scroll to position [0, 120]
type input "Can I attach a new itinerary to an existing Guest Portal?"
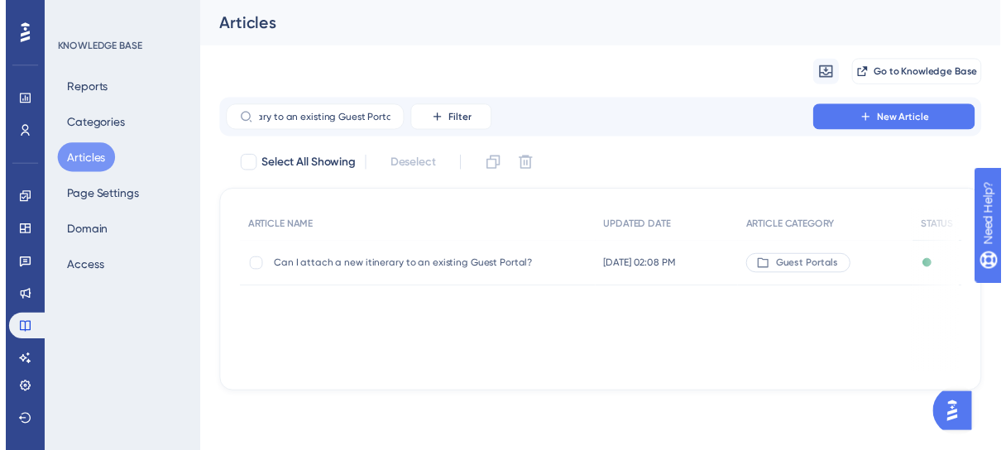
scroll to position [0, 0]
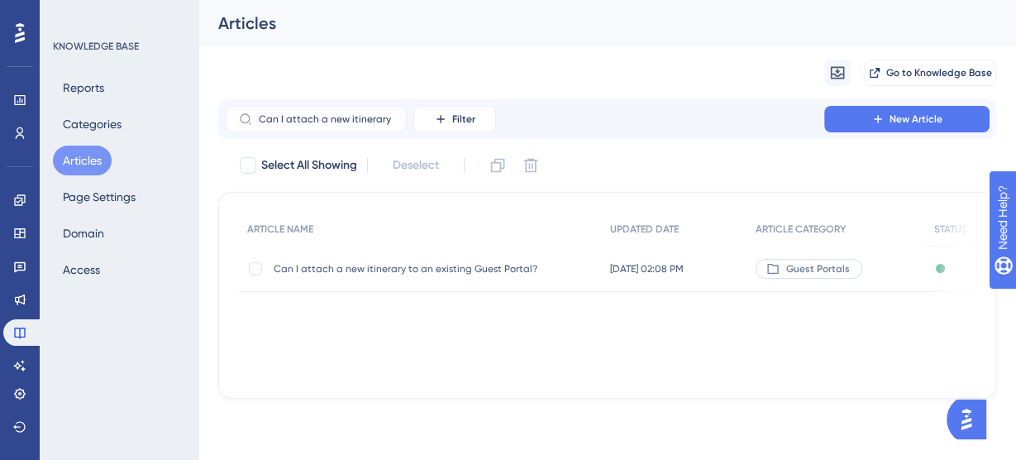
click at [414, 271] on span "Can I attach a new itinerary to an existing Guest Portal?" at bounding box center [406, 268] width 265 height 13
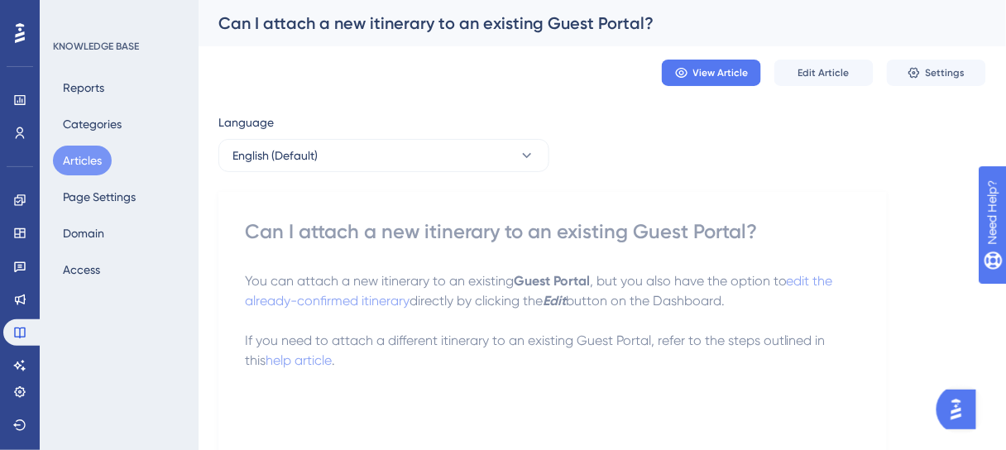
click at [813, 86] on div "View Article Edit Article Settings" at bounding box center [601, 72] width 767 height 53
click at [816, 73] on span "Edit Article" at bounding box center [823, 72] width 51 height 13
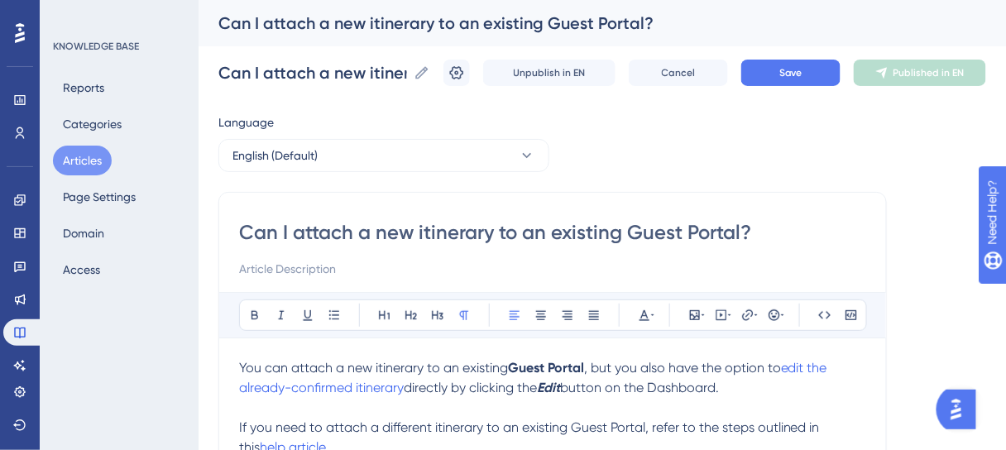
click at [423, 225] on input "Can I attach a new itinerary to an existing Guest Portal?" at bounding box center [552, 232] width 627 height 26
type input "Can I attach a new Itinerary to an existing Guest Portal?"
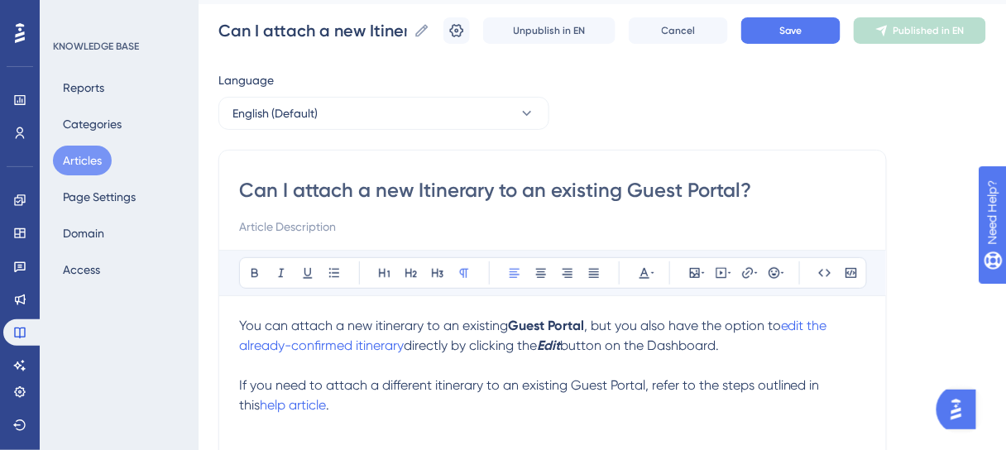
scroll to position [66, 0]
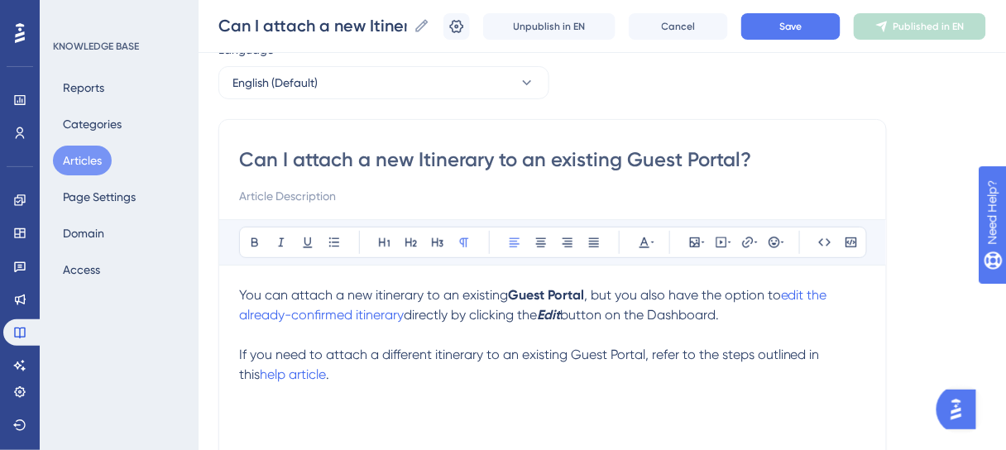
type input "Can I attach a new Itinerary to an existing Guest Portal?"
click at [672, 381] on p "If you need to attach a different itinerary to an existing Guest Portal, refer …" at bounding box center [552, 365] width 627 height 40
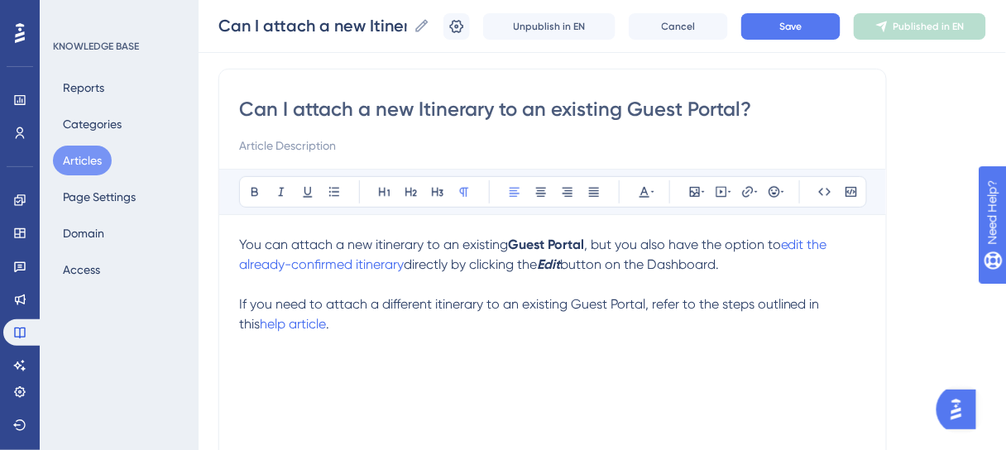
scroll to position [126, 0]
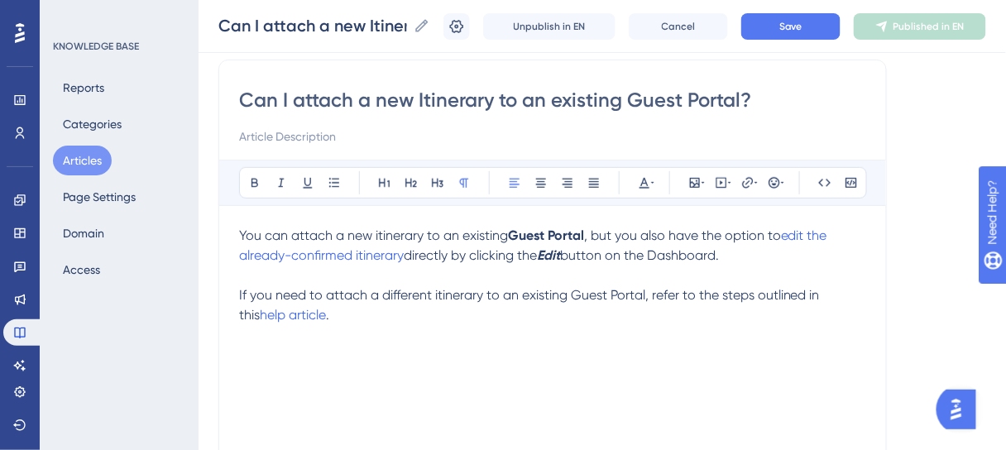
click at [376, 233] on span "You can attach a new itinerary to an existing" at bounding box center [373, 235] width 269 height 16
drag, startPoint x: 588, startPoint y: 229, endPoint x: 514, endPoint y: 230, distance: 73.6
click at [514, 230] on p "You can attach a new Itinerary to an existing Guest Portal , but you also have …" at bounding box center [552, 246] width 627 height 40
click at [746, 179] on icon at bounding box center [747, 182] width 13 height 13
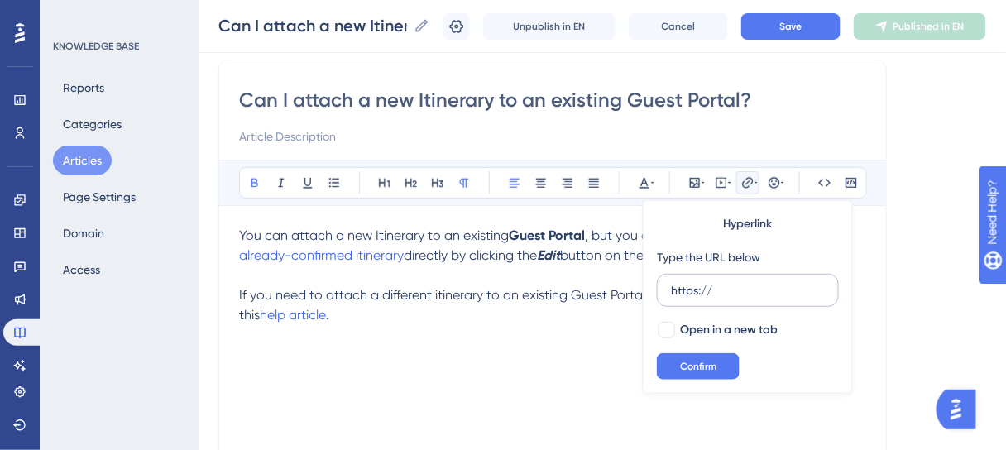
drag, startPoint x: 685, startPoint y: 295, endPoint x: 663, endPoint y: 294, distance: 21.6
click at [664, 294] on label "https://" at bounding box center [748, 290] width 182 height 33
click at [671, 294] on input "https://" at bounding box center [748, 290] width 154 height 18
type input "[URL][DOMAIN_NAME]"
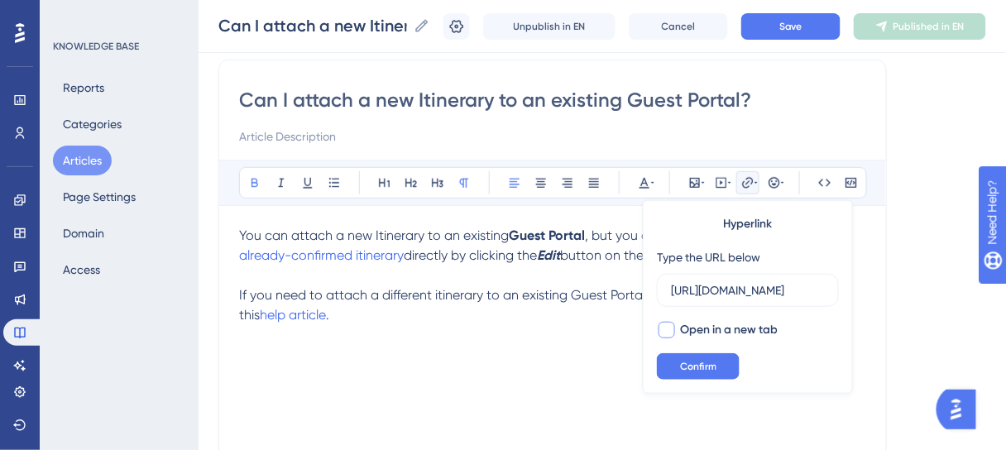
click at [664, 330] on div at bounding box center [666, 330] width 17 height 17
checkbox input "true"
click at [686, 360] on span "Confirm" at bounding box center [698, 366] width 36 height 13
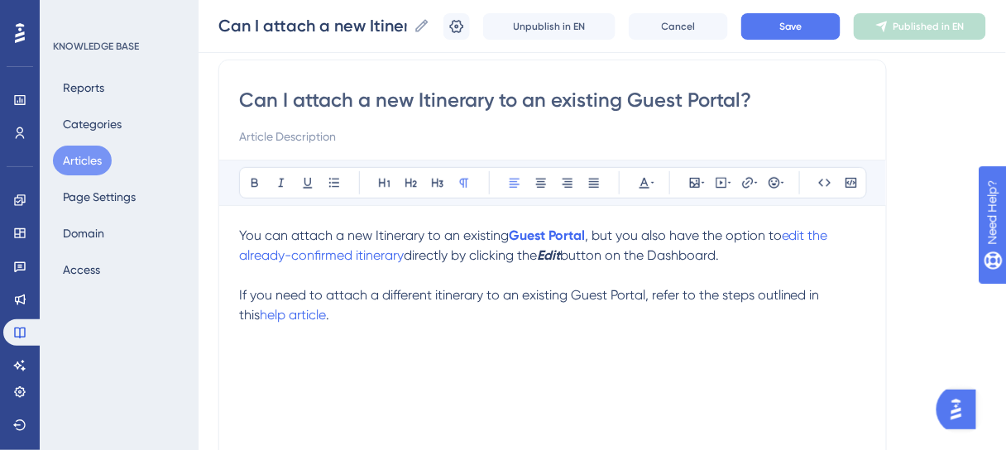
click at [731, 342] on div "You can attach a new Itinerary to an existing Guest Portal , but you also have …" at bounding box center [552, 408] width 627 height 364
click at [790, 232] on span "edit the already-confirmed itinerary" at bounding box center [535, 245] width 592 height 36
click at [808, 232] on span "edit the already-confirmed itinerary" at bounding box center [535, 245] width 592 height 36
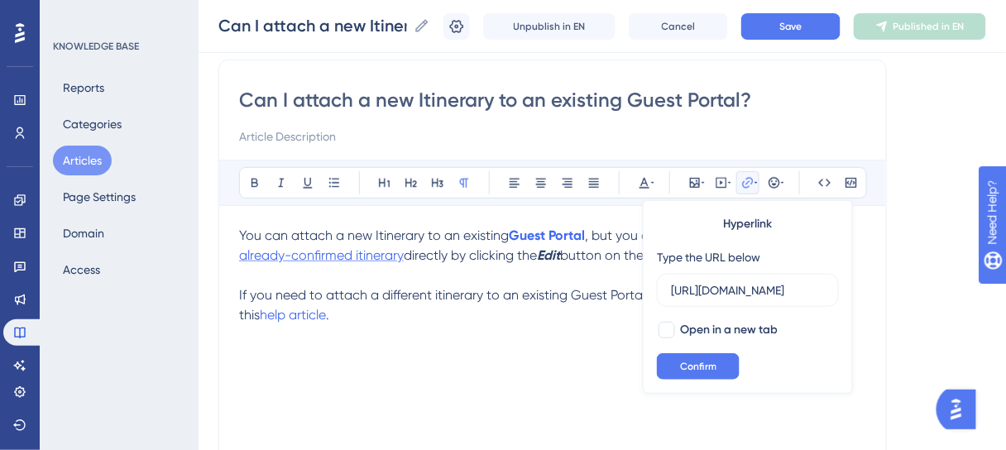
scroll to position [0, 370]
click at [733, 293] on input "[URL][DOMAIN_NAME]" at bounding box center [748, 290] width 154 height 18
click at [704, 374] on button "Confirm" at bounding box center [698, 366] width 83 height 26
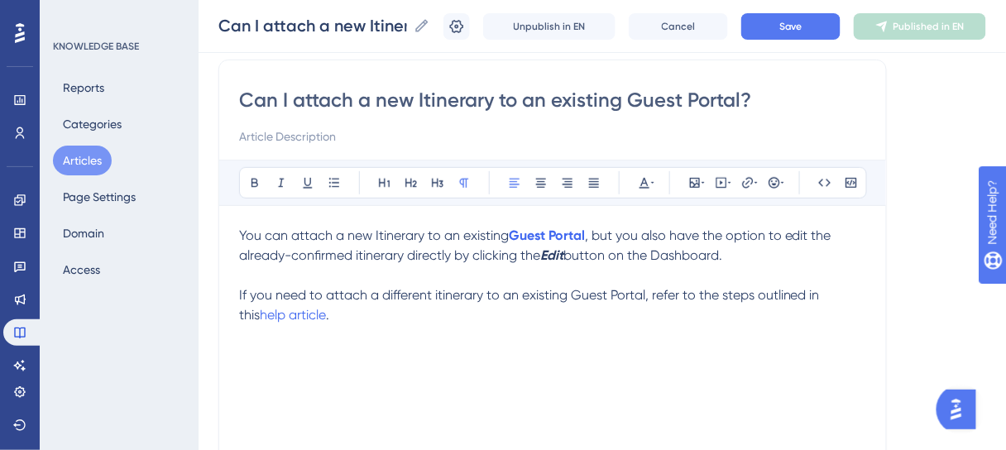
click at [794, 234] on span ", but you also have the option to edit the already-confirmed itinerary directly…" at bounding box center [536, 245] width 595 height 36
click at [743, 182] on icon at bounding box center [747, 182] width 13 height 13
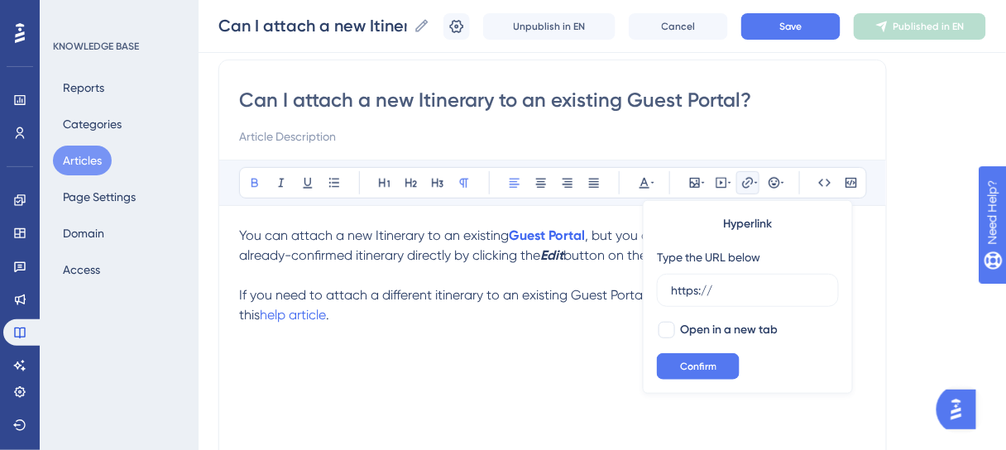
drag, startPoint x: 739, startPoint y: 285, endPoint x: 649, endPoint y: 289, distance: 90.2
click at [650, 289] on div "Hyperlink Type the URL below https:// Open in a new tab Confirm" at bounding box center [748, 297] width 210 height 194
type input "[URL][DOMAIN_NAME]"
click at [667, 328] on div at bounding box center [666, 330] width 17 height 17
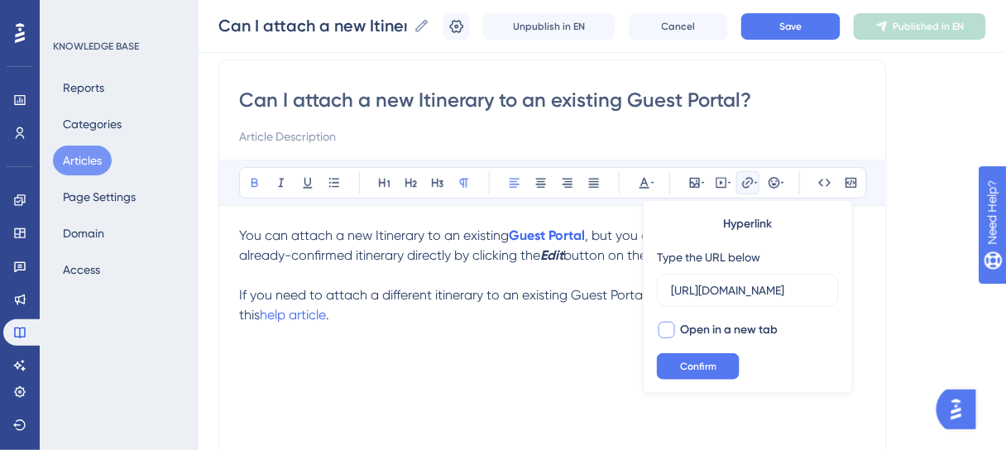
checkbox input "true"
click at [686, 368] on span "Confirm" at bounding box center [698, 366] width 36 height 13
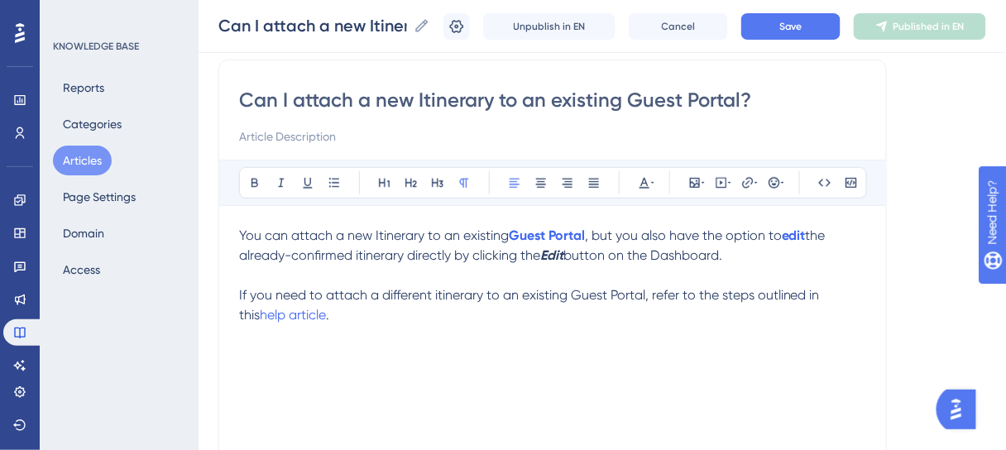
click at [358, 255] on span "the already-confirmed itinerary directly by clicking the" at bounding box center [534, 245] width 590 height 36
click at [557, 258] on strong "Edit" at bounding box center [552, 255] width 23 height 16
click at [684, 257] on span "button on the Dashboard." at bounding box center [643, 255] width 159 height 16
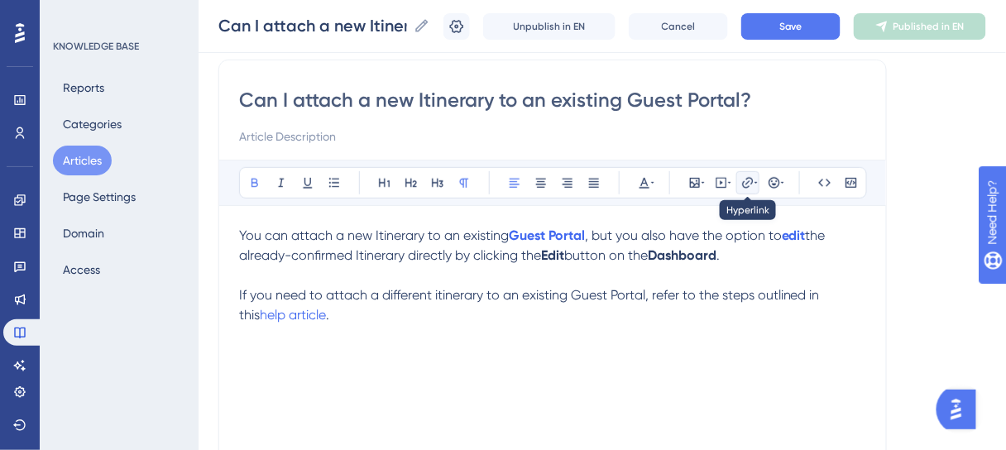
click at [749, 186] on icon at bounding box center [747, 182] width 13 height 13
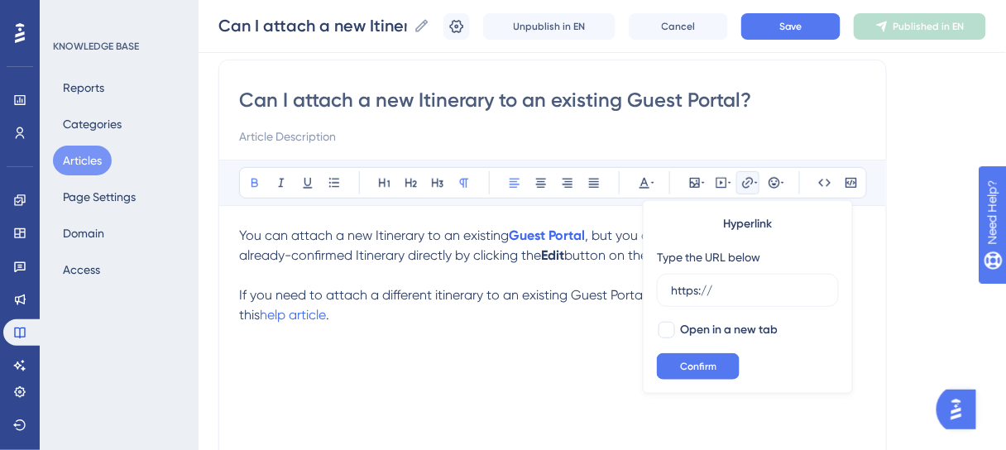
drag, startPoint x: 723, startPoint y: 291, endPoint x: 651, endPoint y: 293, distance: 72.0
click at [651, 293] on div "Hyperlink Type the URL below https:// Open in a new tab Confirm" at bounding box center [748, 297] width 210 height 194
type input "[URL][DOMAIN_NAME]"
click at [662, 332] on div at bounding box center [666, 330] width 17 height 17
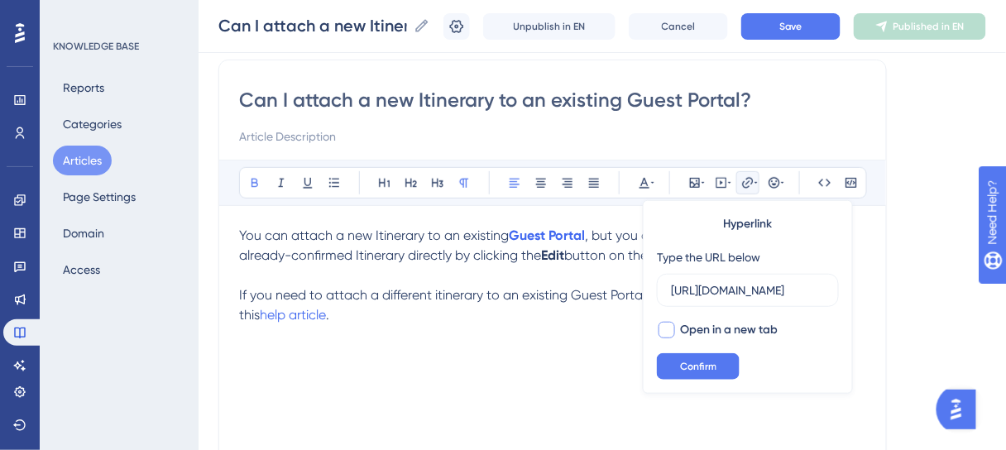
checkbox input "true"
click at [684, 366] on span "Confirm" at bounding box center [698, 366] width 36 height 13
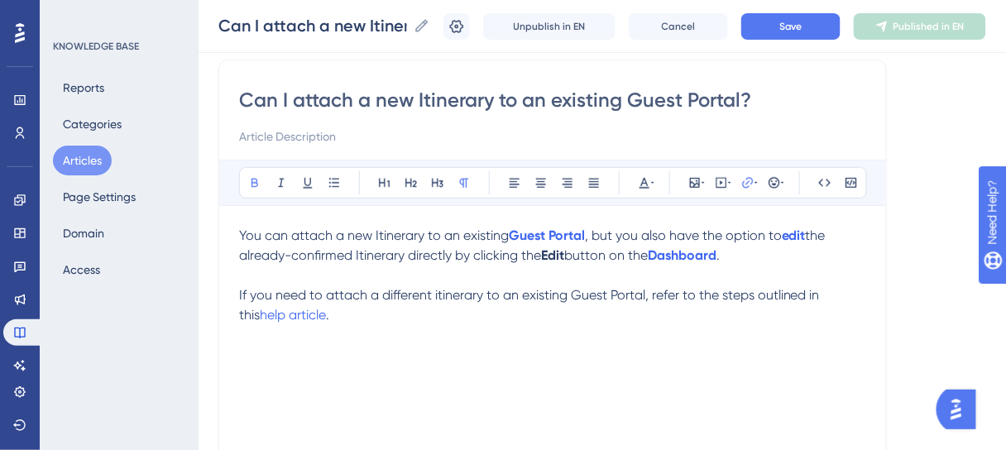
click at [503, 347] on div "You can attach a new Itinerary to an existing Guest Portal , but you also have …" at bounding box center [552, 408] width 627 height 364
click at [439, 296] on span "If you need to attach a different itinerary to an existing Guest Portal, refer …" at bounding box center [531, 305] width 584 height 36
click at [437, 294] on span "If you need to attach a different itinerary to an existing Guest Portal, refer …" at bounding box center [531, 305] width 584 height 36
click at [802, 26] on span "Save" at bounding box center [790, 26] width 23 height 13
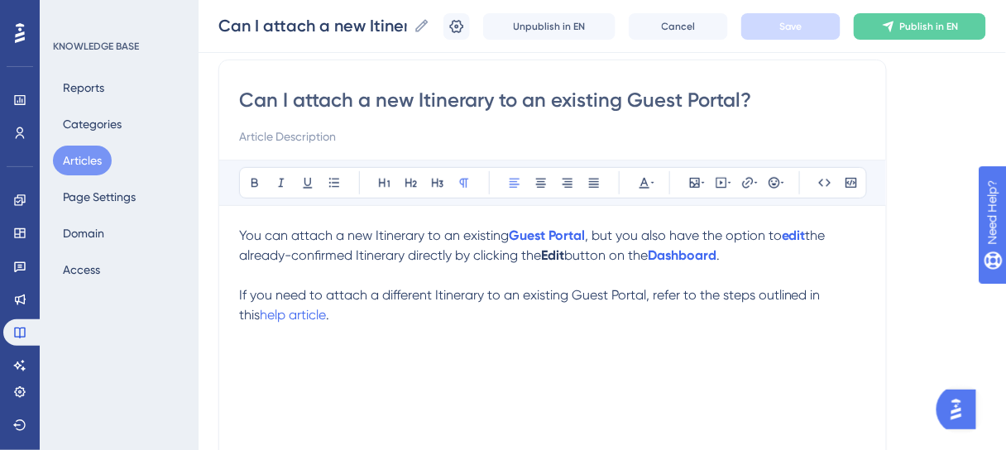
drag, startPoint x: 764, startPoint y: 102, endPoint x: 229, endPoint y: 103, distance: 535.0
click at [229, 103] on div "Can I attach a new Itinerary to an existing Guest Portal? Bold Italic Underline…" at bounding box center [552, 335] width 668 height 551
click at [304, 135] on input at bounding box center [552, 137] width 627 height 20
paste input "Understanding how itineraries work with existing guest portals"
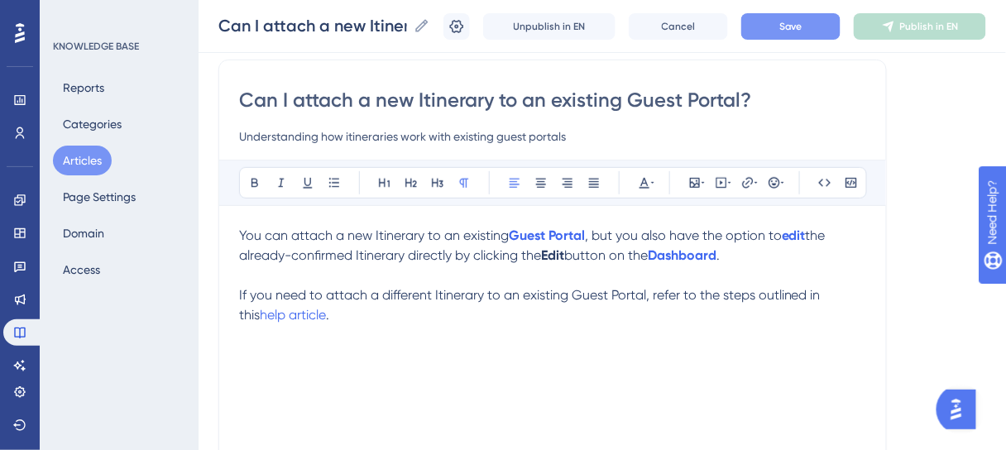
click at [348, 136] on input "Understanding how itineraries work with existing guest portals" at bounding box center [552, 137] width 627 height 20
click at [499, 133] on input "Understanding how Itineraries work with existing guest portals" at bounding box center [552, 137] width 627 height 20
click at [535, 130] on input "Understanding how Itineraries work with existing Guest portals" at bounding box center [552, 137] width 627 height 20
click at [609, 133] on input "Understanding how Itineraries work with existing Guest Portals" at bounding box center [552, 137] width 627 height 20
type input "Understanding how Itineraries work with existing Guest Portals."
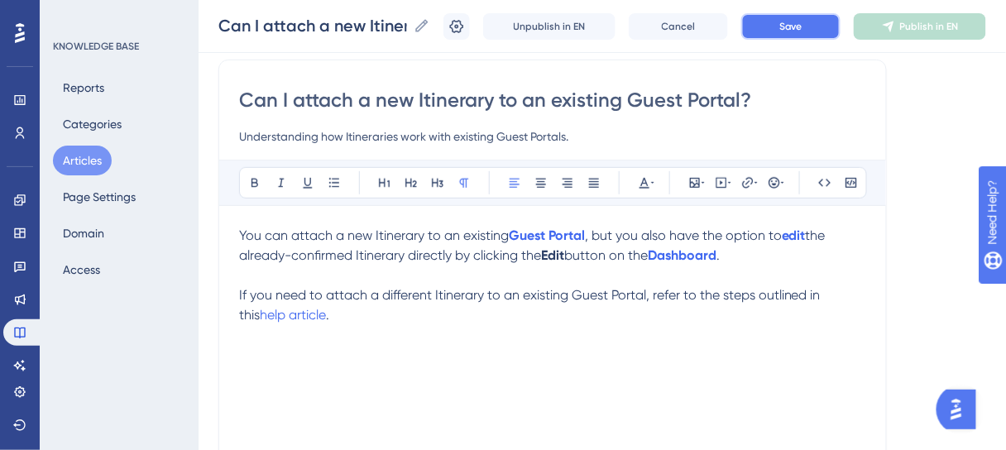
click at [789, 33] on button "Save" at bounding box center [790, 26] width 99 height 26
